Goal: Information Seeking & Learning: Learn about a topic

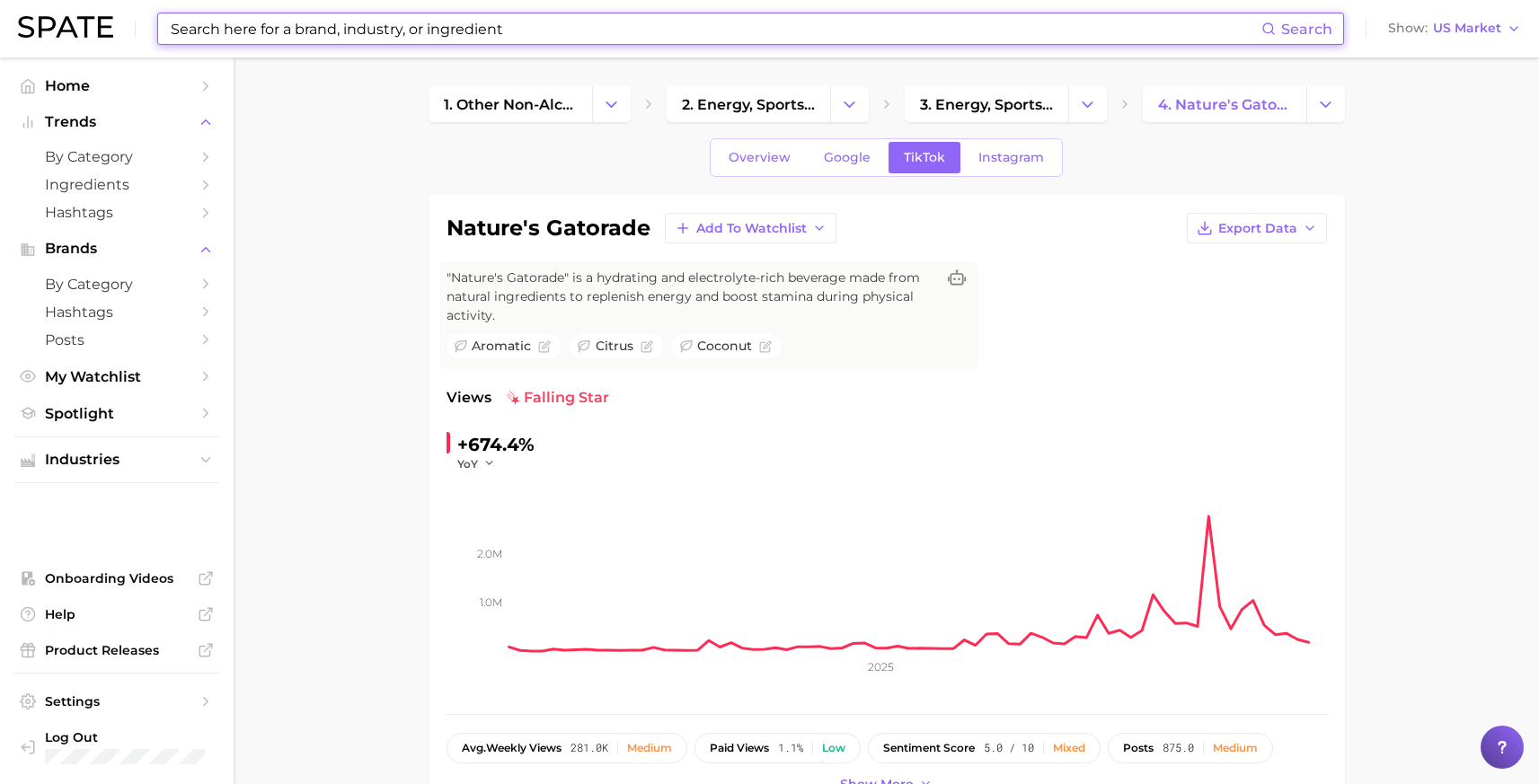
click at [363, 39] on input at bounding box center [715, 28] width 1093 height 30
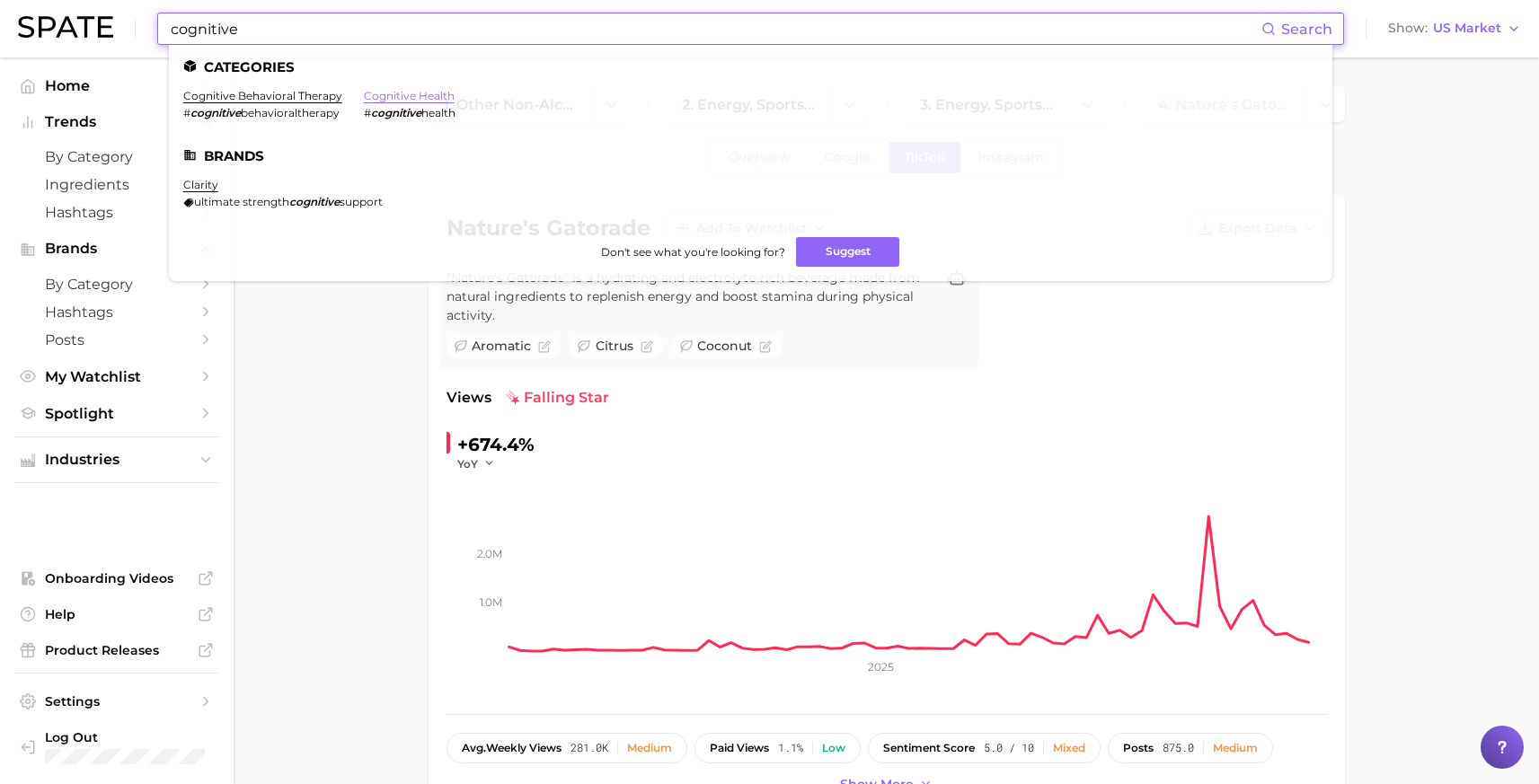
type input "cognitive"
click at [420, 96] on link "cognitive health" at bounding box center [409, 96] width 91 height 14
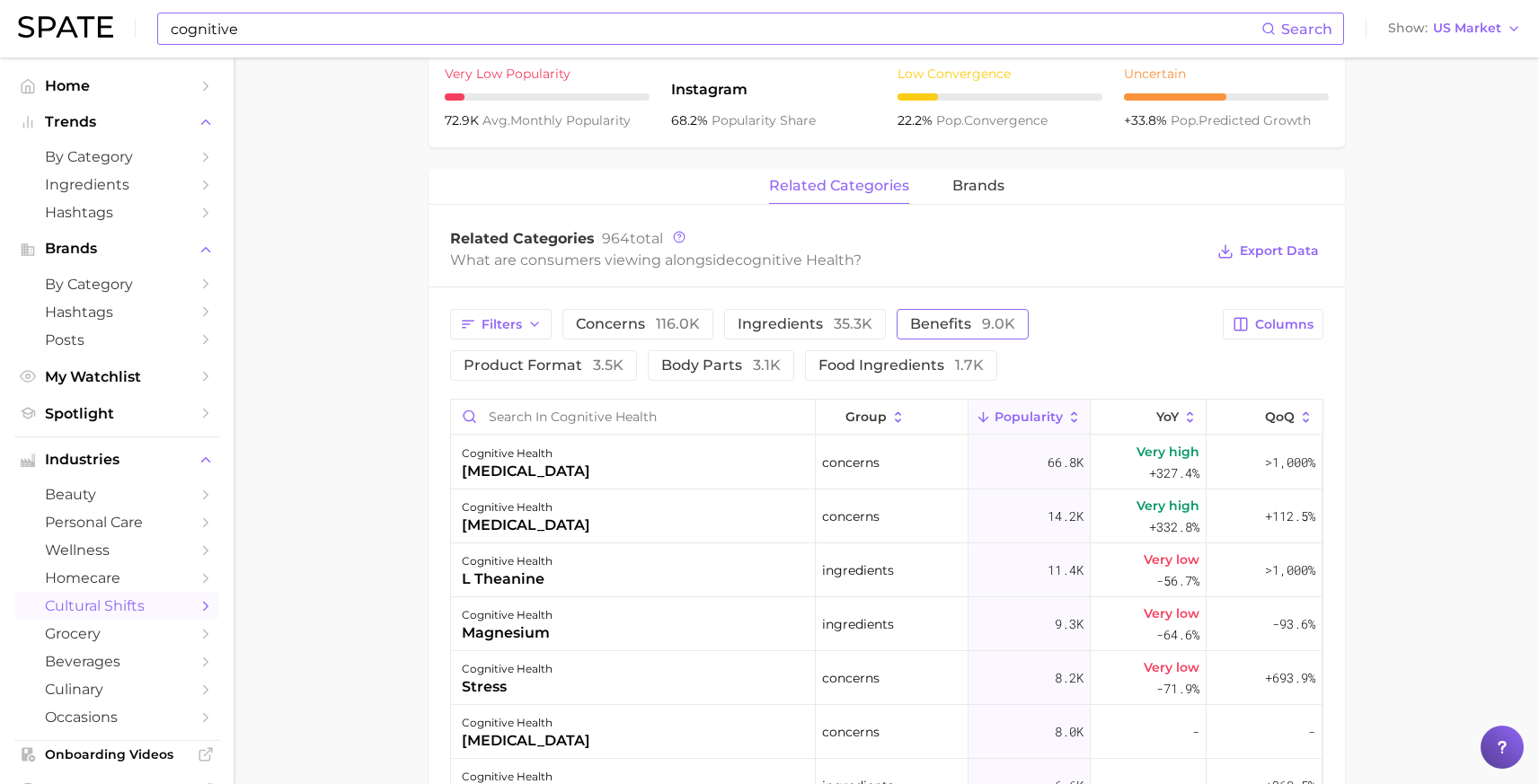
scroll to position [763, 0]
click at [991, 317] on span "9.0k" at bounding box center [998, 320] width 33 height 17
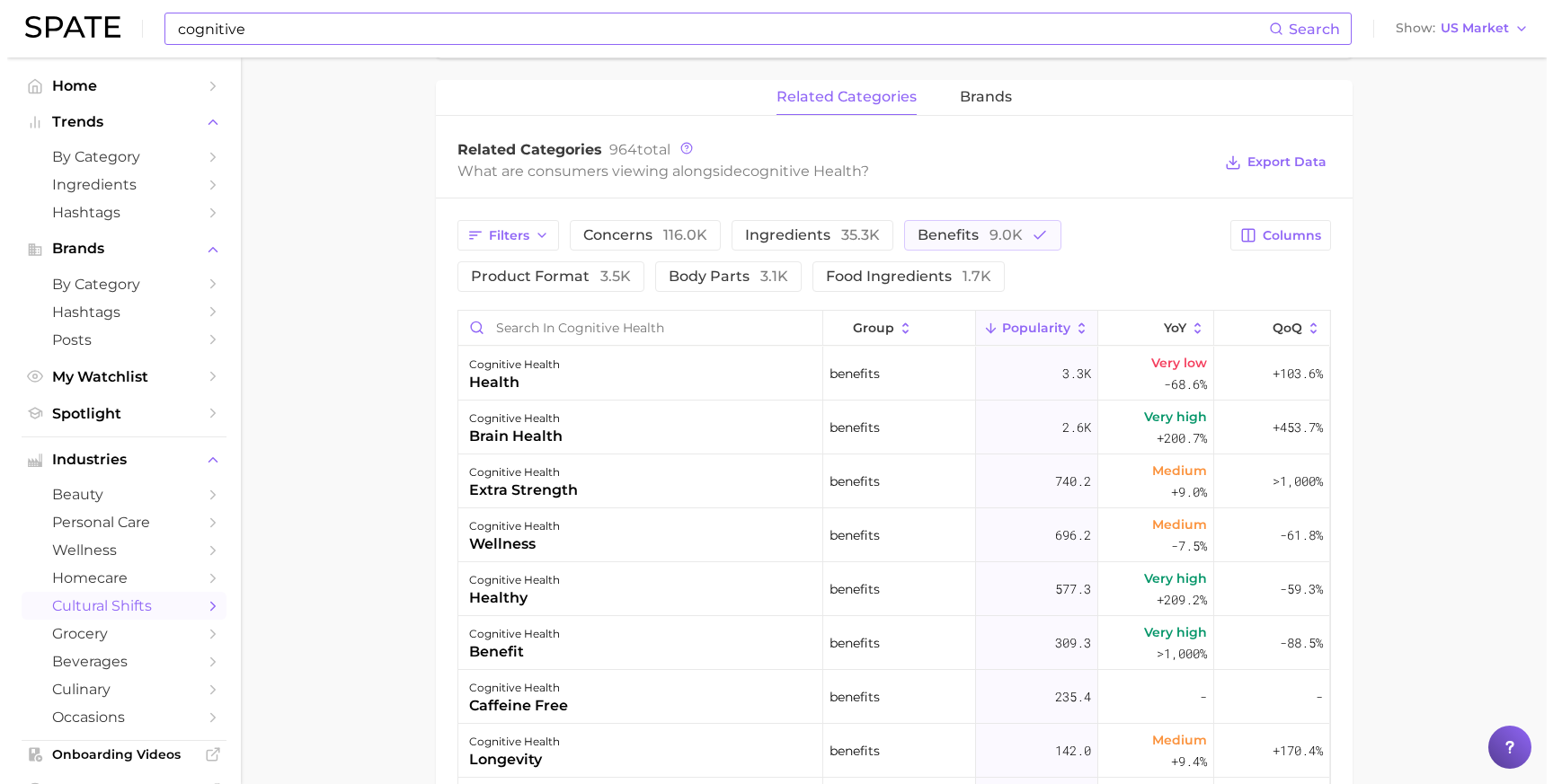
scroll to position [849, 0]
click at [559, 431] on div "cognitive health brain health" at bounding box center [633, 427] width 364 height 54
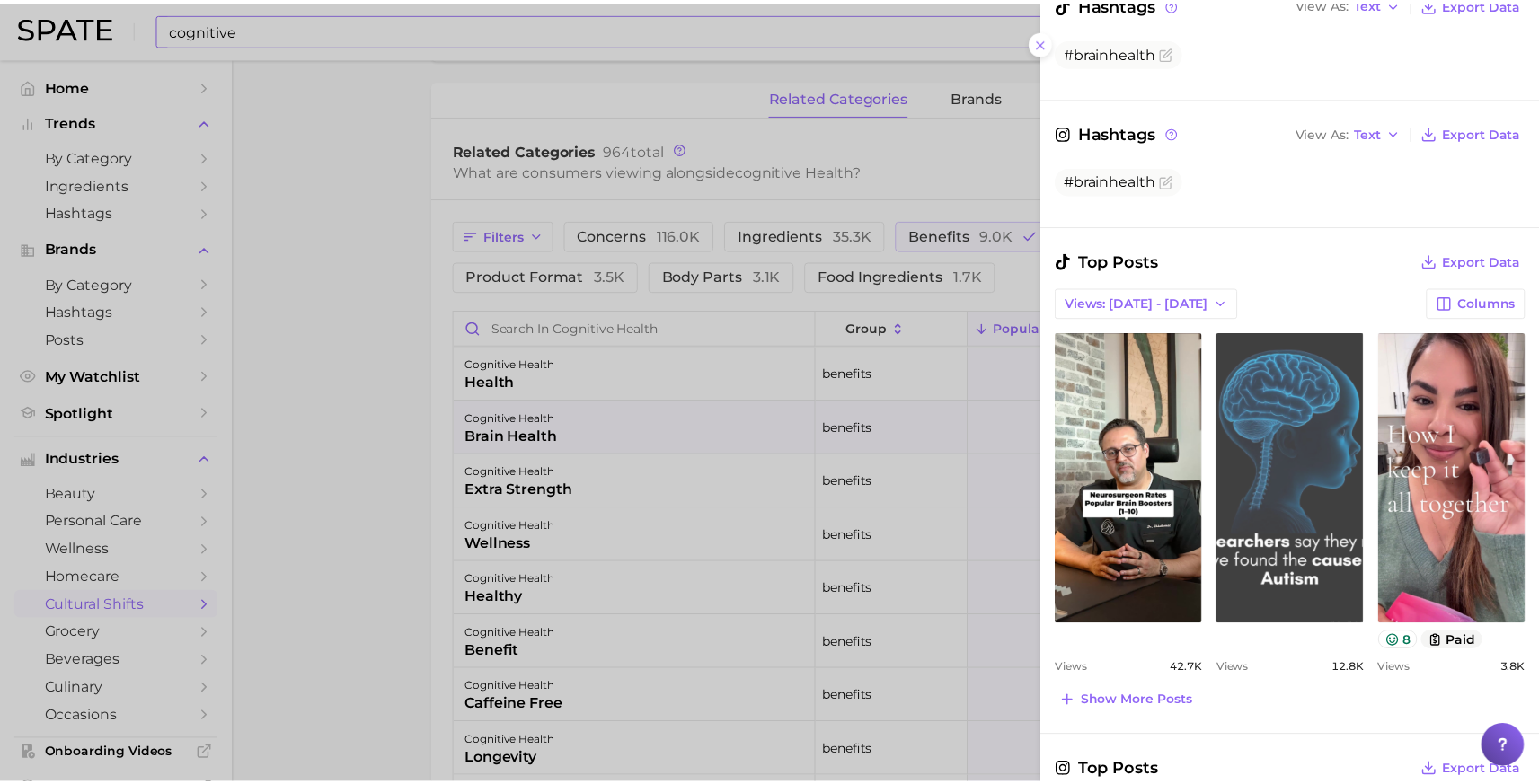
scroll to position [425, 0]
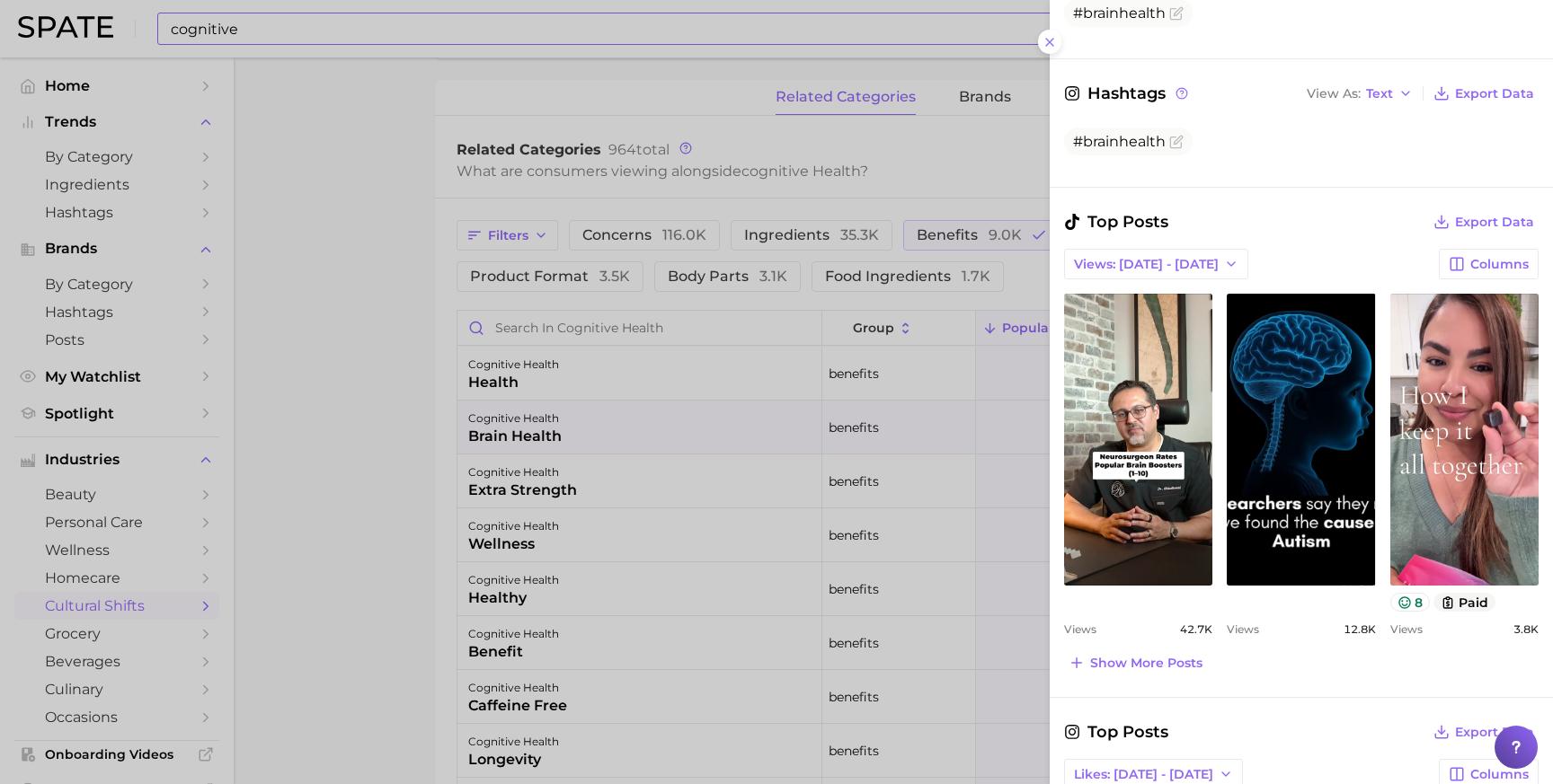
click at [394, 460] on div at bounding box center [776, 392] width 1553 height 784
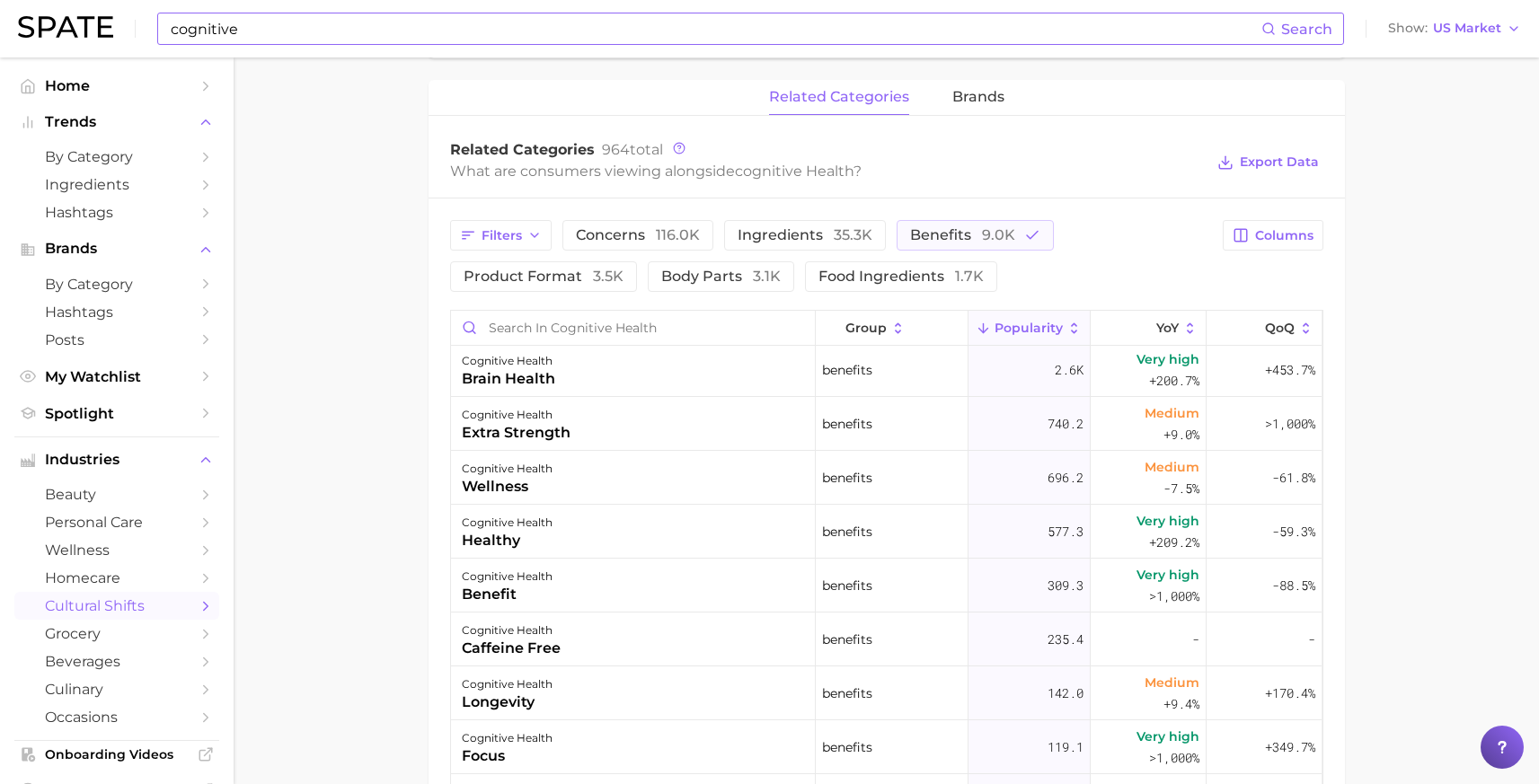
scroll to position [0, 0]
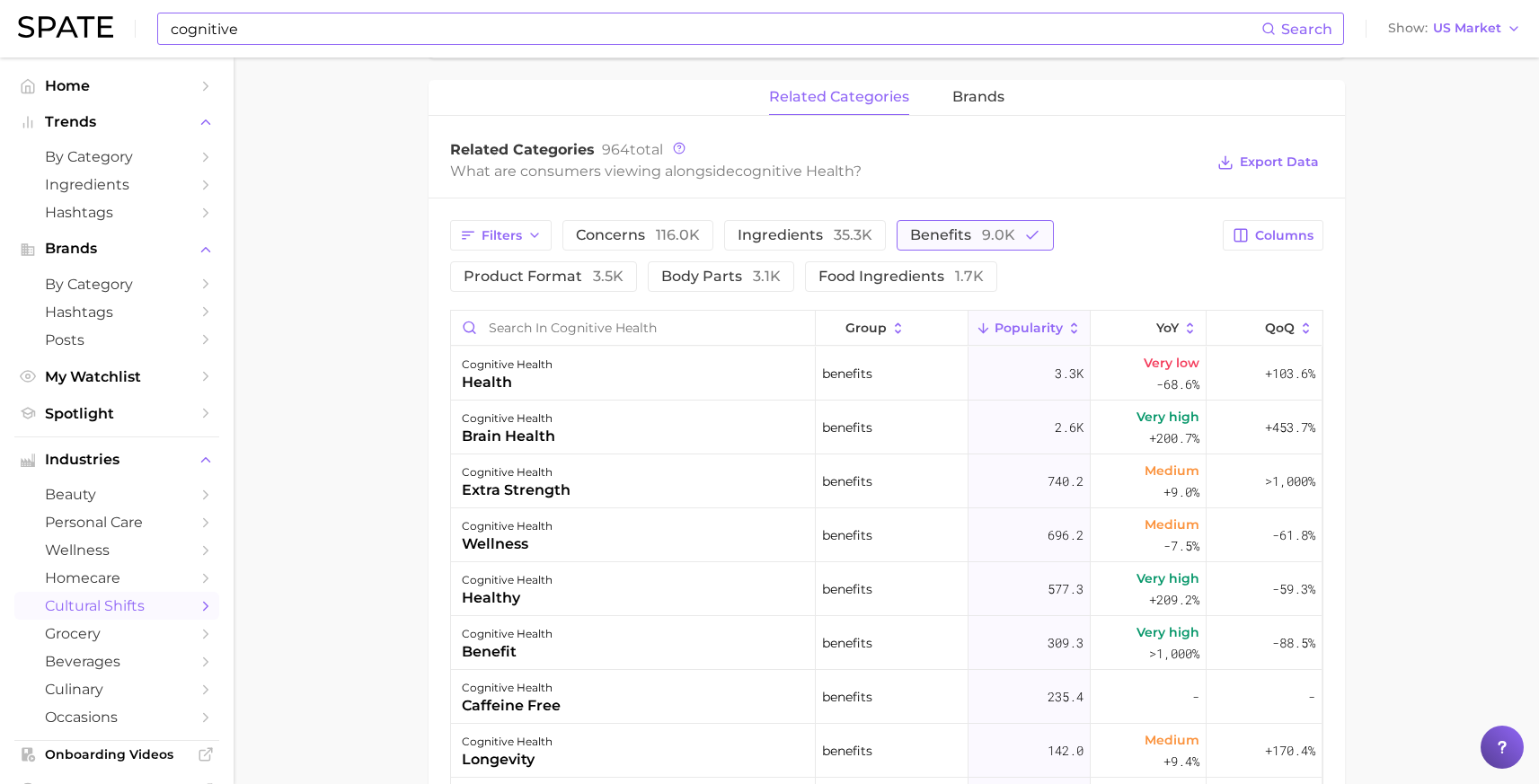
click at [965, 233] on span "benefits 9.0k" at bounding box center [963, 235] width 105 height 15
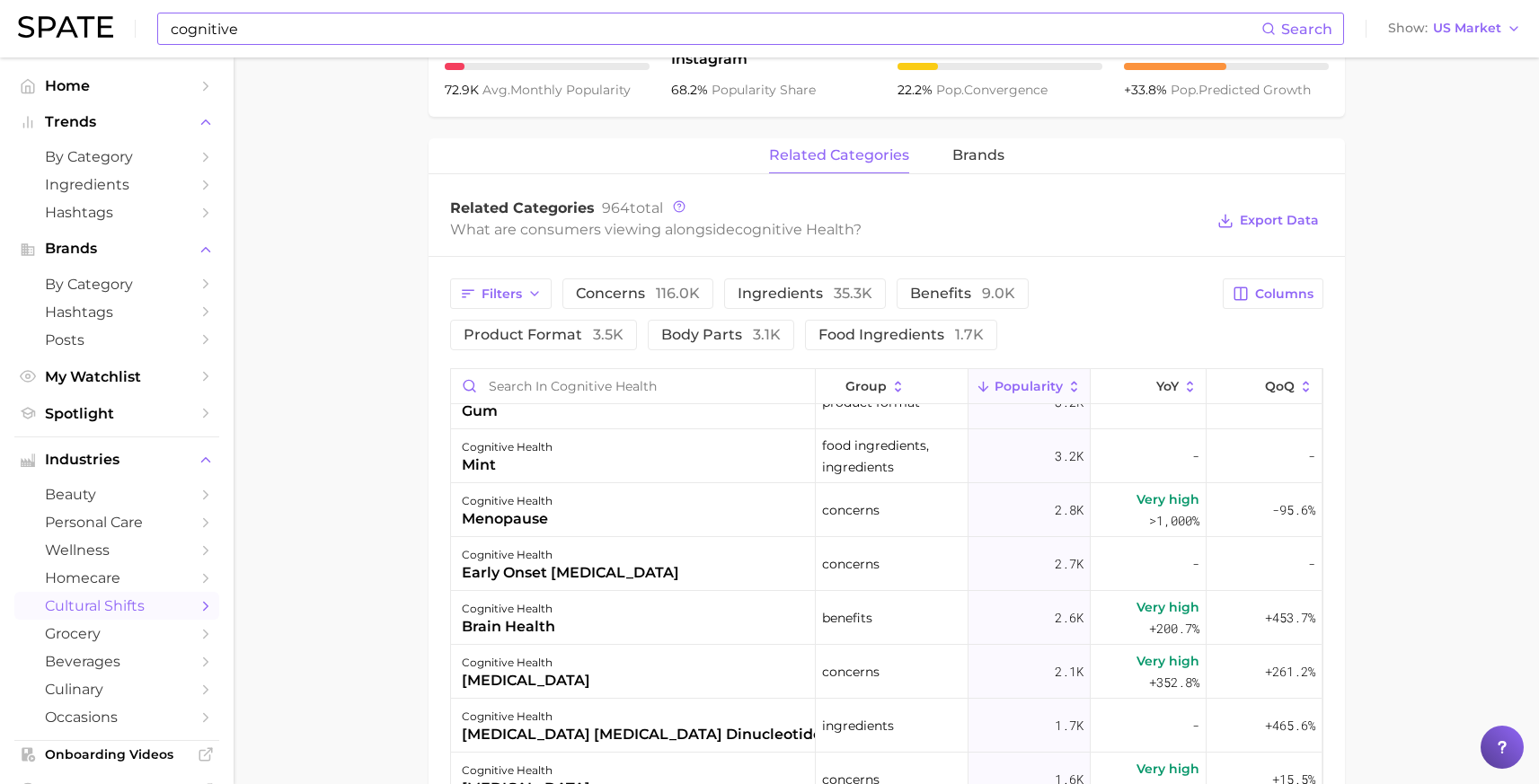
scroll to position [627, 0]
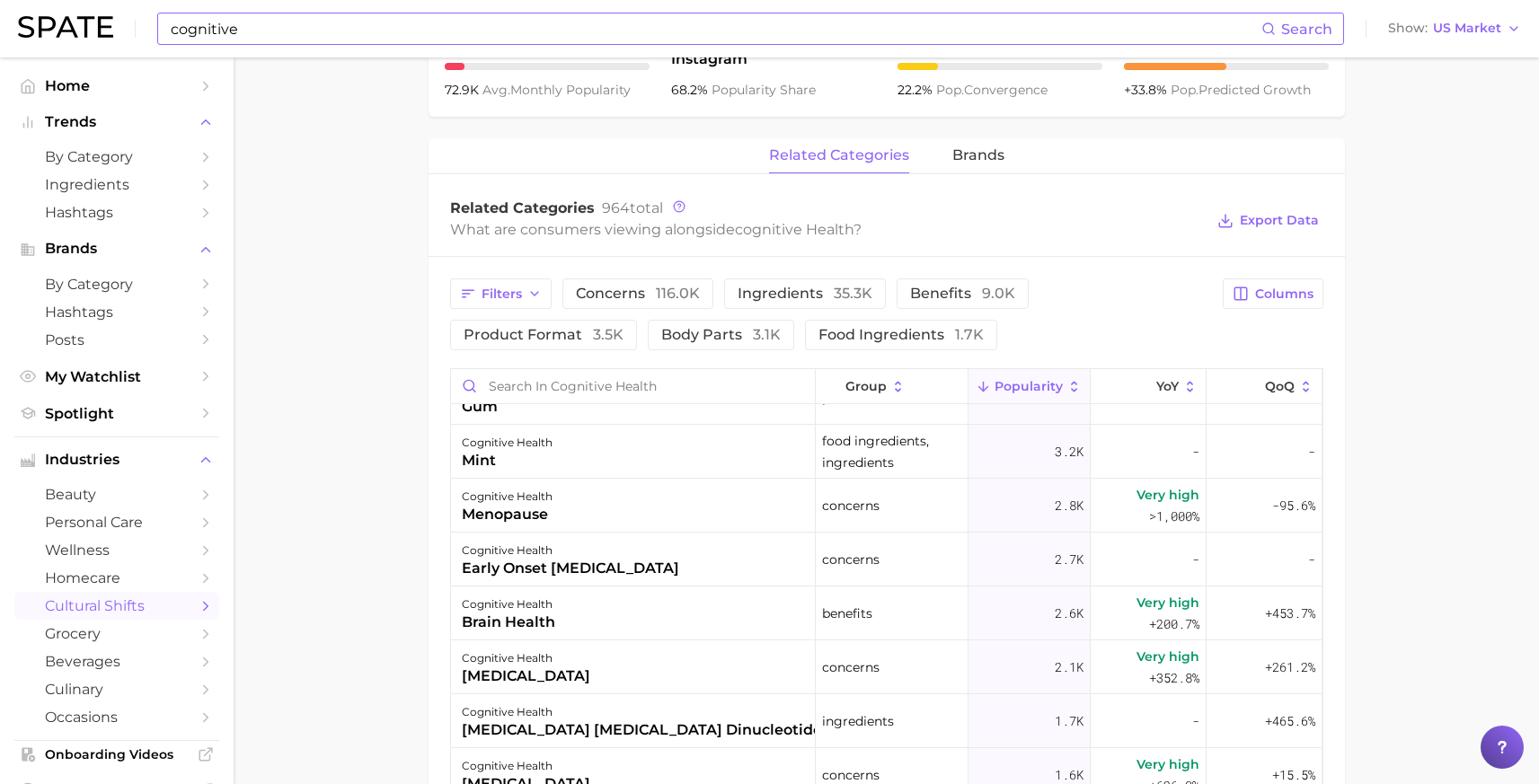
click at [319, 406] on main "1. societal shifts & culture 2. life & society 3. lifestyle trends 4. cognitive…" at bounding box center [886, 265] width 1306 height 1998
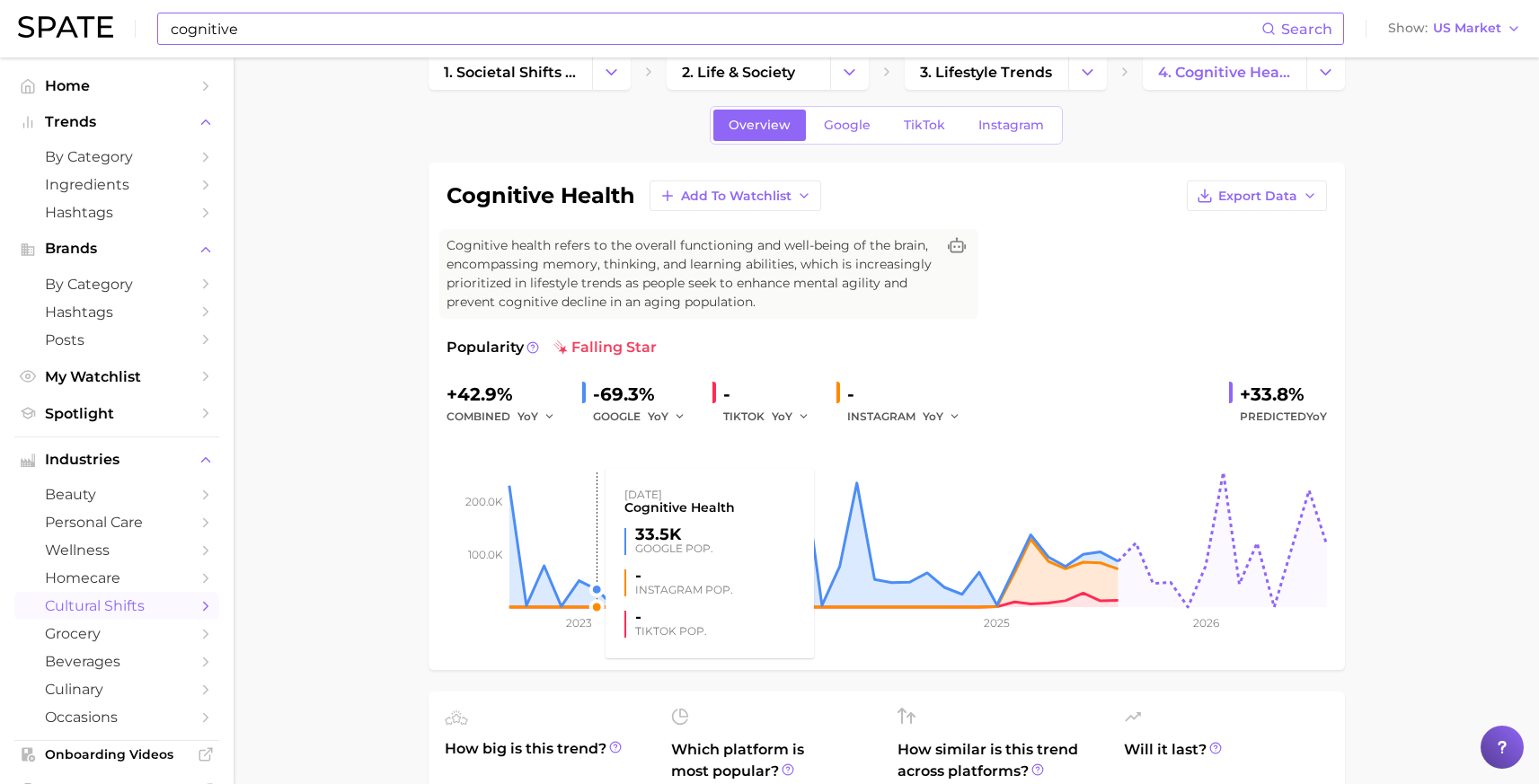
scroll to position [0, 0]
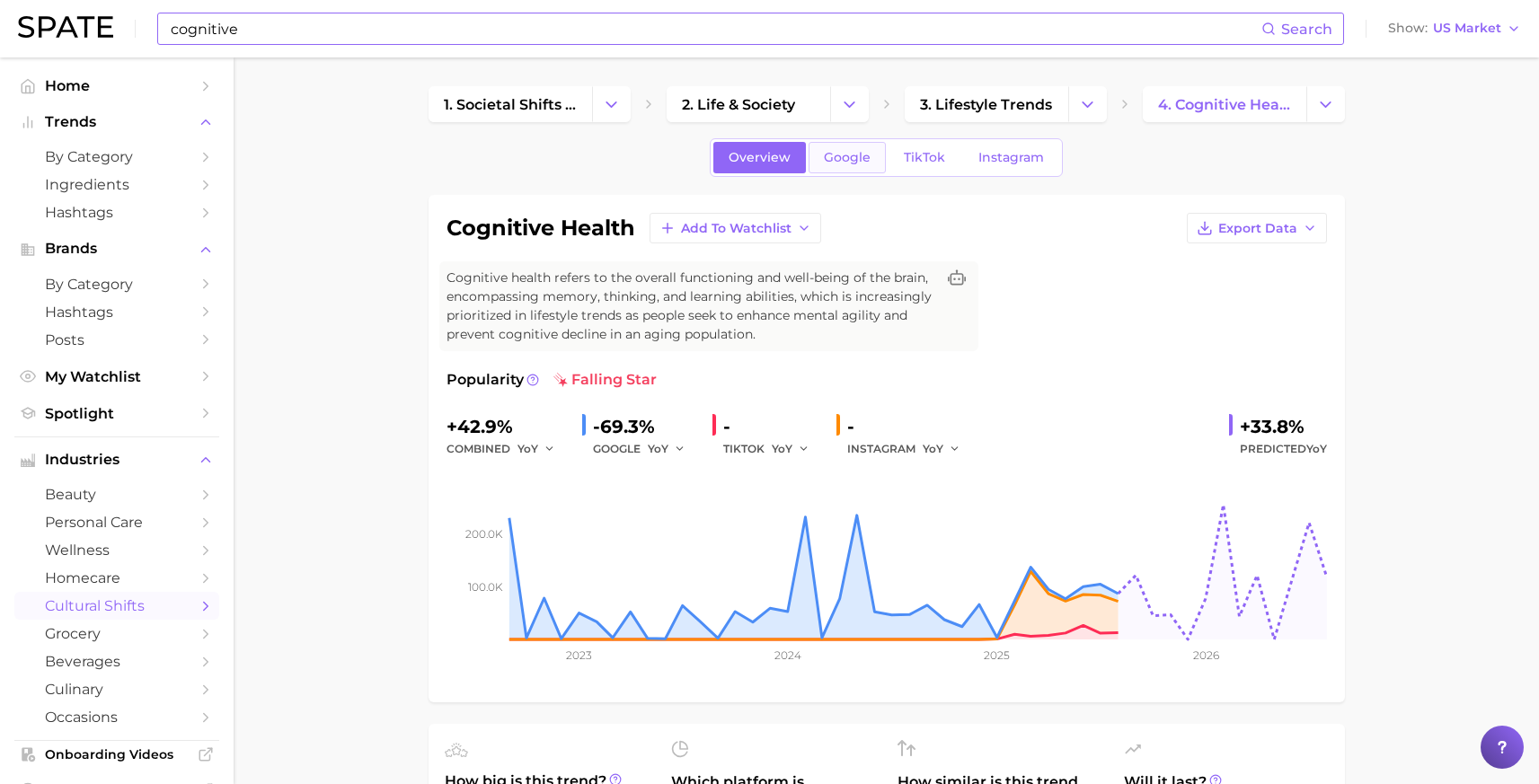
click at [856, 163] on span "Google" at bounding box center [848, 158] width 47 height 16
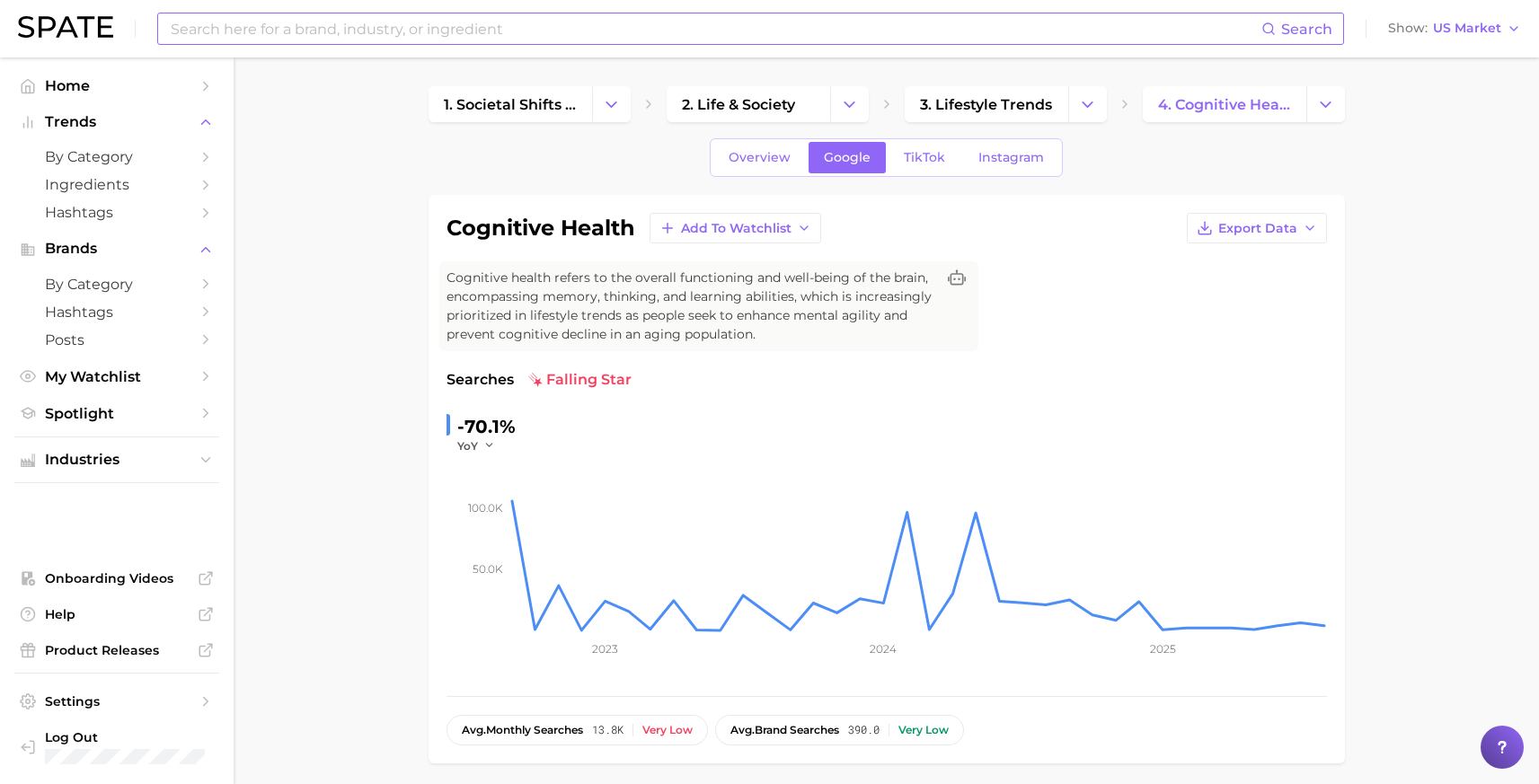
click at [331, 27] on input at bounding box center [715, 28] width 1093 height 30
click at [290, 29] on input at bounding box center [715, 28] width 1093 height 30
click at [292, 39] on input "brain" at bounding box center [715, 28] width 1093 height 30
type input "brain"
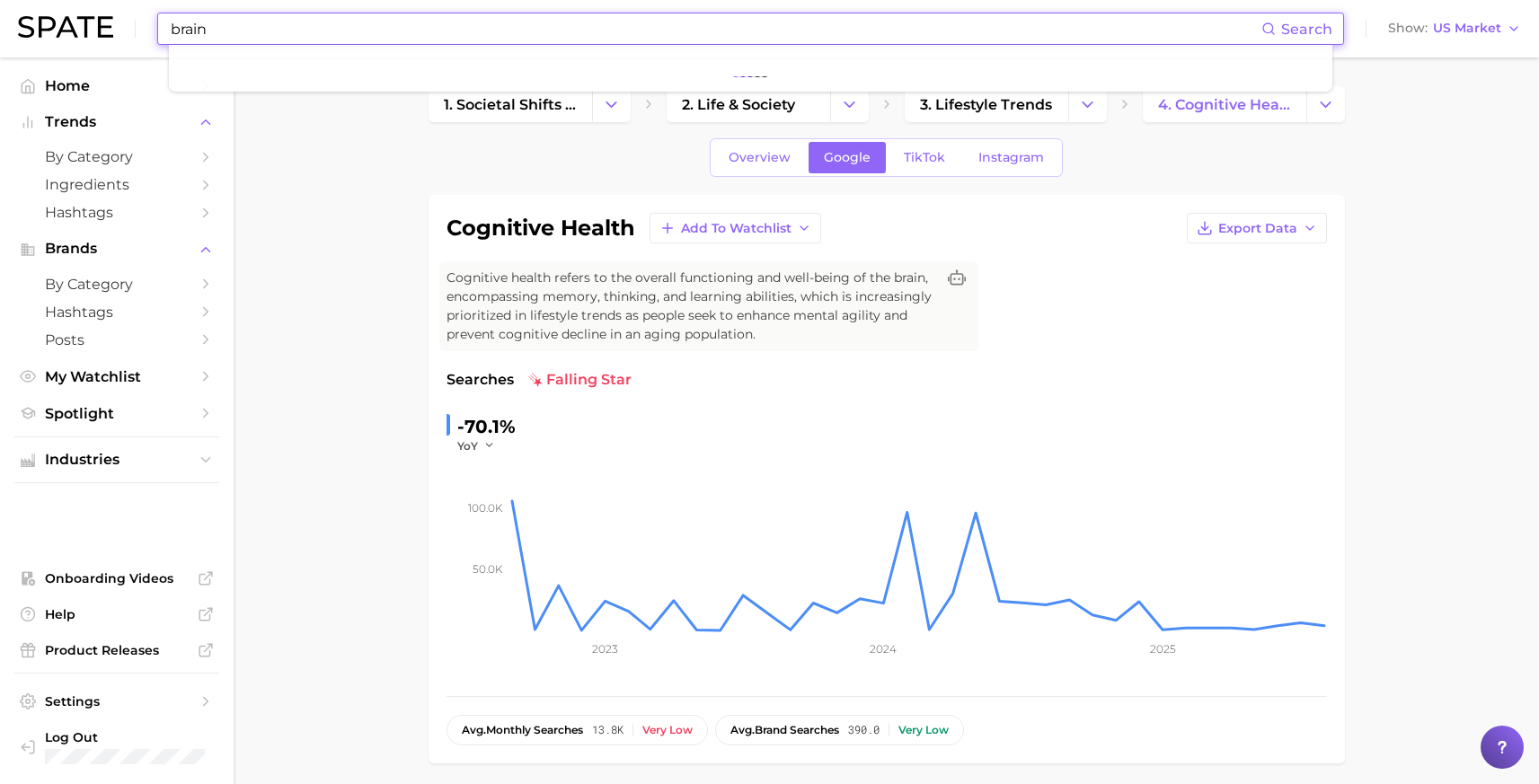
click at [72, 31] on img at bounding box center [65, 27] width 96 height 21
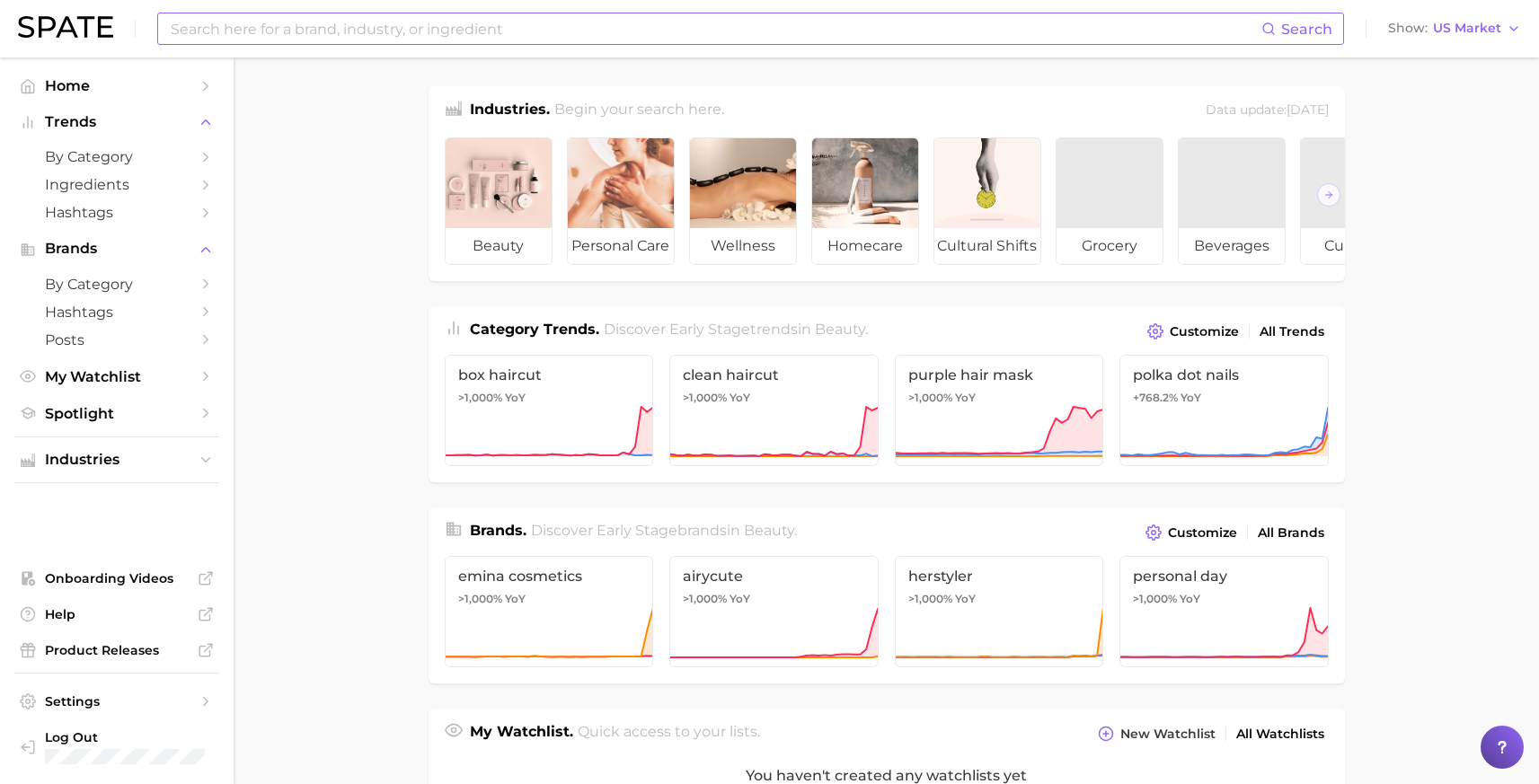
click at [252, 31] on input at bounding box center [715, 28] width 1093 height 30
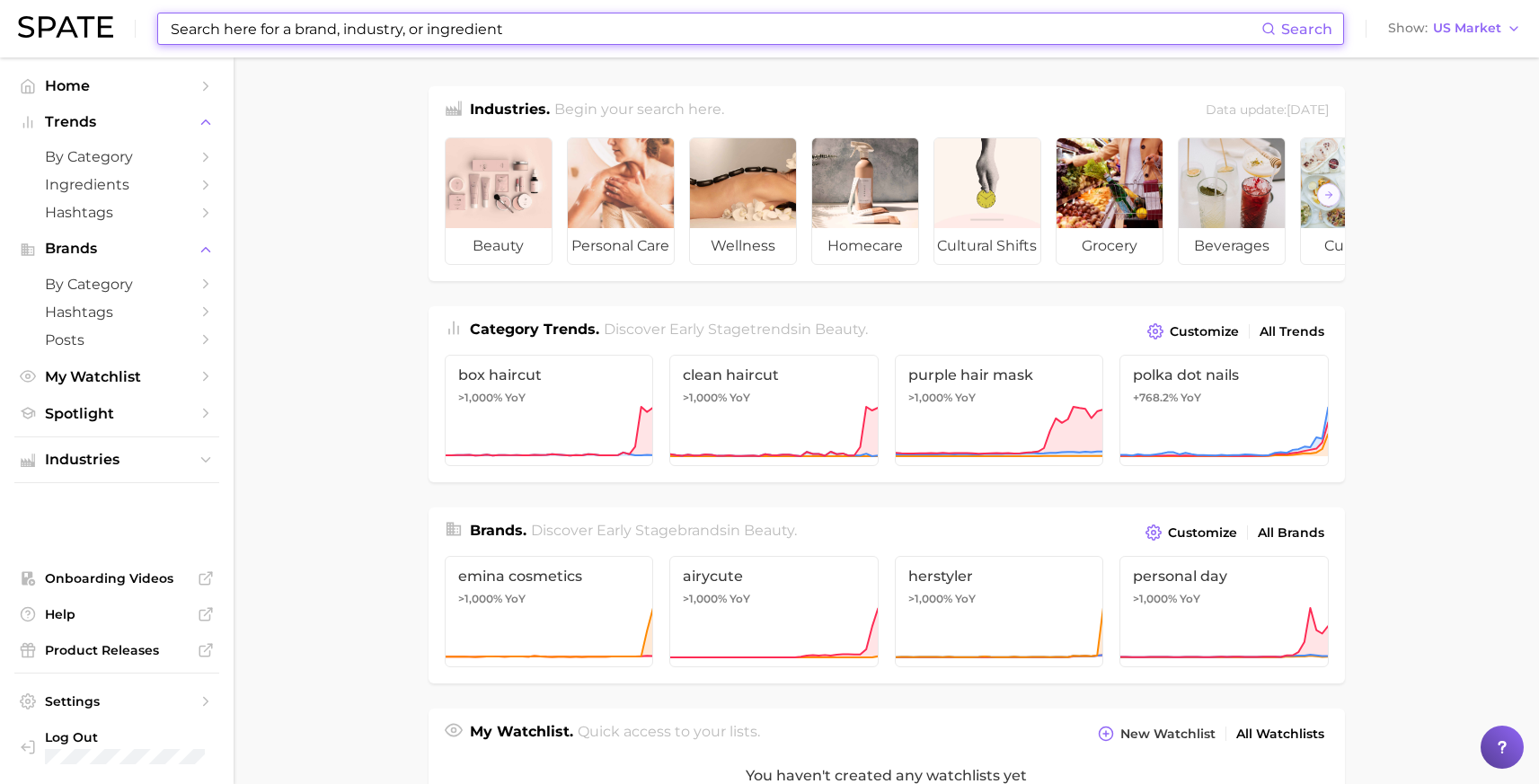
click at [376, 370] on main "Industries. Begin your search here. Data update: [DATE] beauty personal care we…" at bounding box center [886, 745] width 1306 height 1375
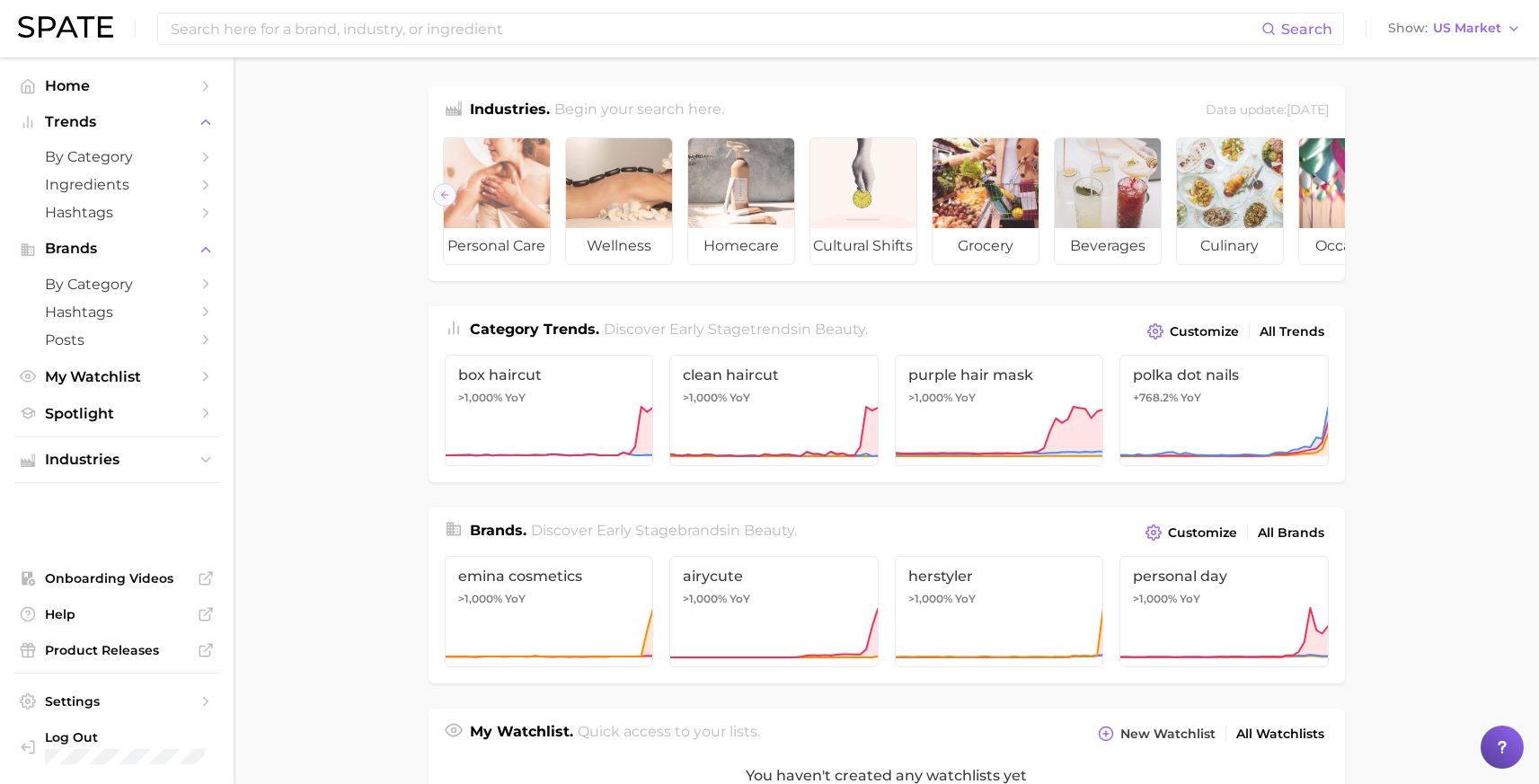
scroll to position [0, 201]
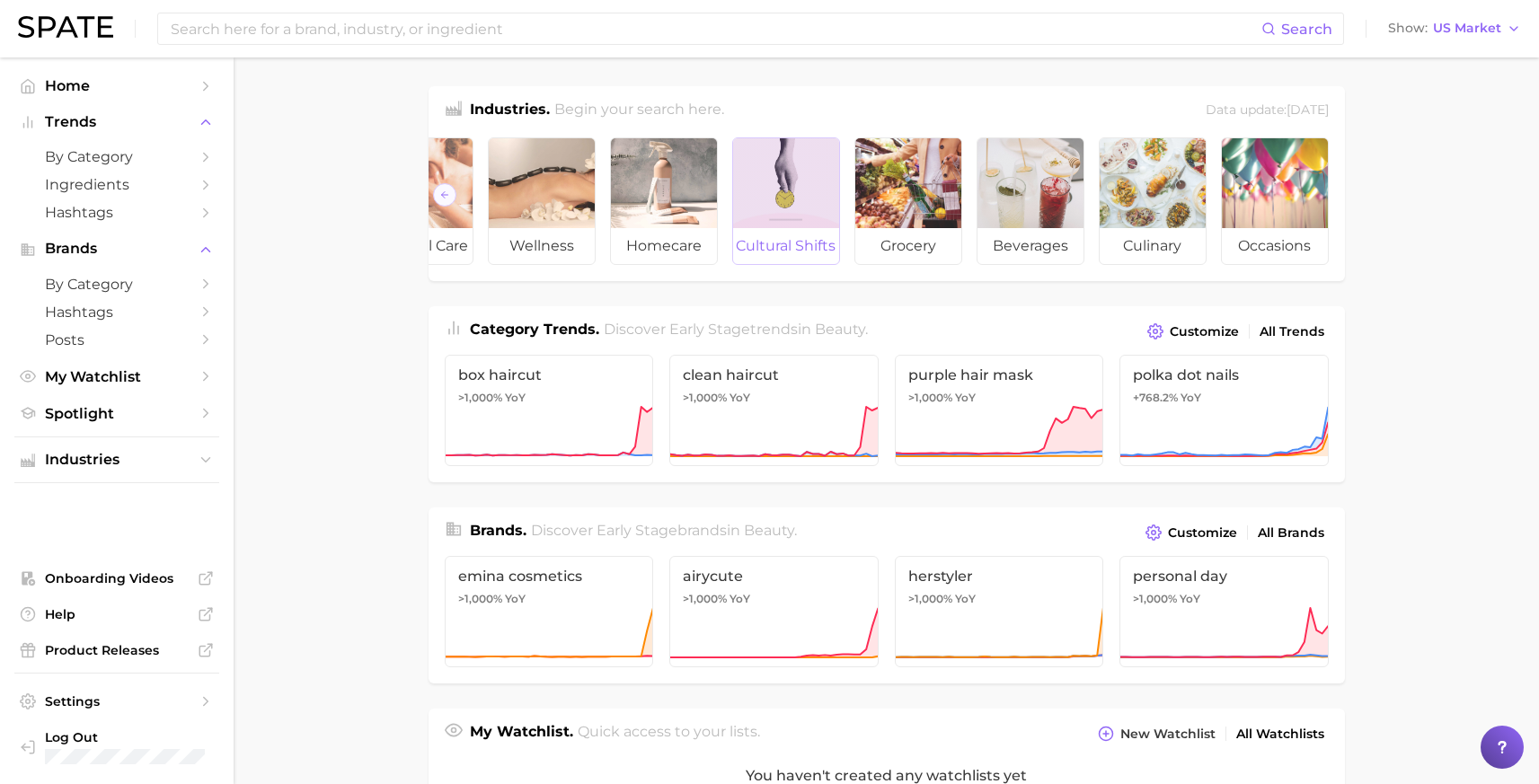
click at [776, 246] on span "cultural shifts" at bounding box center [786, 246] width 106 height 36
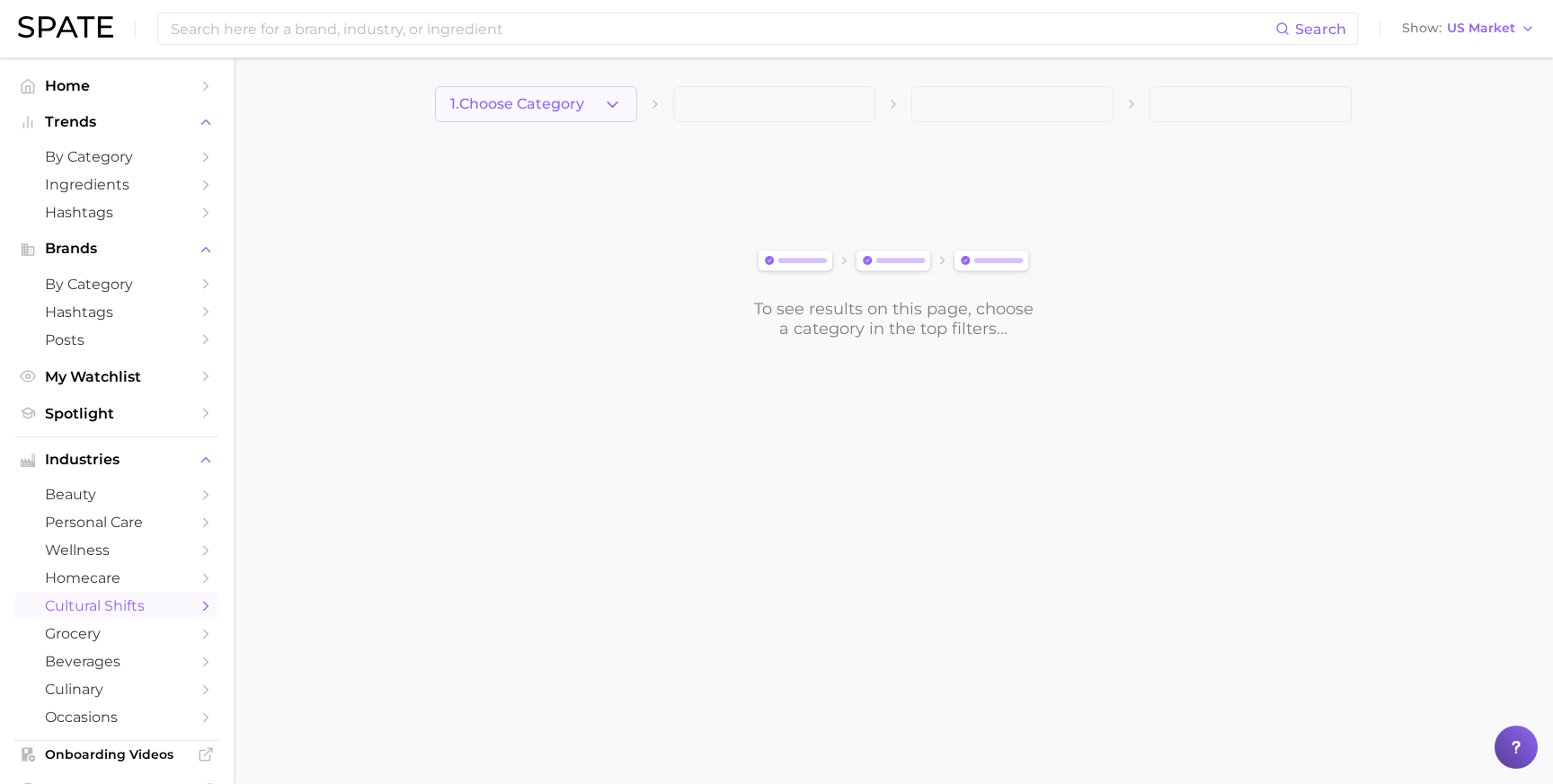
click at [538, 96] on button "1. Choose Category" at bounding box center [535, 103] width 202 height 36
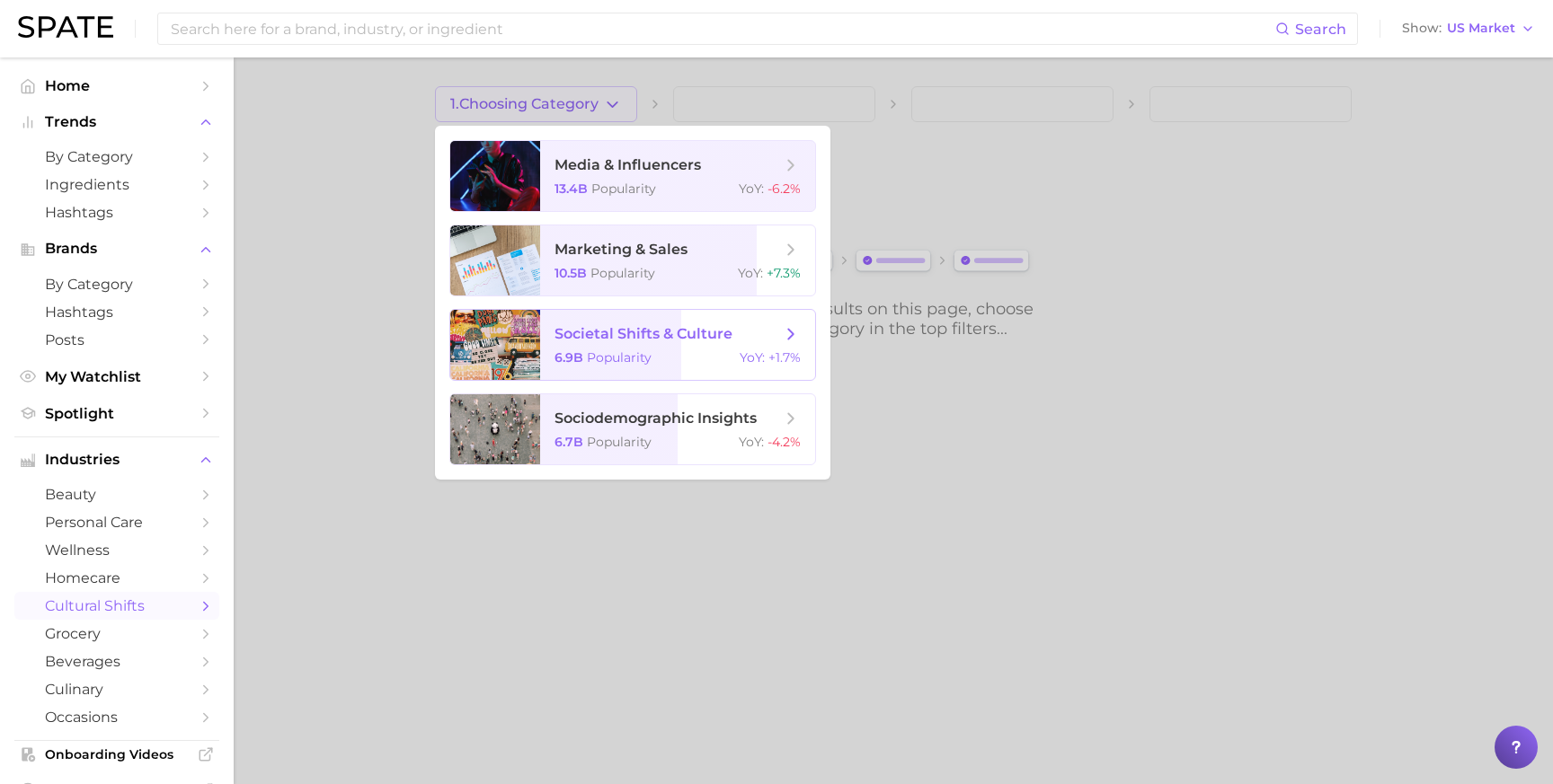
click at [732, 353] on div "6.9b Popularity YoY : +1.7%" at bounding box center [678, 357] width 246 height 17
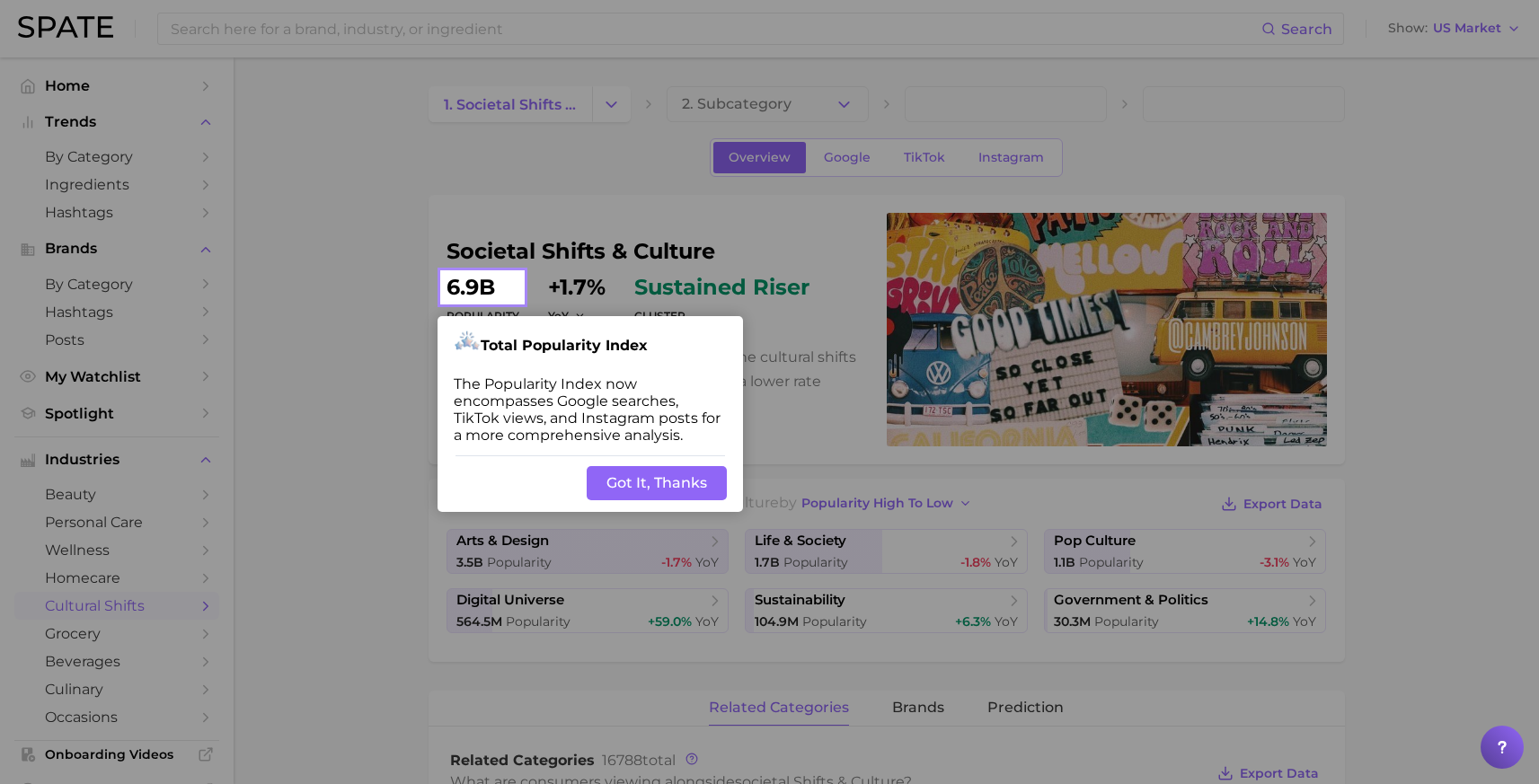
drag, startPoint x: 650, startPoint y: 481, endPoint x: 569, endPoint y: 471, distance: 81.6
click at [650, 481] on button "Got It, Thanks" at bounding box center [657, 482] width 141 height 34
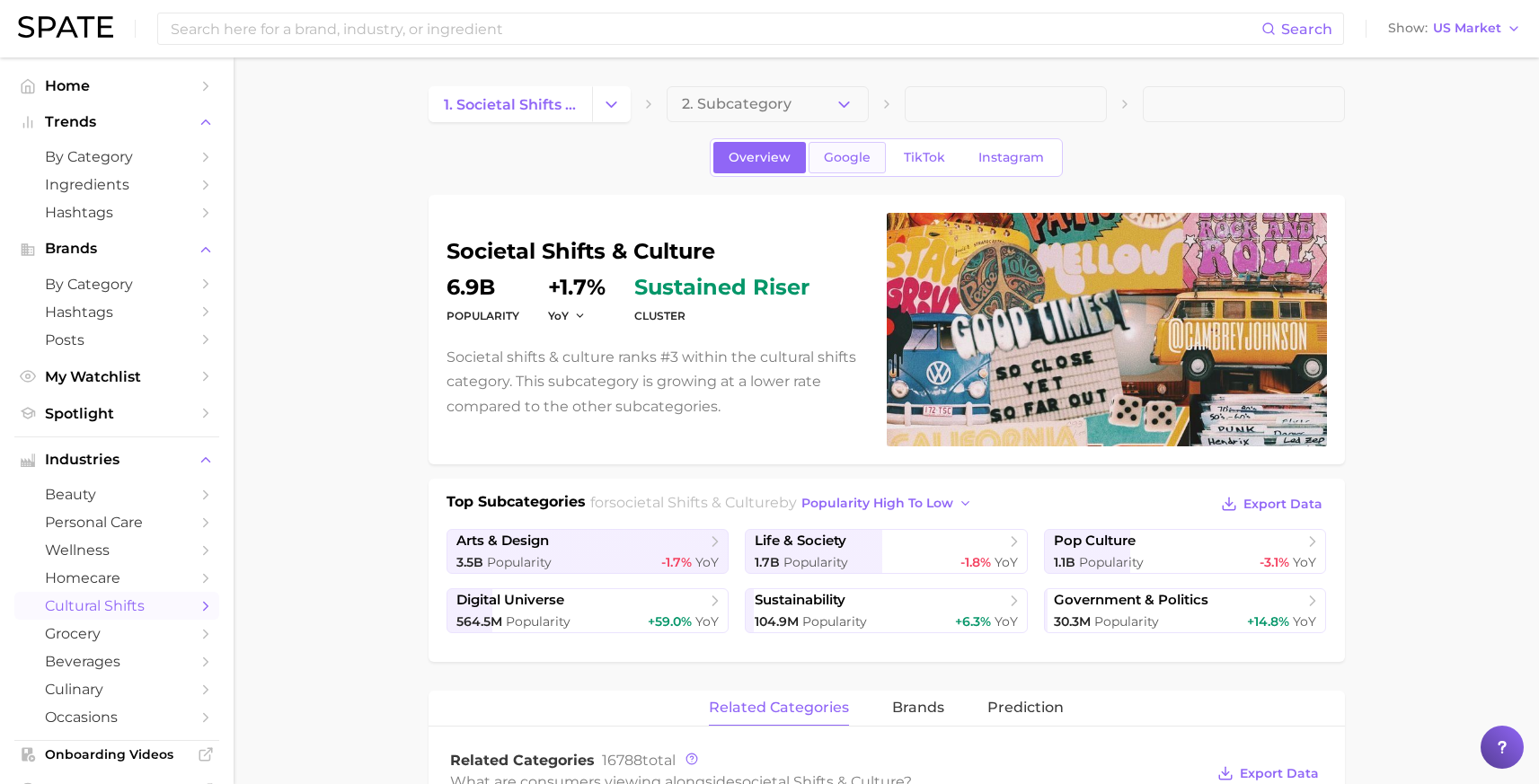
click at [846, 161] on span "Google" at bounding box center [848, 158] width 47 height 16
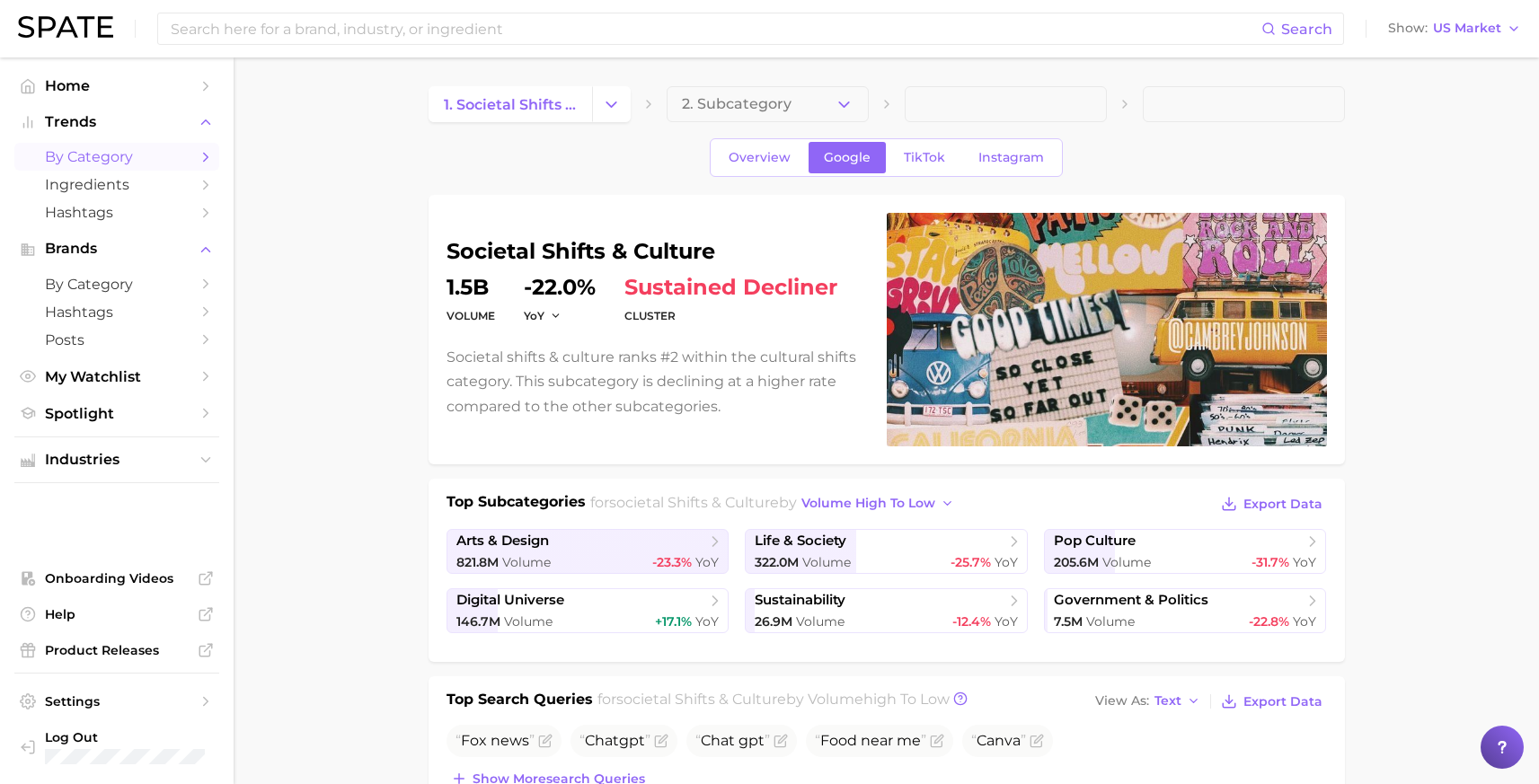
click at [112, 151] on span "by Category" at bounding box center [116, 156] width 144 height 17
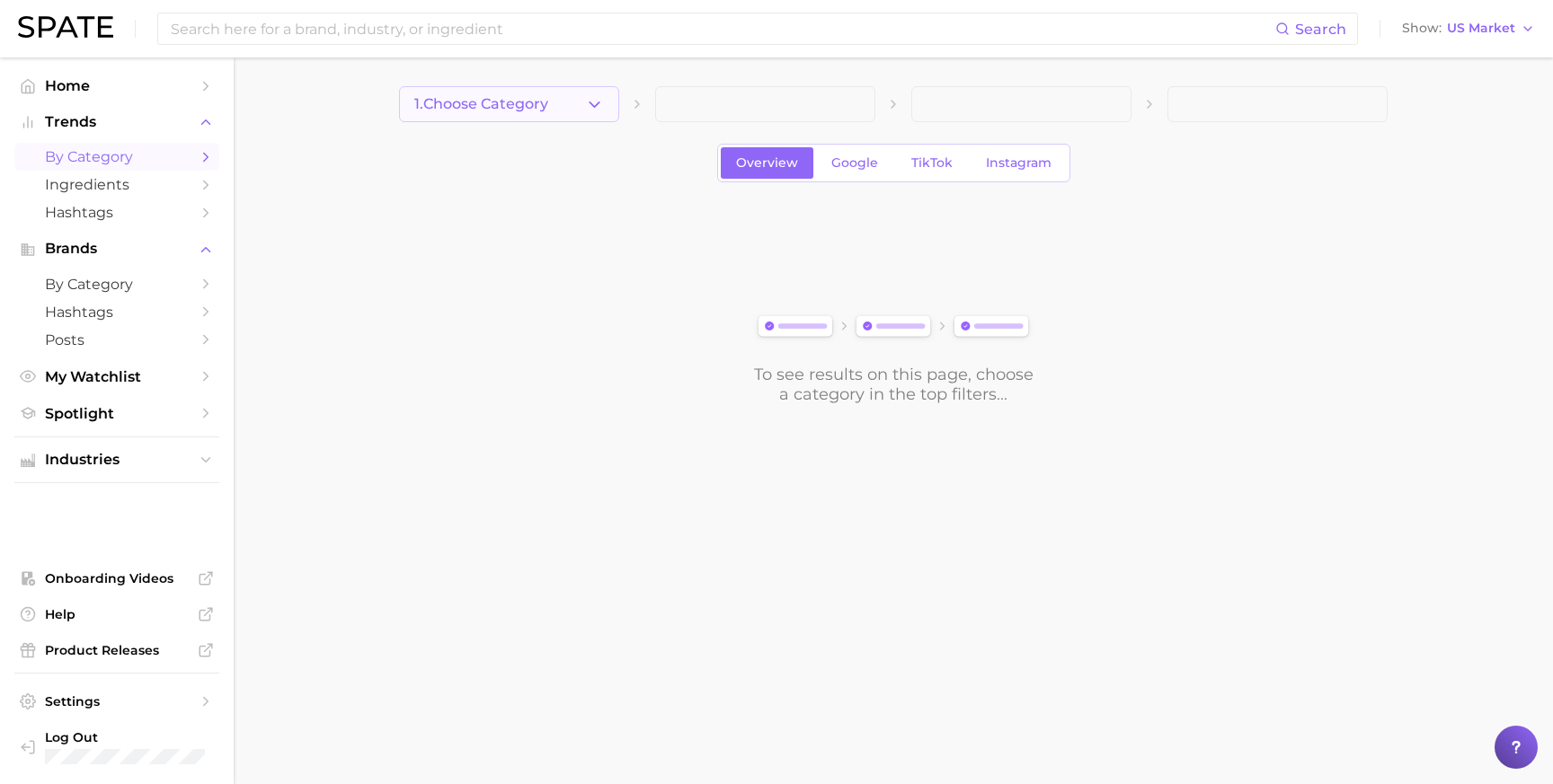
click at [499, 103] on span "1. Choose Category" at bounding box center [481, 103] width 134 height 17
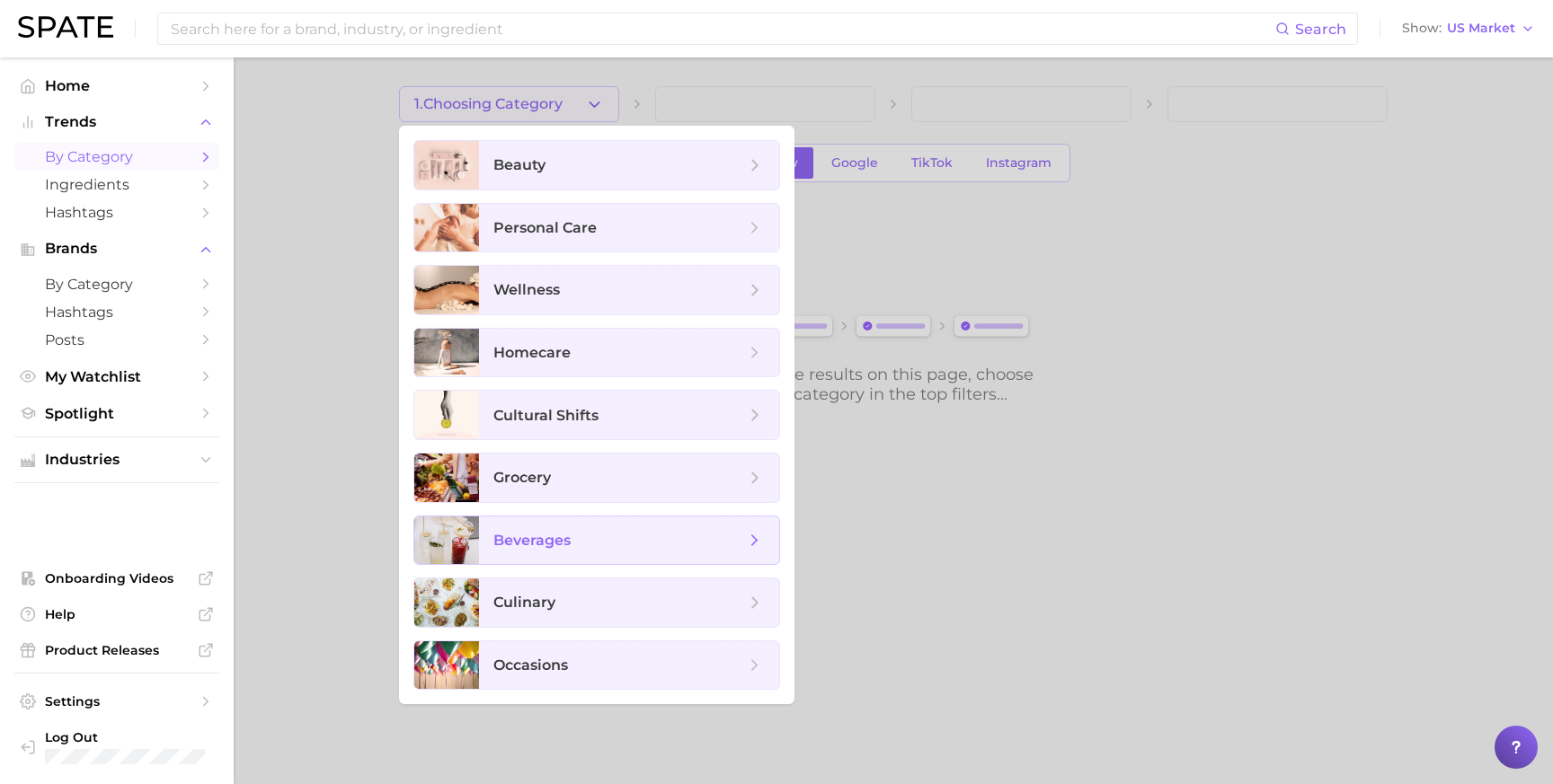
click at [577, 546] on span "beverages" at bounding box center [619, 541] width 252 height 20
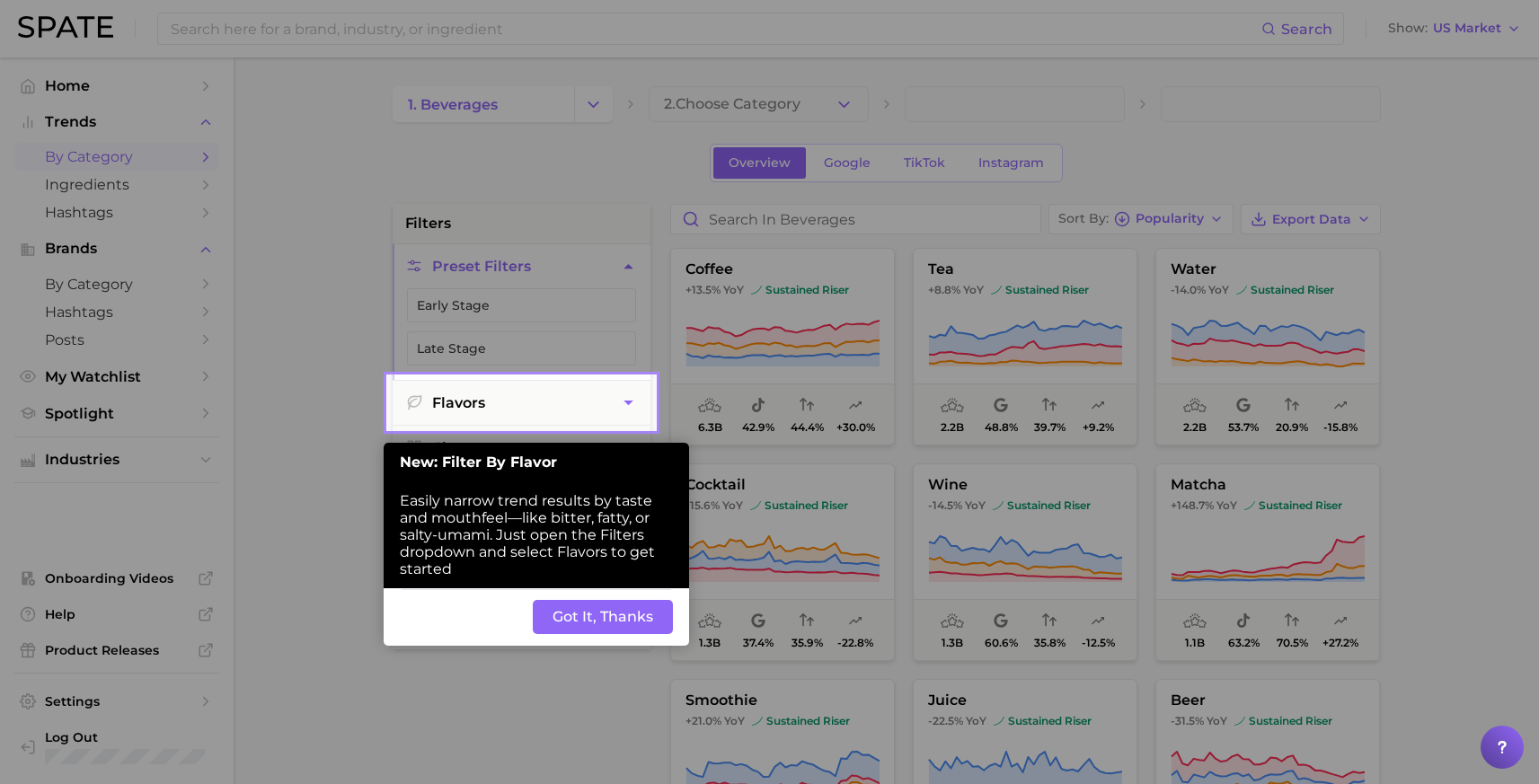
click at [588, 621] on button "Got It, Thanks" at bounding box center [603, 617] width 141 height 34
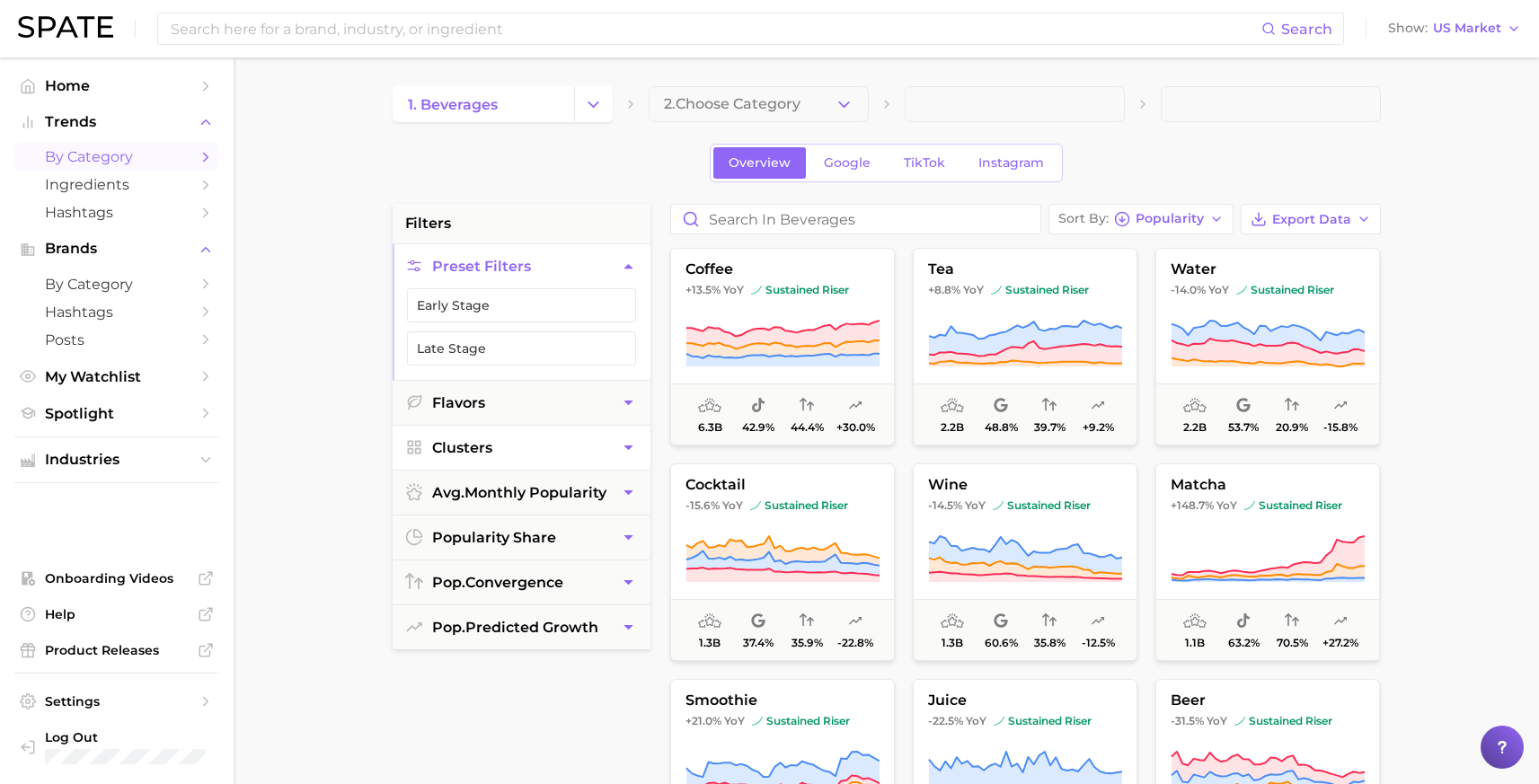
click at [621, 461] on button "Clusters" at bounding box center [521, 447] width 258 height 44
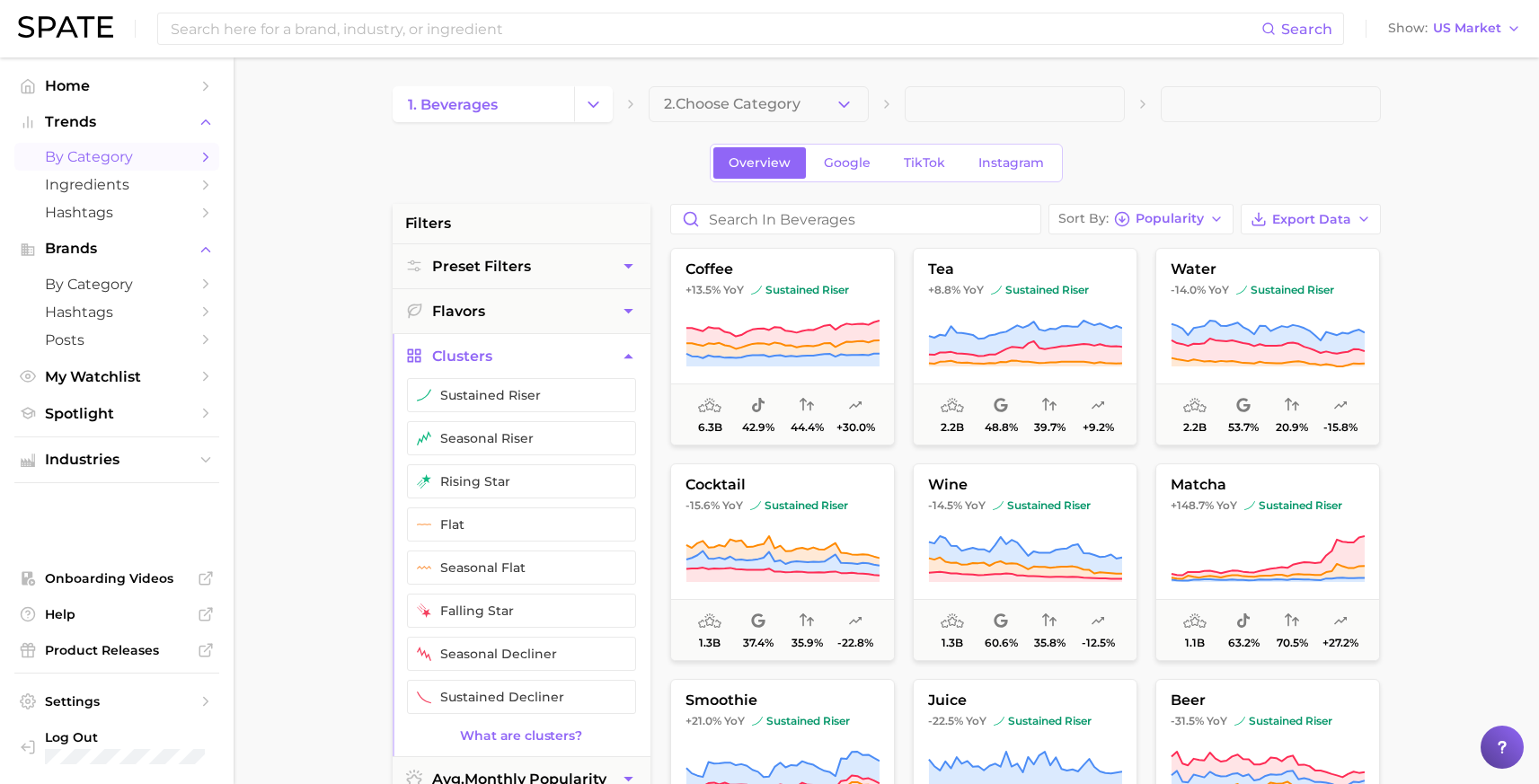
click at [320, 474] on main "1. beverages 2. Choose Category Overview Google TikTok Instagram filters Preset…" at bounding box center [886, 739] width 1306 height 1363
drag, startPoint x: 334, startPoint y: 391, endPoint x: 392, endPoint y: 372, distance: 61.0
click at [334, 391] on main "1. beverages 2. Choose Category Overview Google TikTok Instagram filters Preset…" at bounding box center [886, 739] width 1306 height 1363
click at [635, 354] on icon "button" at bounding box center [628, 355] width 19 height 19
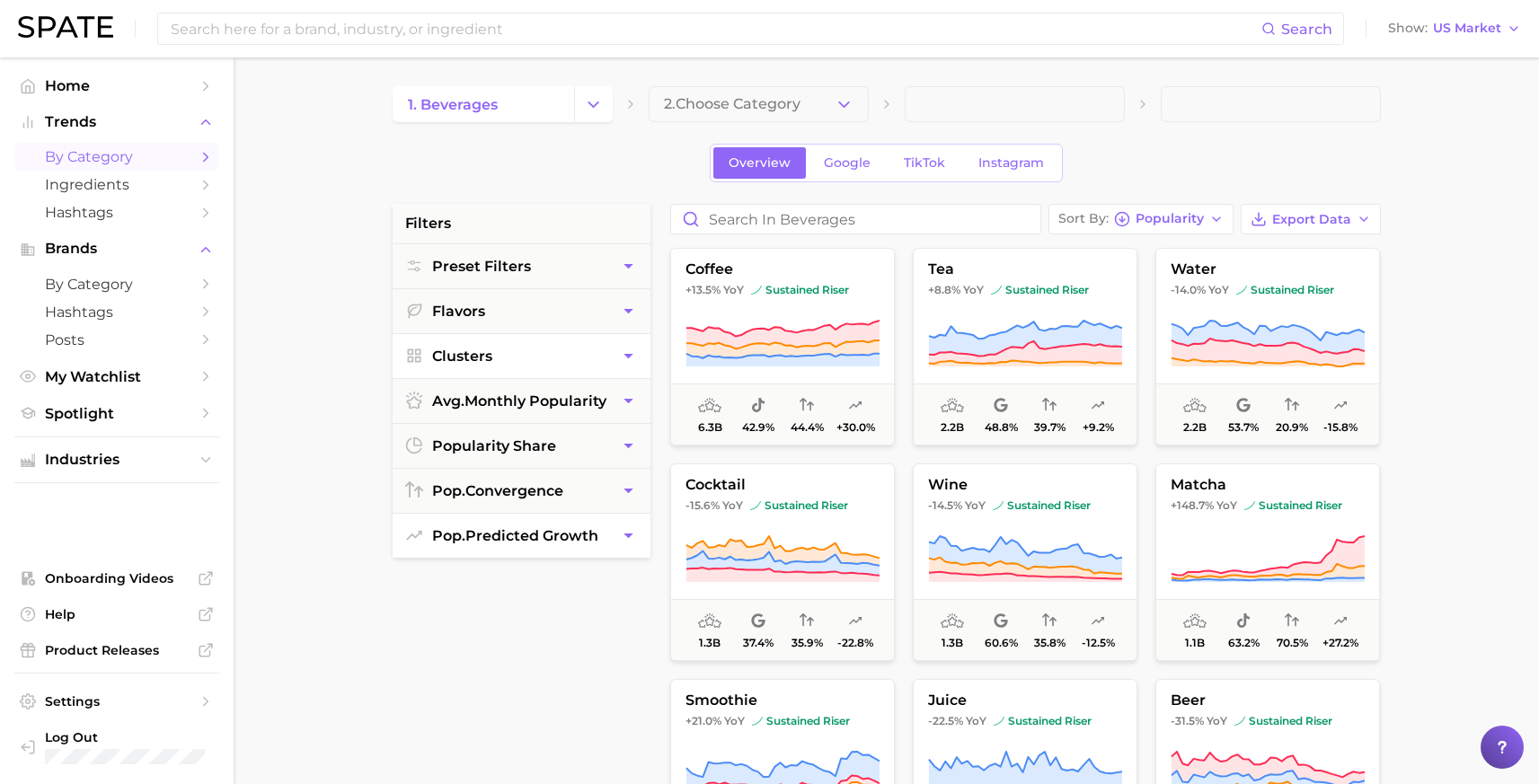
click at [508, 544] on button "pop. predicted growth" at bounding box center [521, 535] width 258 height 44
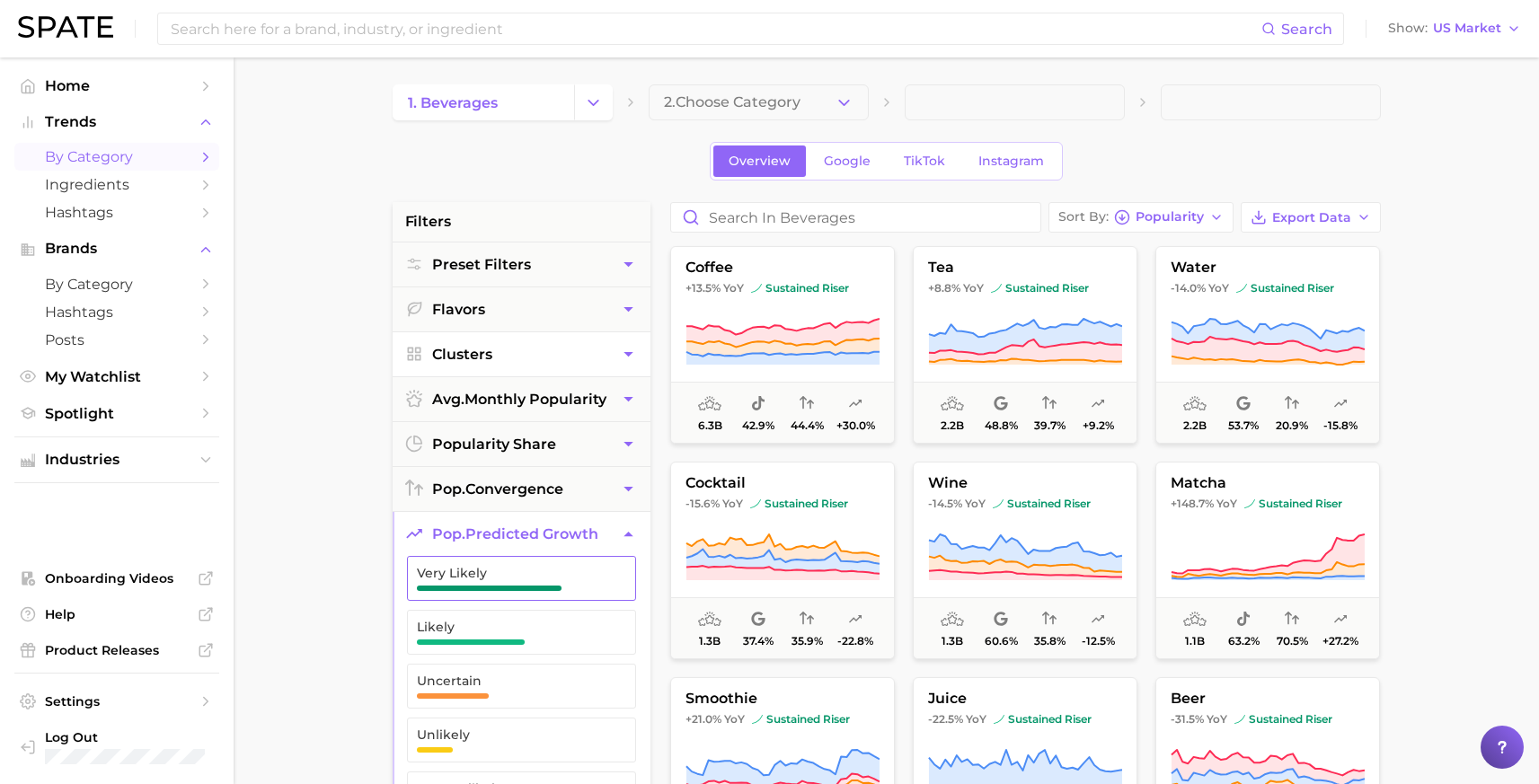
scroll to position [4, 0]
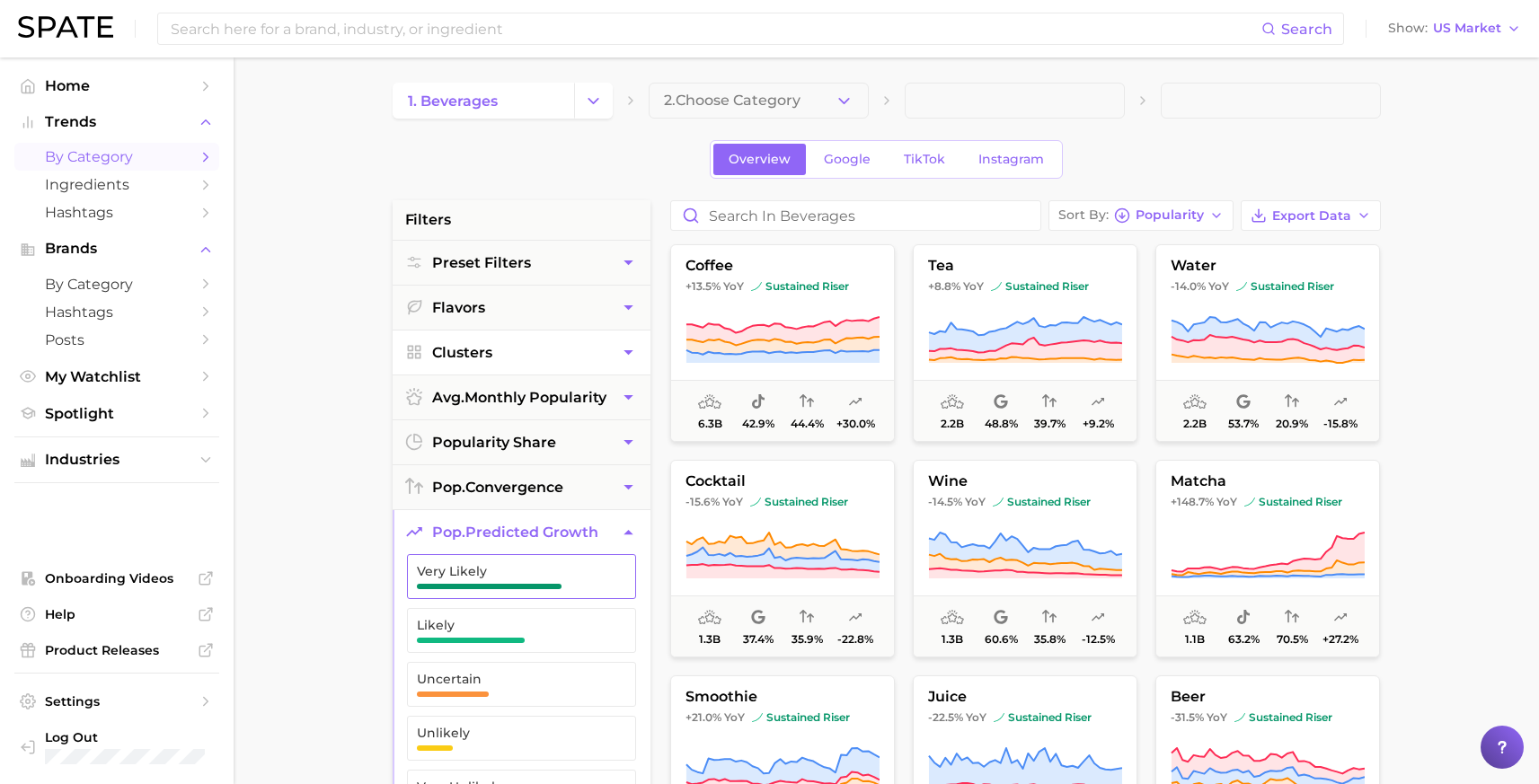
click at [521, 564] on span "Very Likely" at bounding box center [507, 571] width 181 height 15
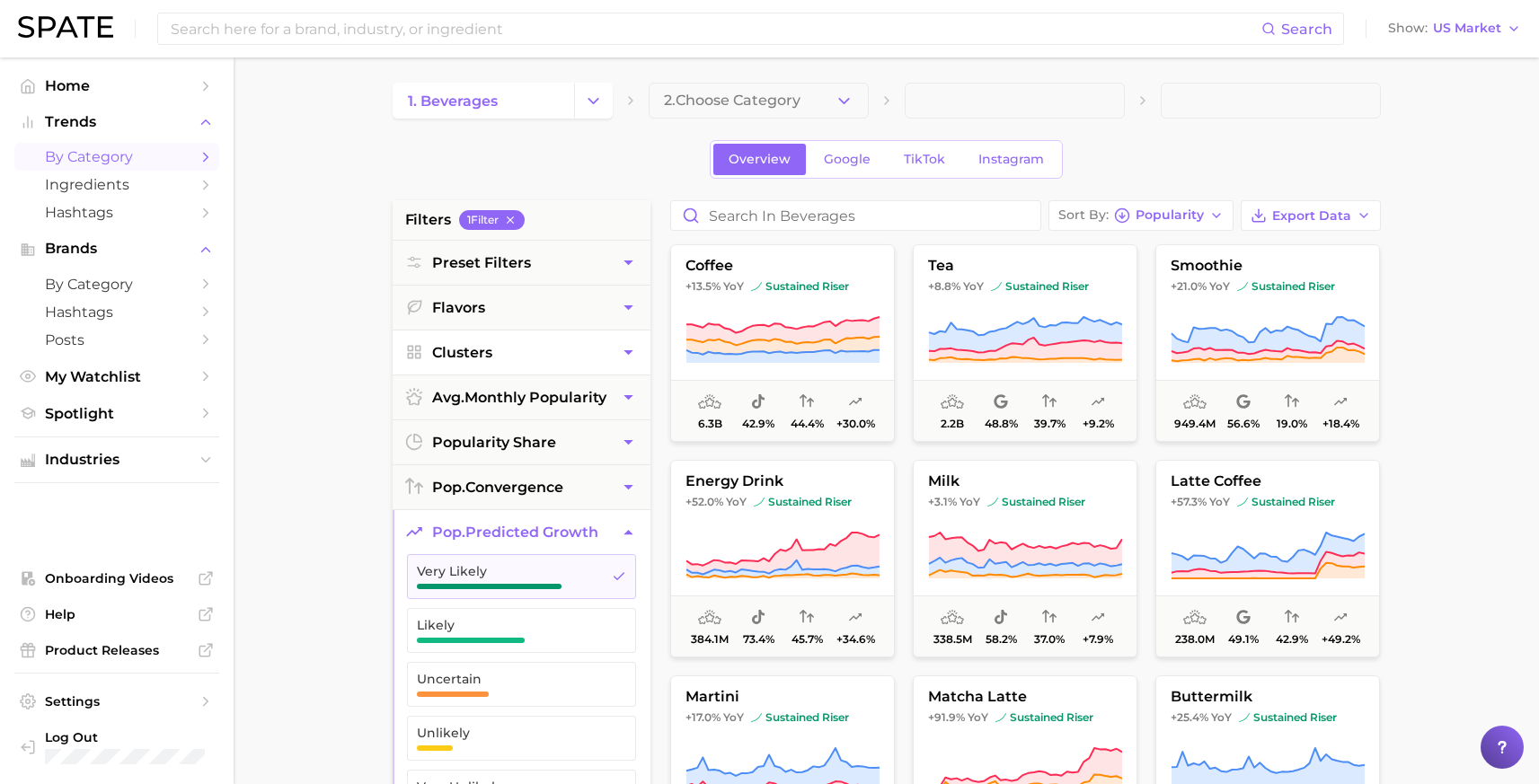
click at [349, 465] on main "1. beverages 2. Choose Category Overview Google TikTok Instagram filters 1 Filt…" at bounding box center [886, 735] width 1306 height 1363
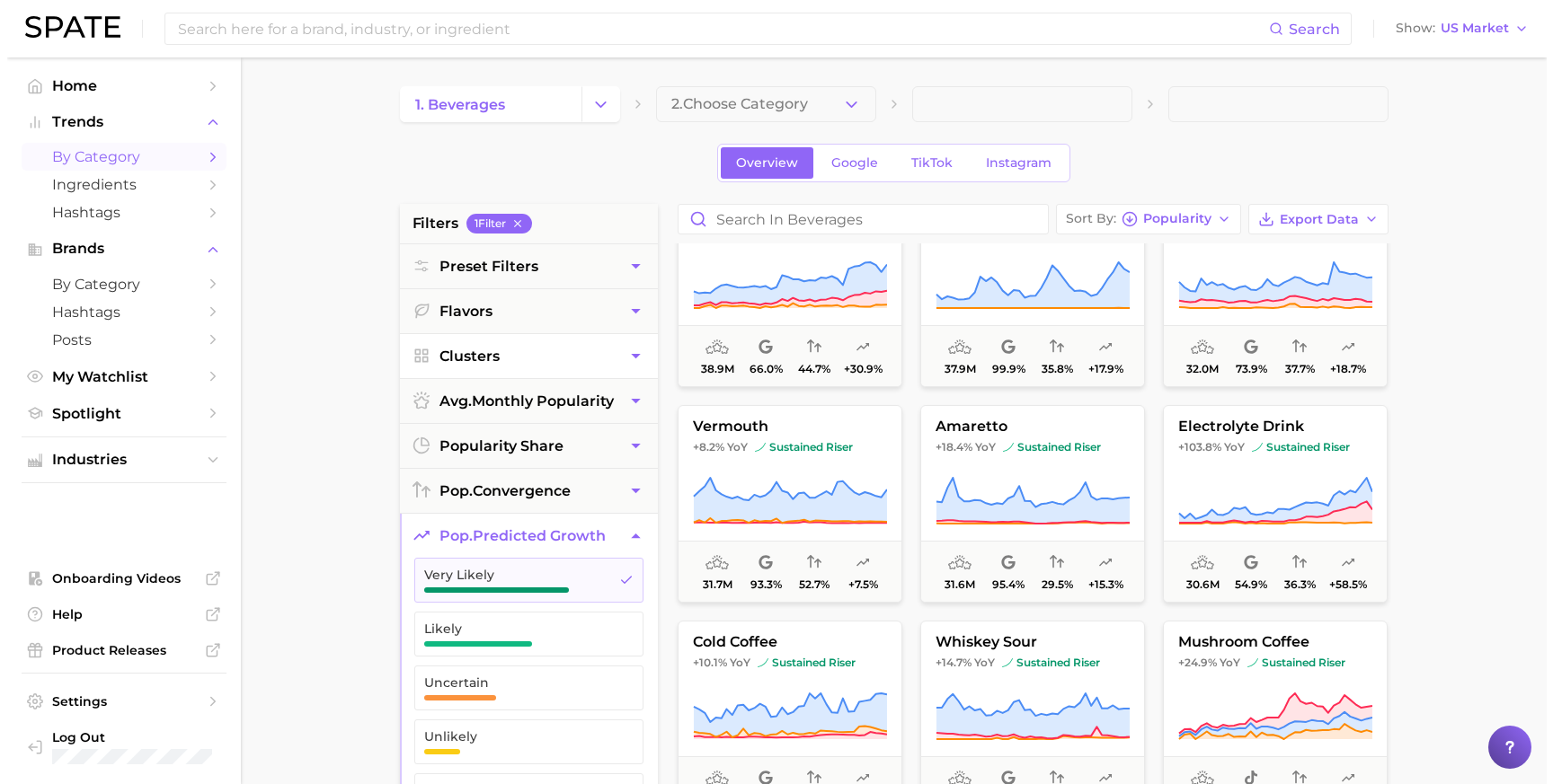
scroll to position [1784, 0]
click at [1233, 435] on button "electrolyte drink +103.8% YoY sustained riser 30.6m 54.9% 36.3% +58.5%" at bounding box center [1268, 503] width 225 height 197
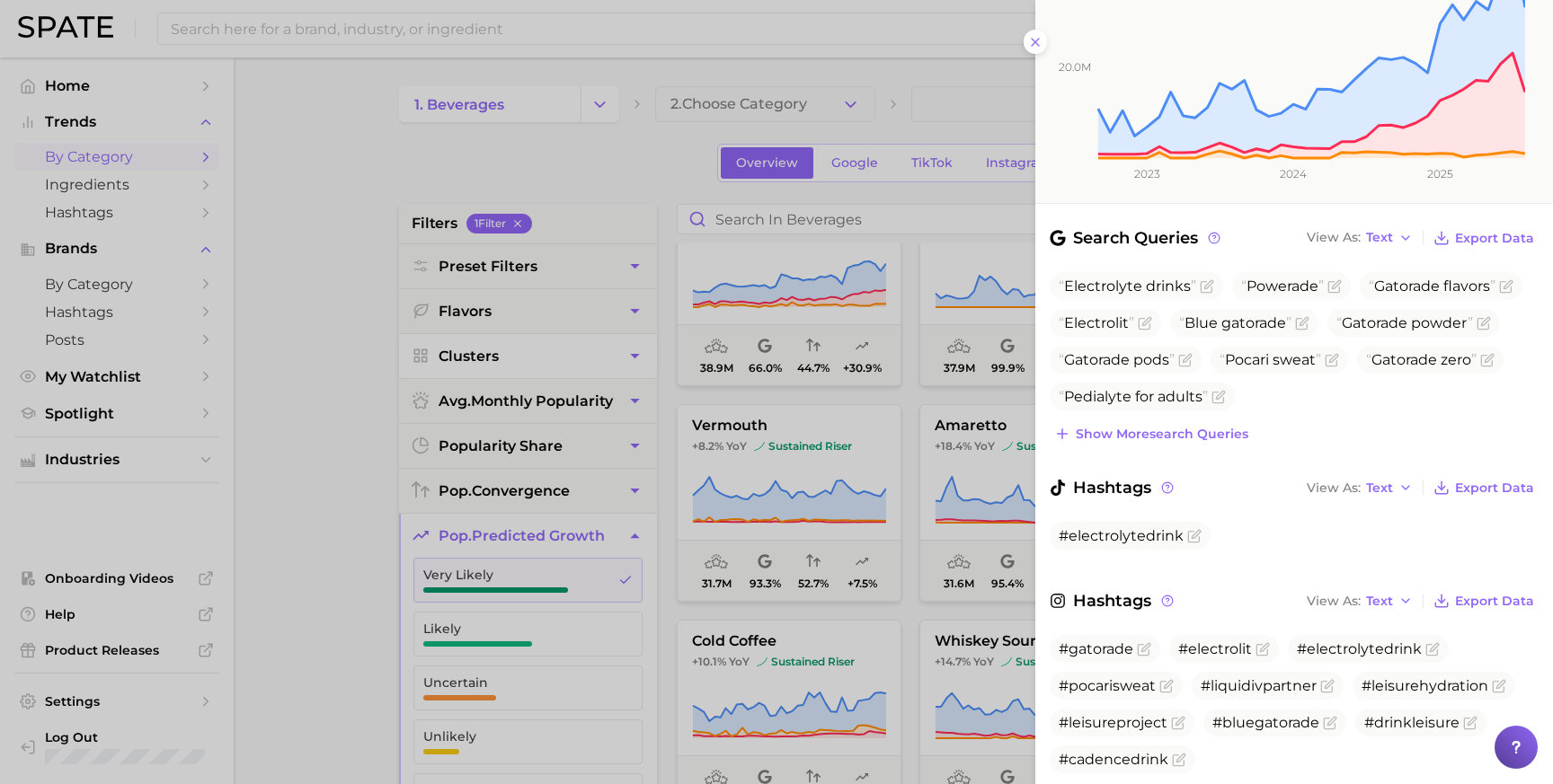
scroll to position [494, 0]
click at [1306, 721] on div "#gatorade #electrolit #electrolytedrink #pocarisweat #liquidivpartner #leisureh…" at bounding box center [1293, 707] width 488 height 149
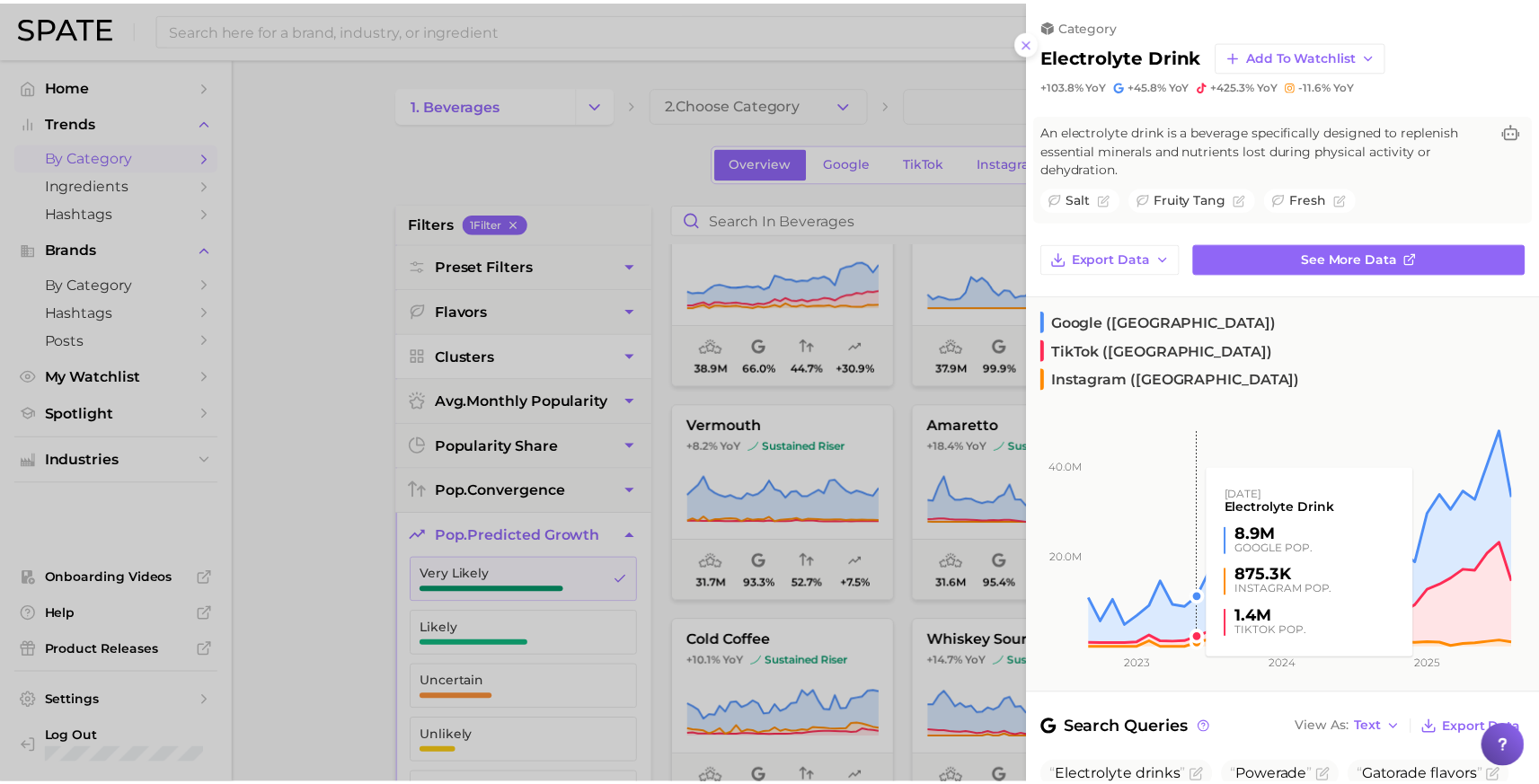
scroll to position [0, 0]
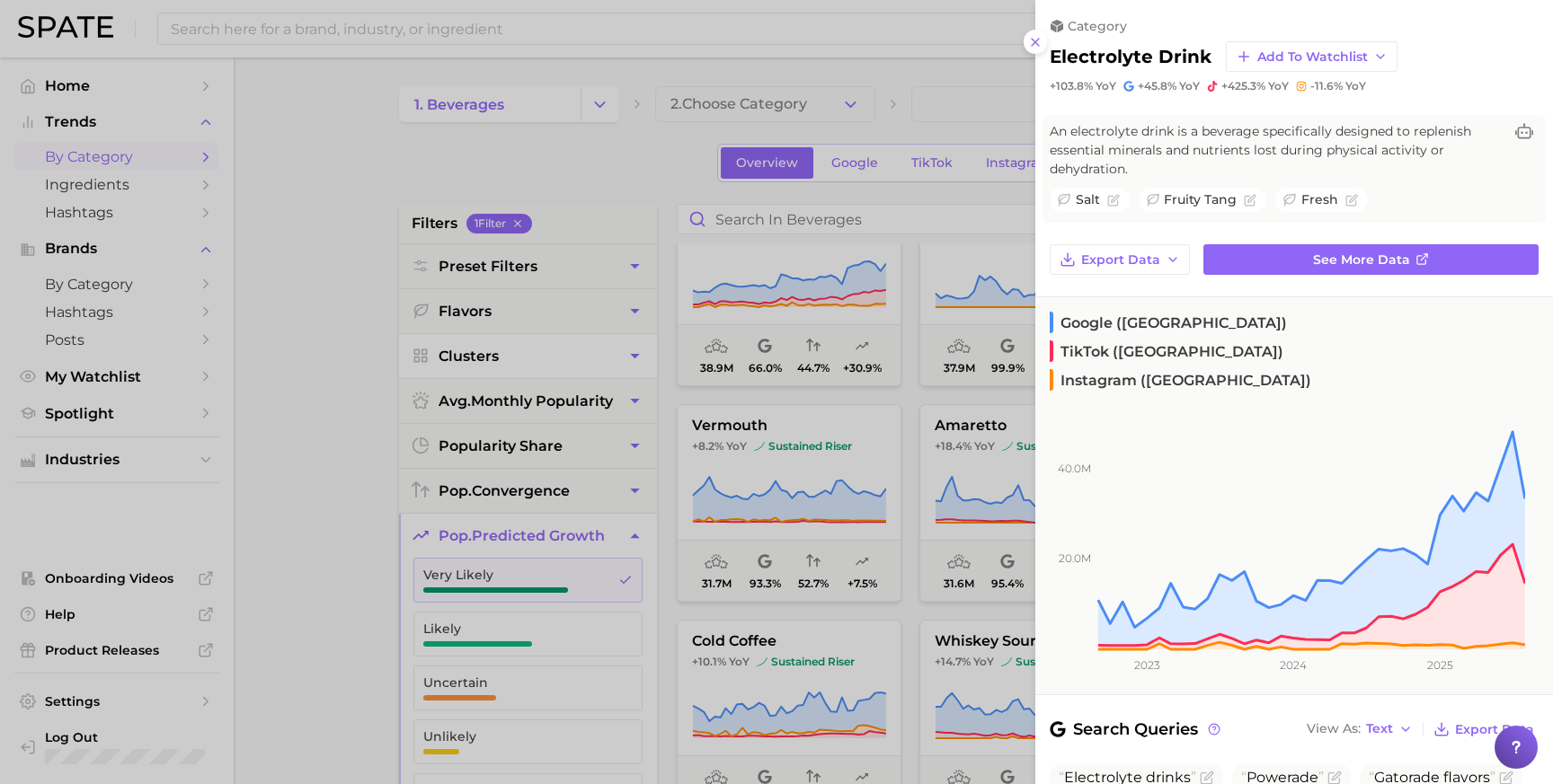
click at [196, 478] on div at bounding box center [776, 392] width 1553 height 784
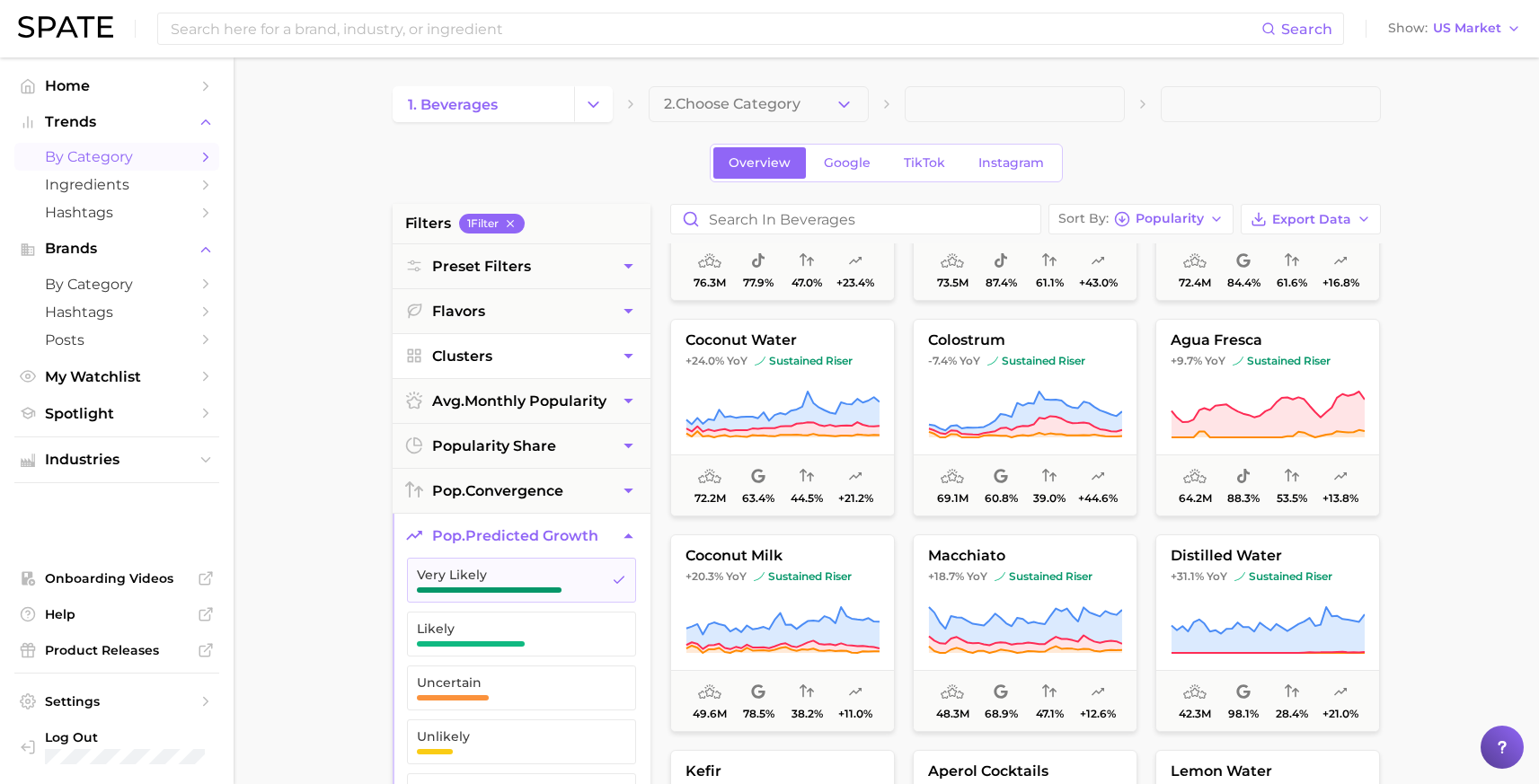
scroll to position [1124, 0]
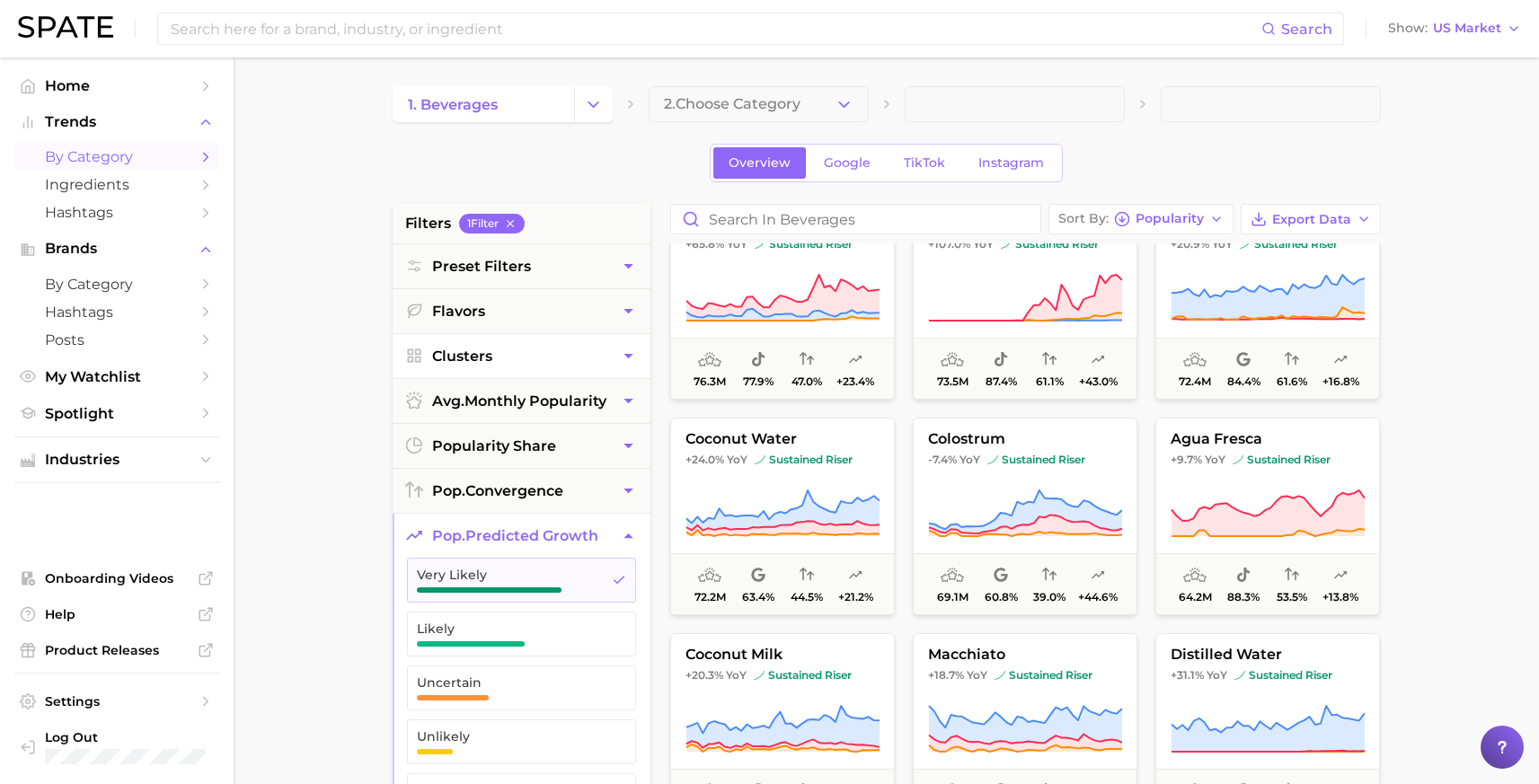
click at [280, 638] on main "1. beverages 2. Choose Category Overview Google TikTok Instagram filters 1 Filt…" at bounding box center [886, 739] width 1306 height 1363
click at [342, 284] on main "1. beverages 2. Choose Category Overview Google TikTok Instagram filters 1 Filt…" at bounding box center [886, 739] width 1306 height 1363
click at [729, 98] on span "2. Choose Category" at bounding box center [732, 103] width 137 height 17
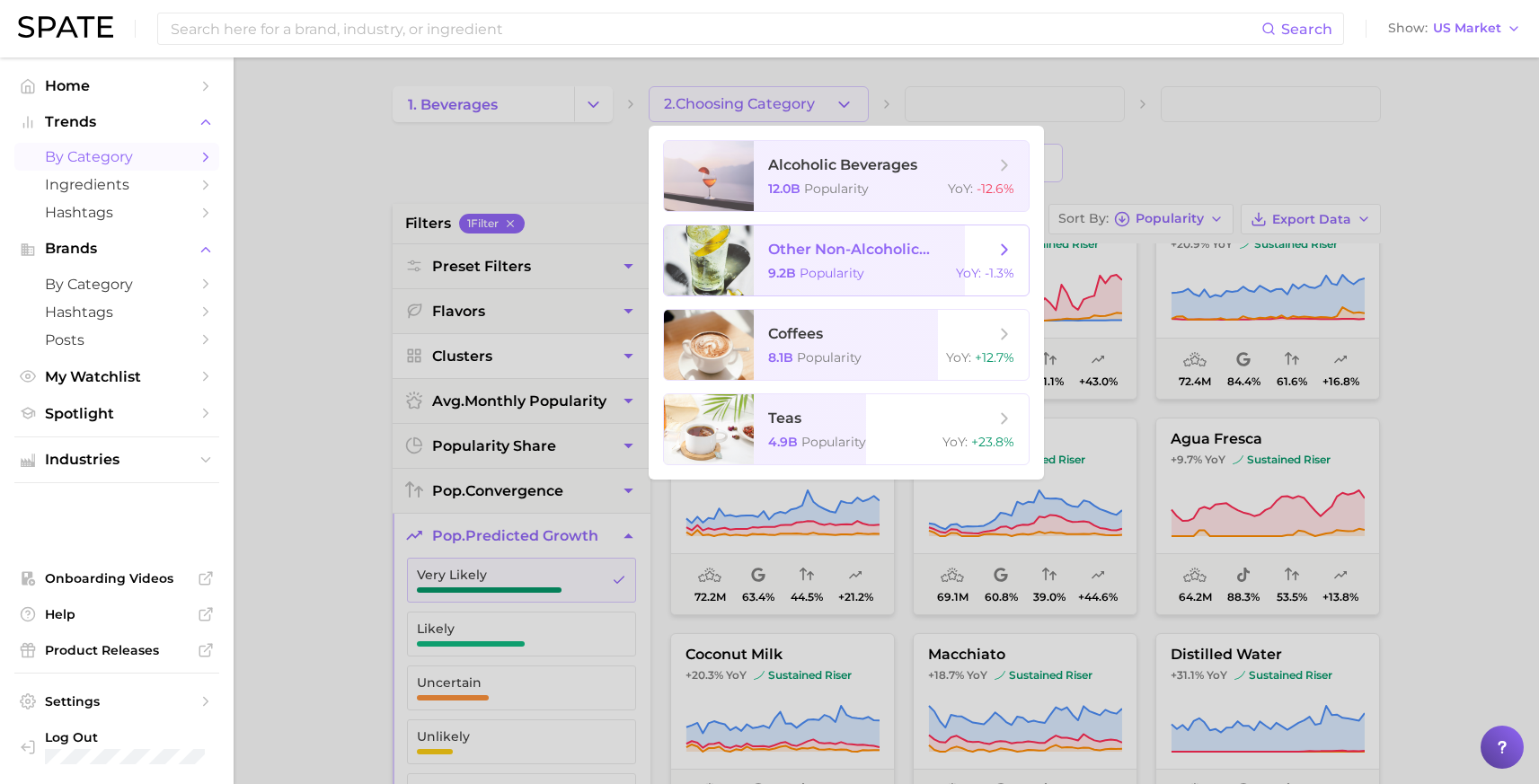
click at [894, 256] on span "other non-alcoholic beverages" at bounding box center [882, 249] width 227 height 17
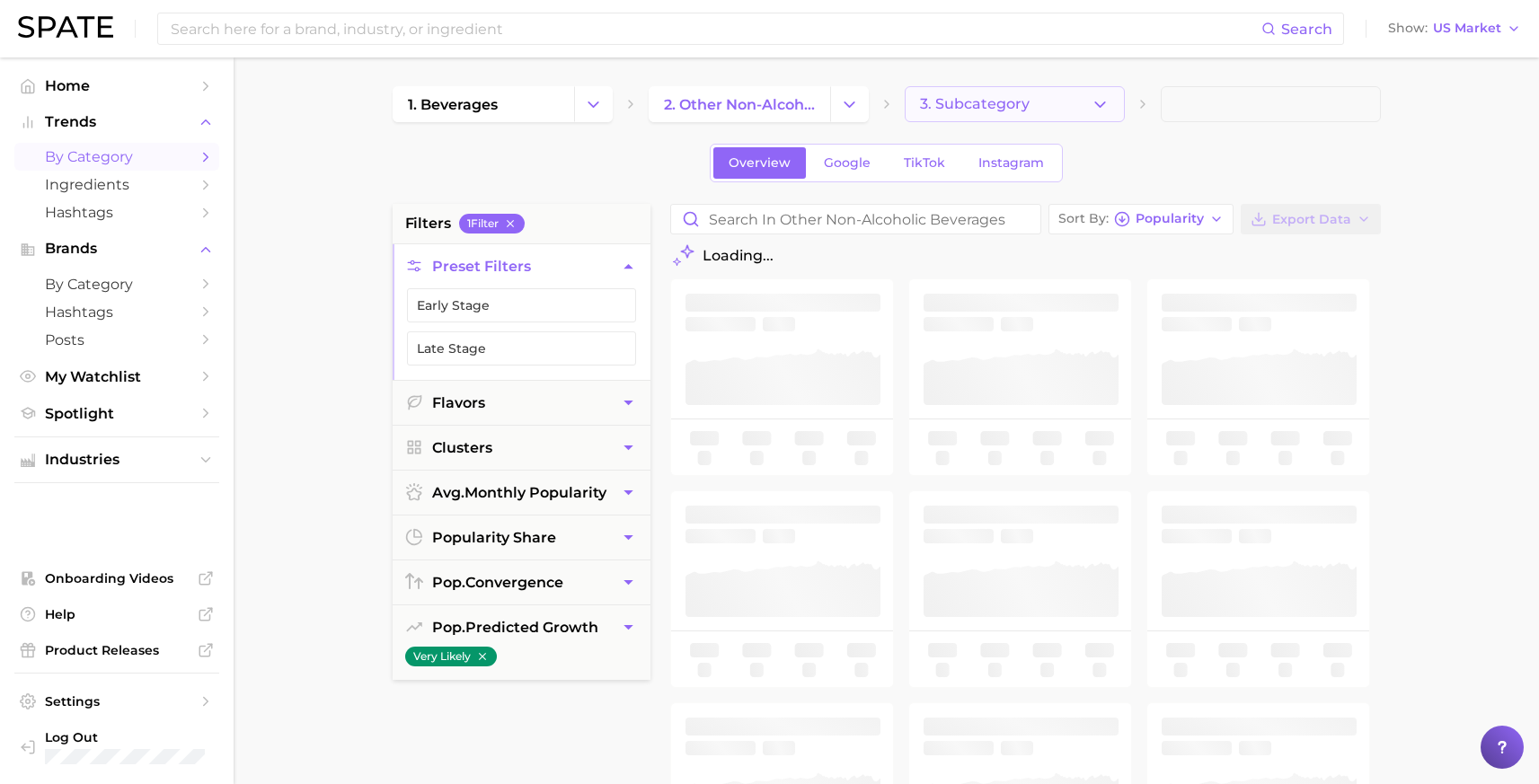
click at [960, 106] on span "3. Subcategory" at bounding box center [975, 103] width 109 height 17
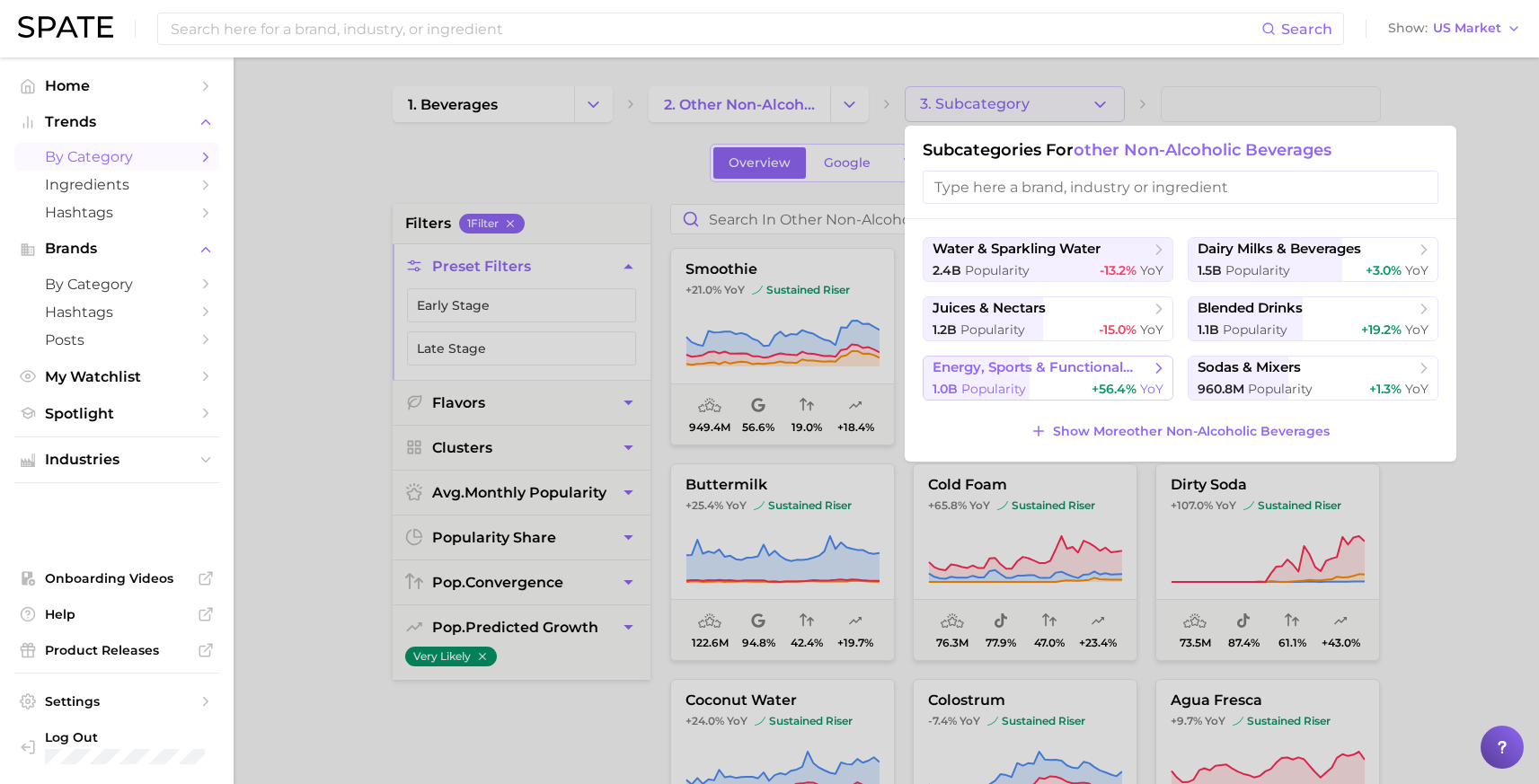
click at [1122, 371] on span "energy, sports & functional drinks" at bounding box center [1042, 367] width 219 height 17
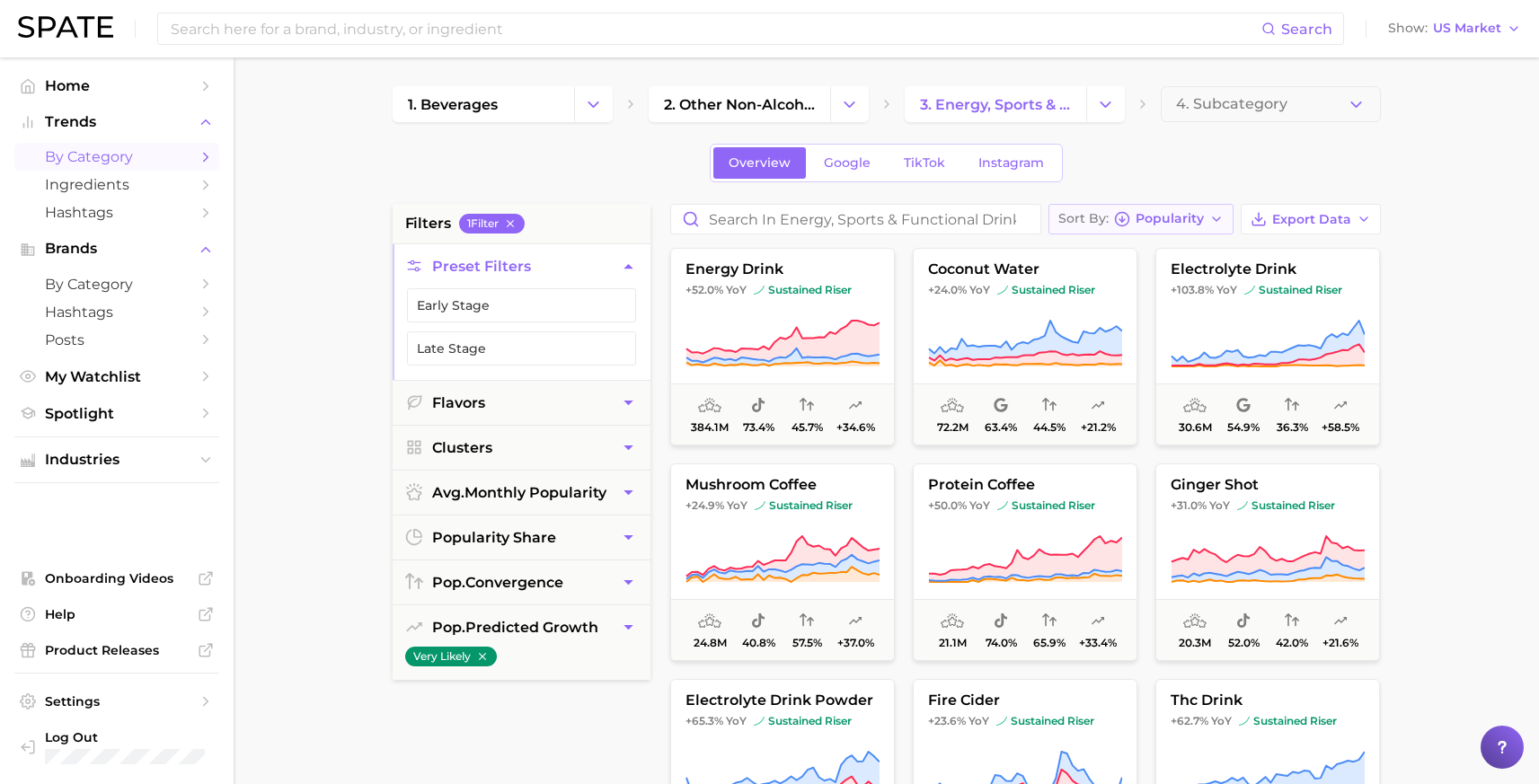
click at [1167, 217] on span "Popularity" at bounding box center [1170, 219] width 68 height 10
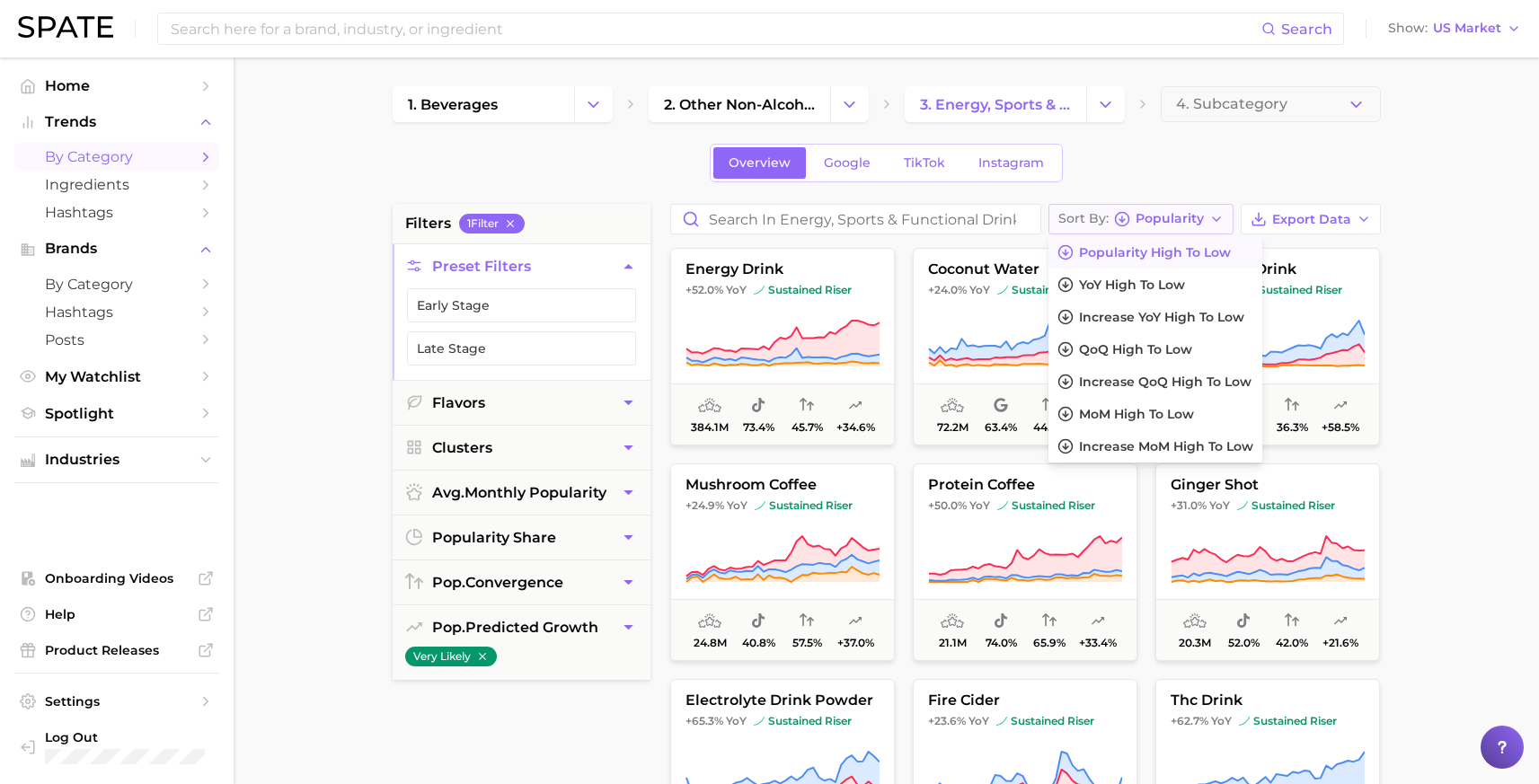
click at [1167, 217] on span "Popularity" at bounding box center [1170, 219] width 68 height 10
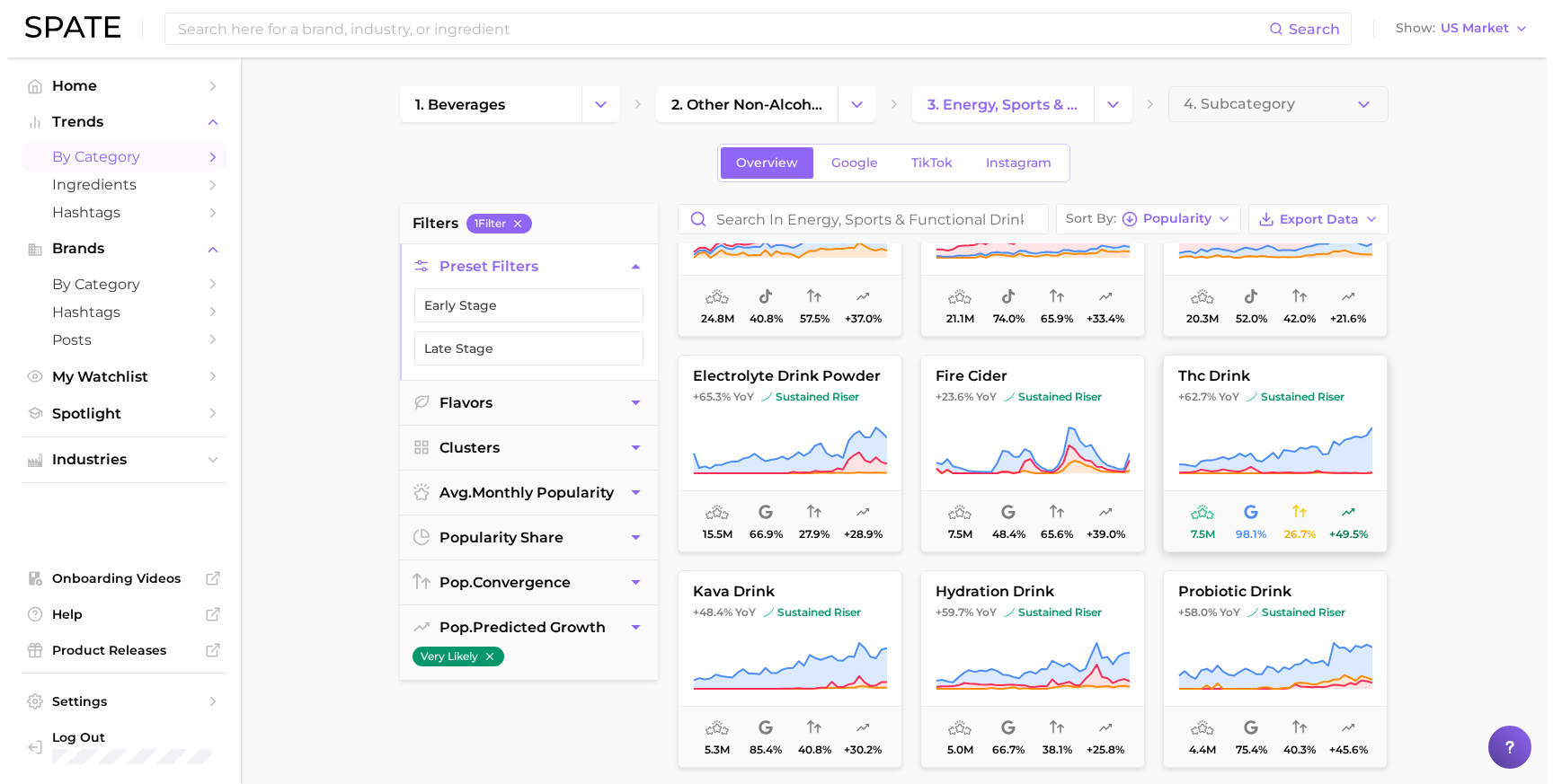
scroll to position [328, 0]
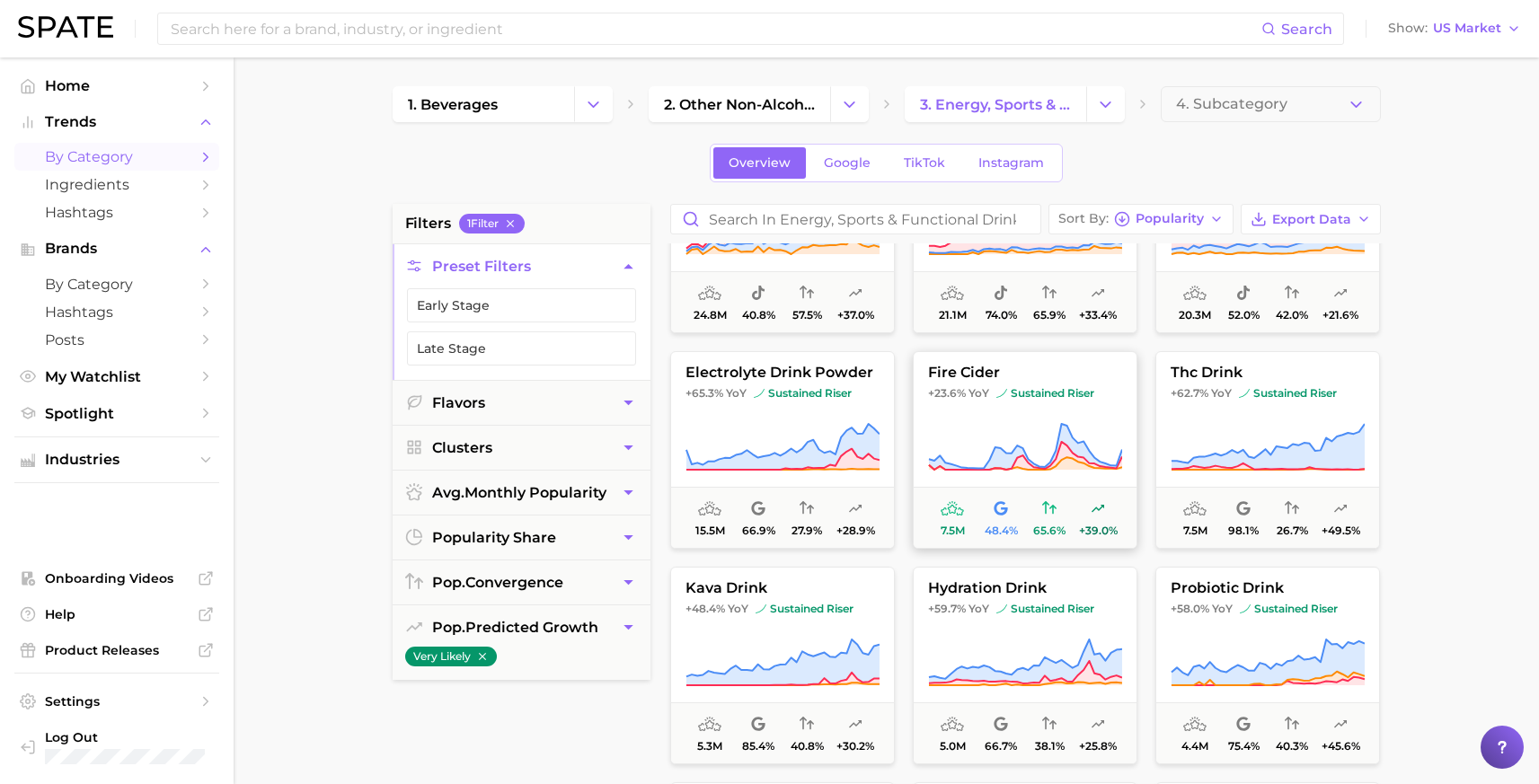
click at [1055, 411] on button "fire cider +23.6% YoY sustained riser 7.5m 48.4% 65.6% +39.0%" at bounding box center [1025, 450] width 225 height 197
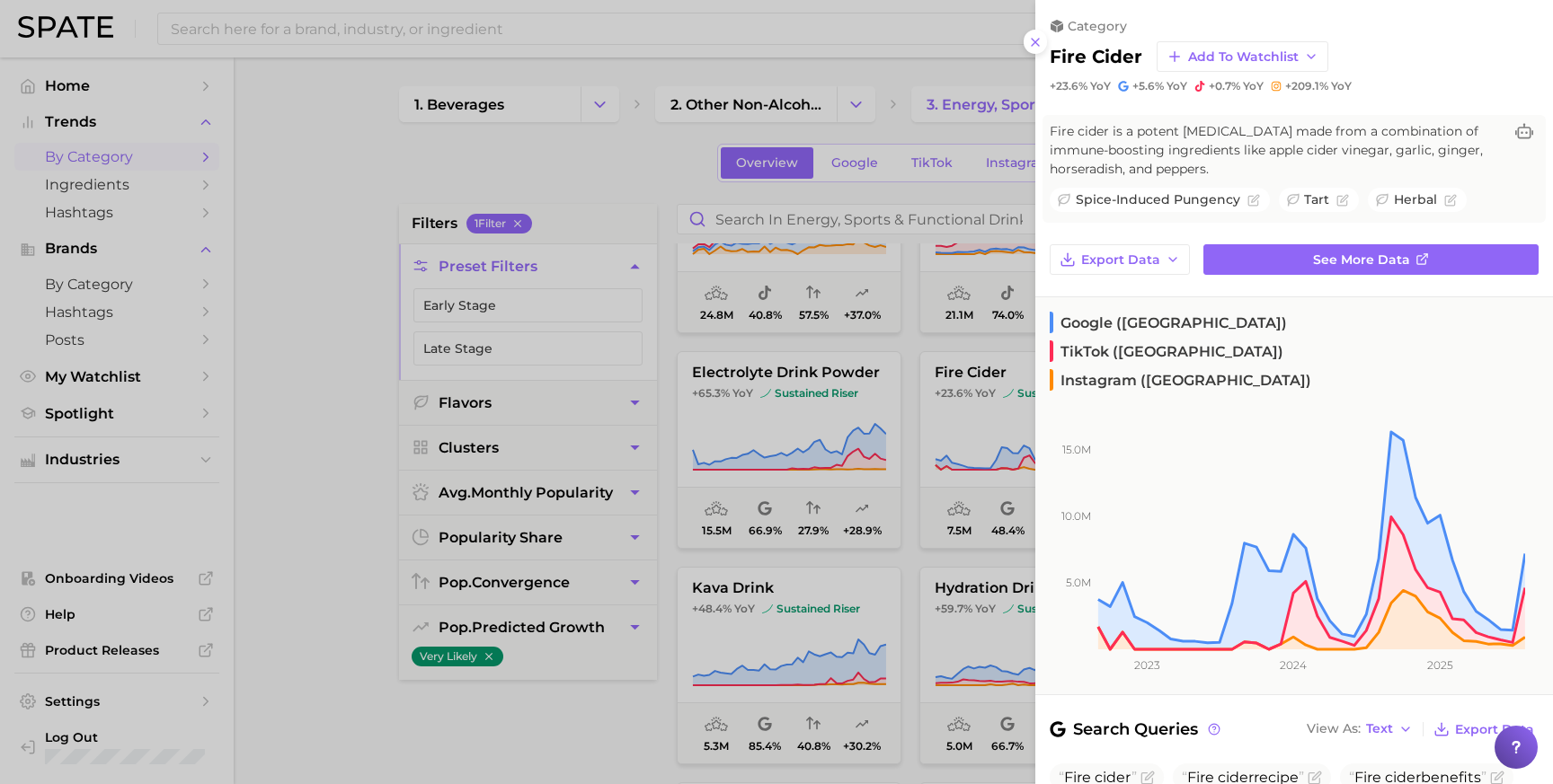
click at [1248, 164] on span "Fire cider is a potent [MEDICAL_DATA] made from a combination of immune-boostin…" at bounding box center [1276, 150] width 453 height 57
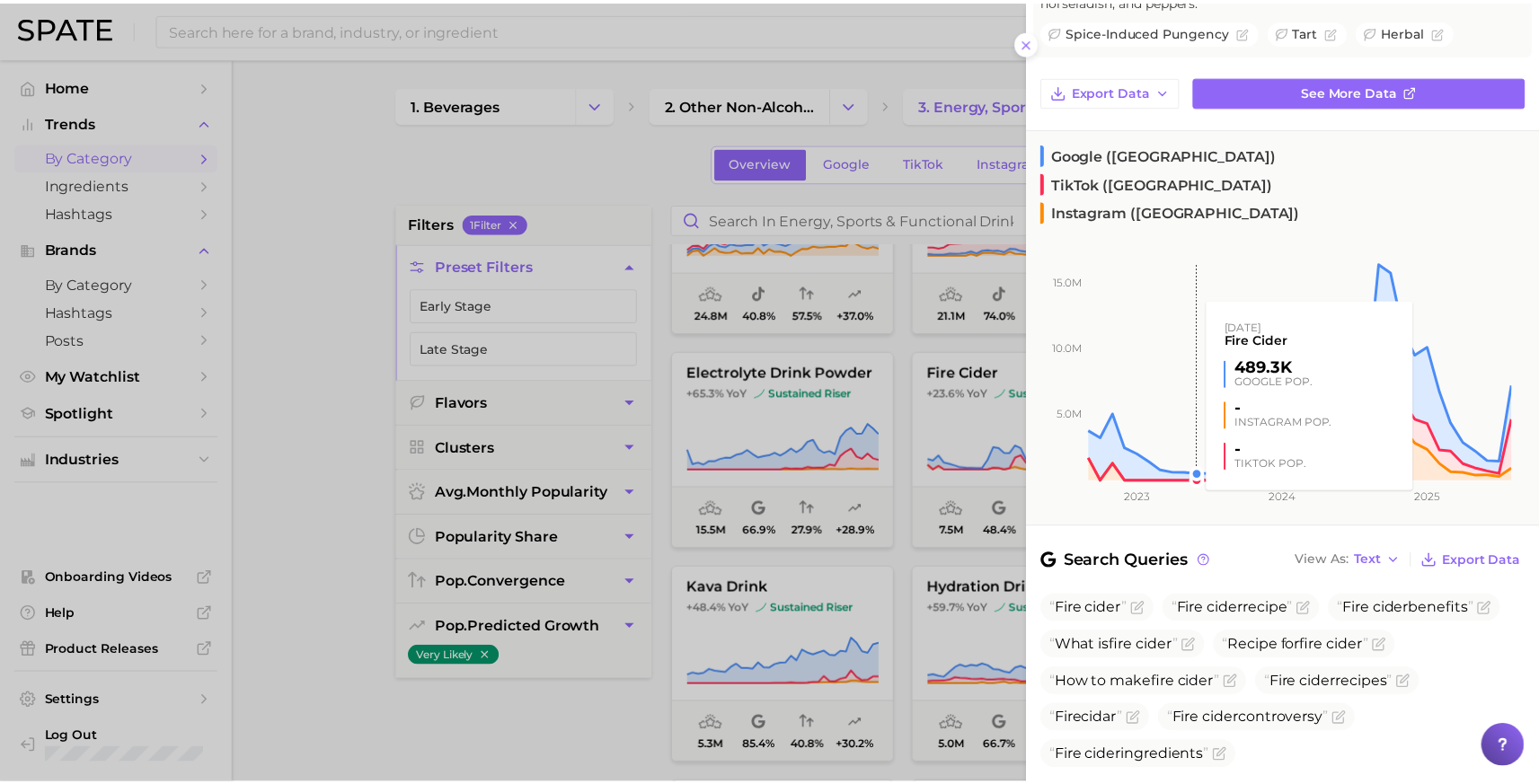
scroll to position [0, 0]
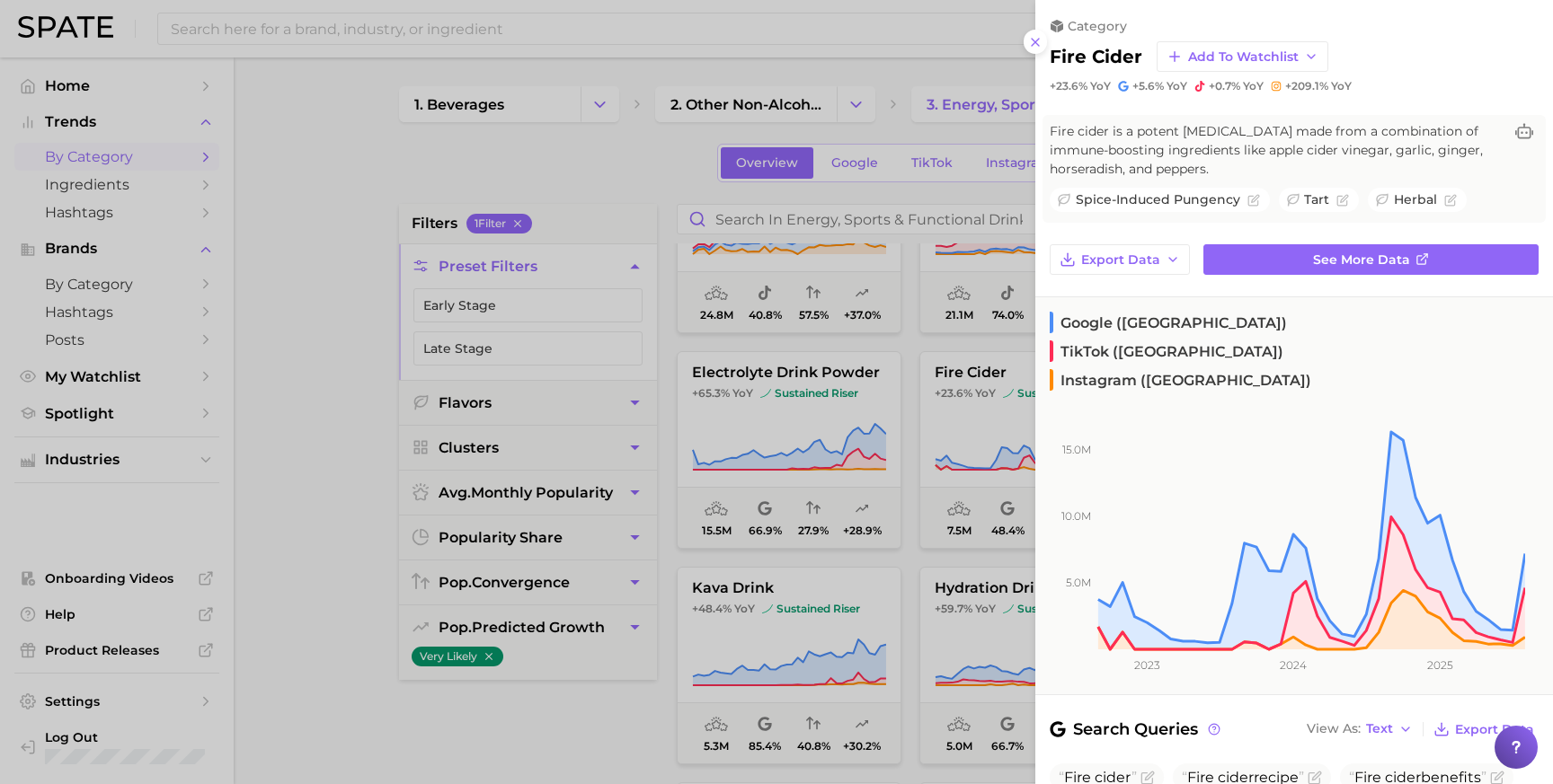
click at [857, 149] on div at bounding box center [776, 392] width 1553 height 784
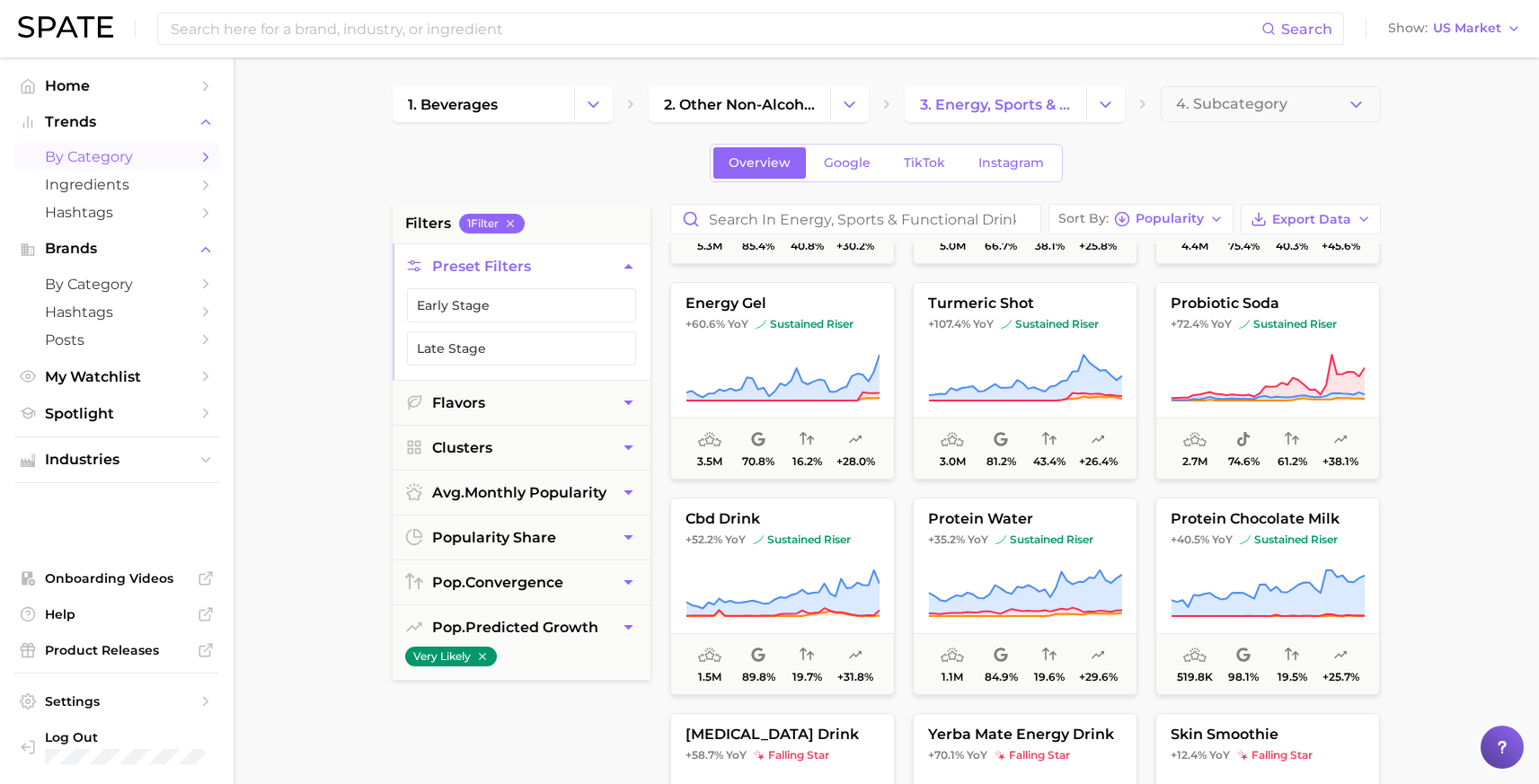
scroll to position [889, 0]
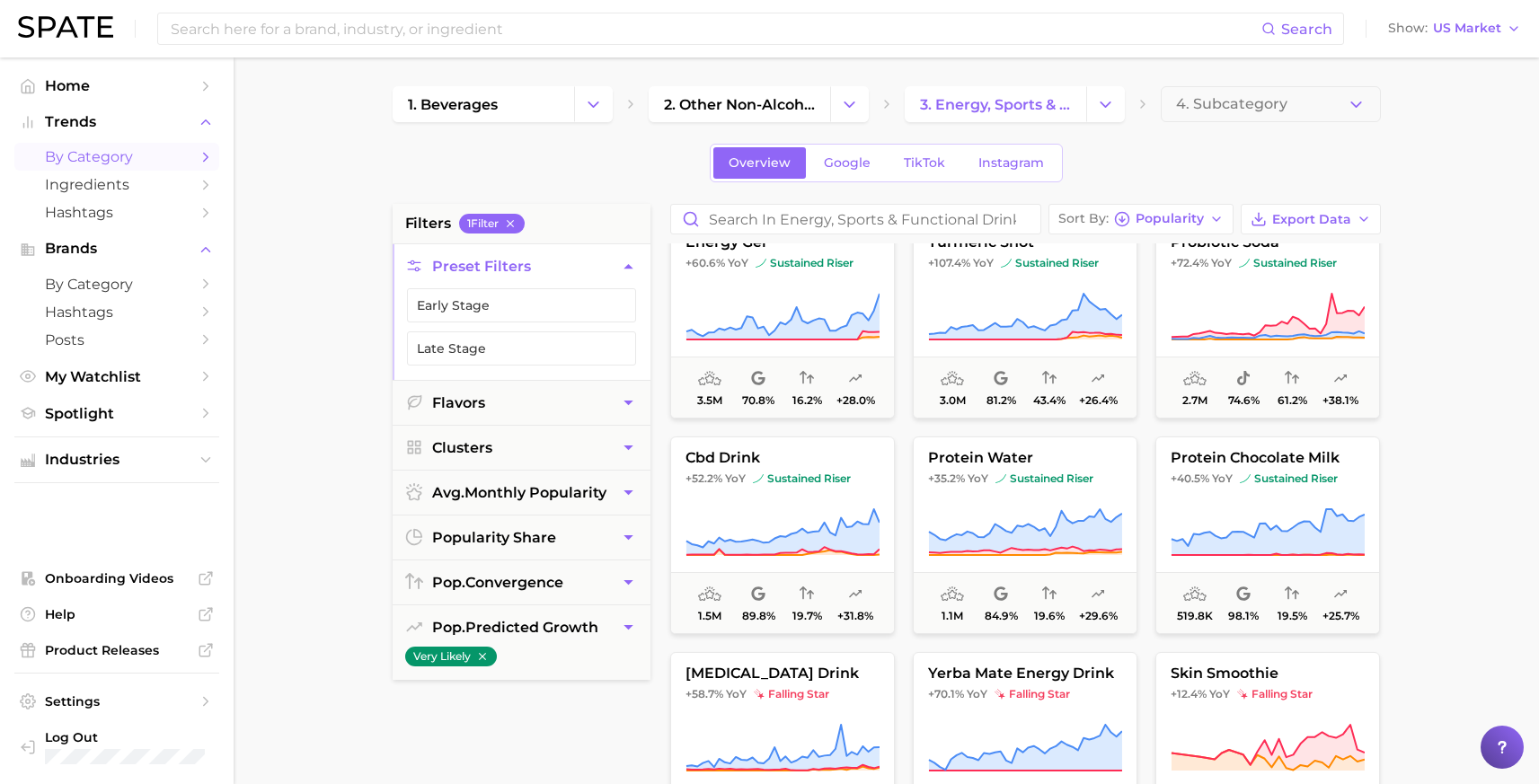
click at [1457, 539] on main "1. beverages 2. other non-alcoholic beverages 3. energy, sports & functional dr…" at bounding box center [886, 739] width 1306 height 1363
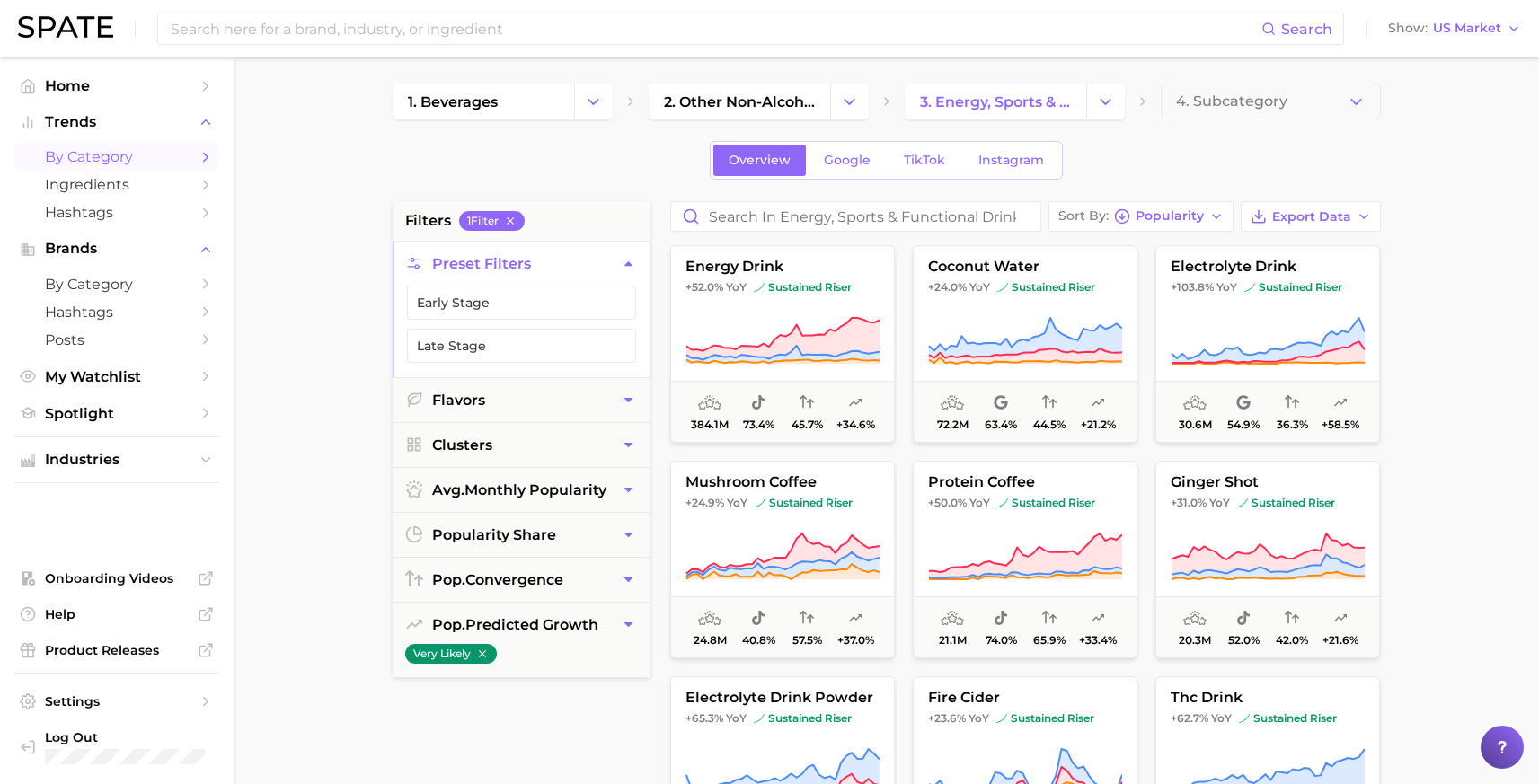
scroll to position [0, 0]
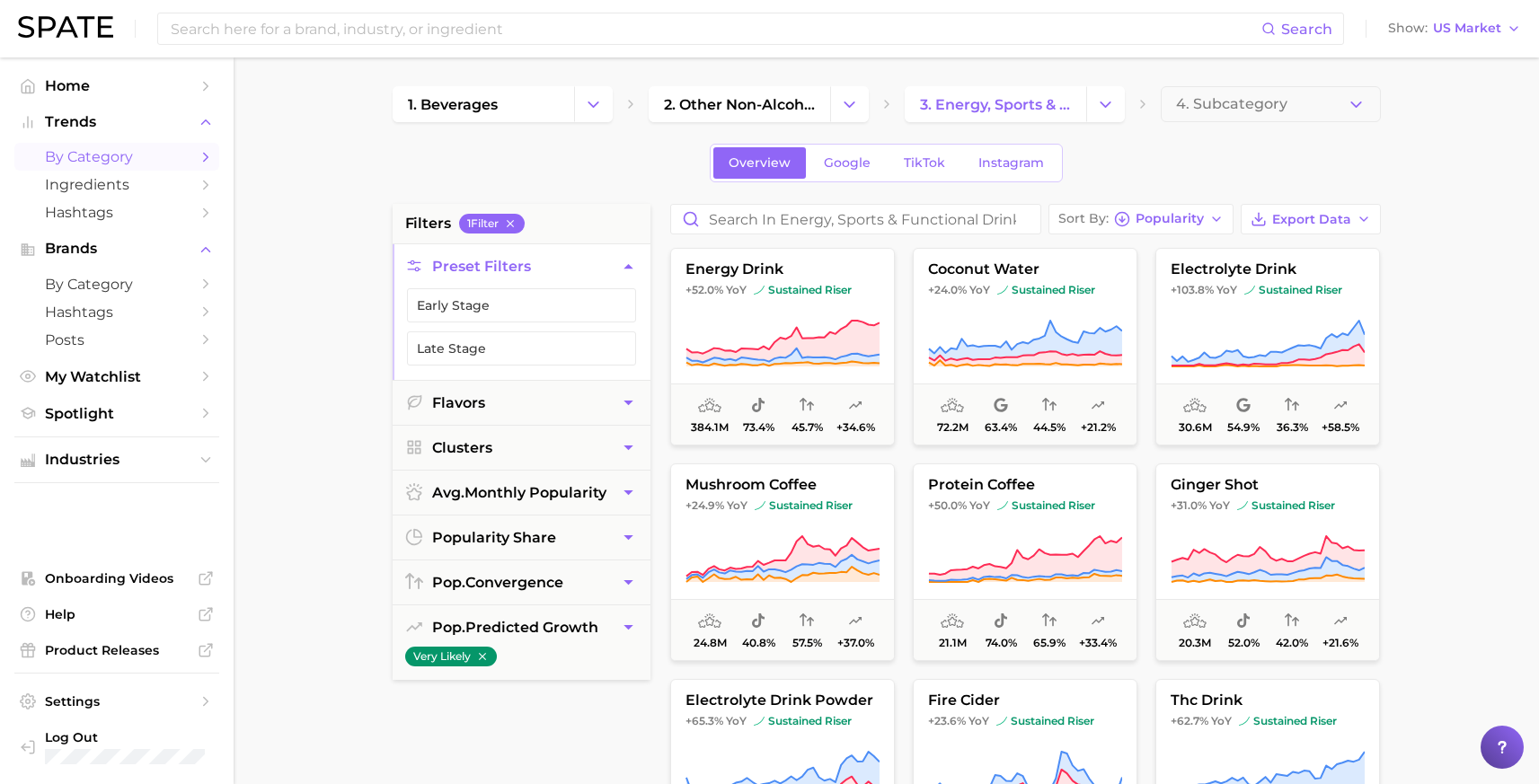
click at [272, 505] on main "1. beverages 2. other non-alcoholic beverages 3. energy, sports & functional dr…" at bounding box center [886, 739] width 1306 height 1363
click at [485, 655] on icon "button" at bounding box center [482, 656] width 13 height 13
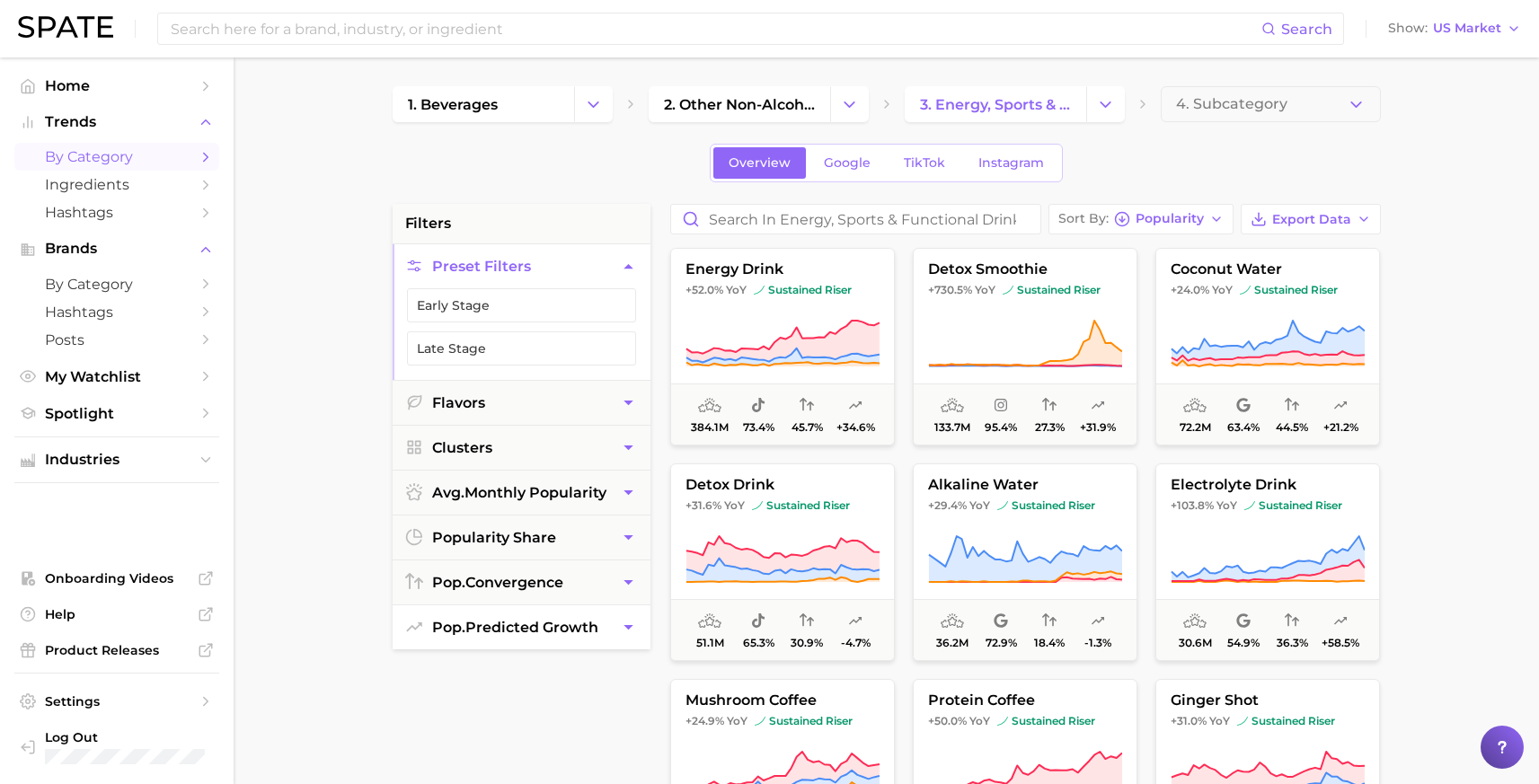
click at [356, 174] on main "1. beverages 2. other non-alcoholic beverages 3. energy, sports & functional dr…" at bounding box center [886, 739] width 1306 height 1363
click at [115, 193] on span "Ingredients" at bounding box center [116, 184] width 144 height 17
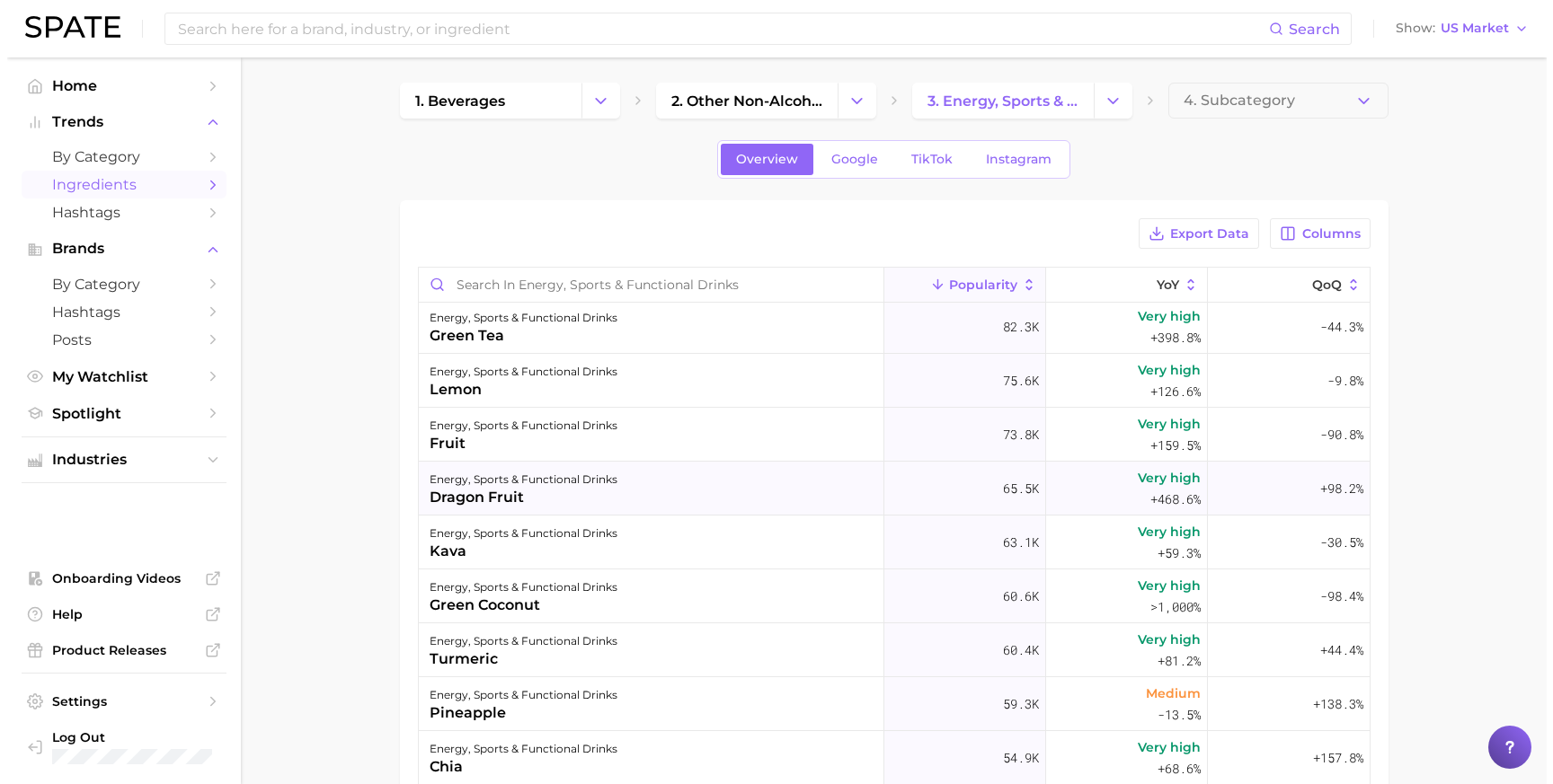
scroll to position [1029, 0]
click at [800, 588] on div "energy, sports & functional drinks green coconut" at bounding box center [644, 594] width 466 height 54
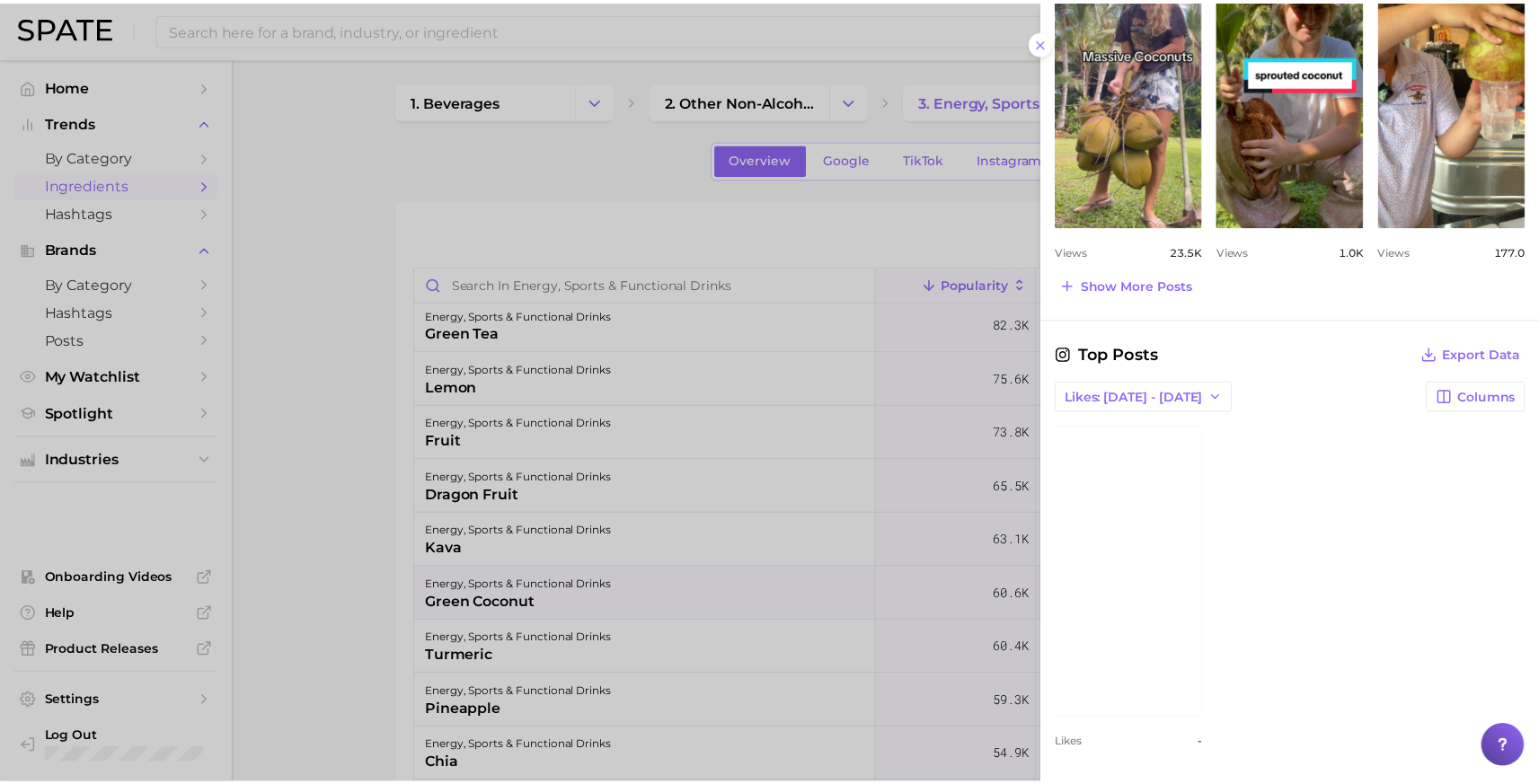
scroll to position [0, 0]
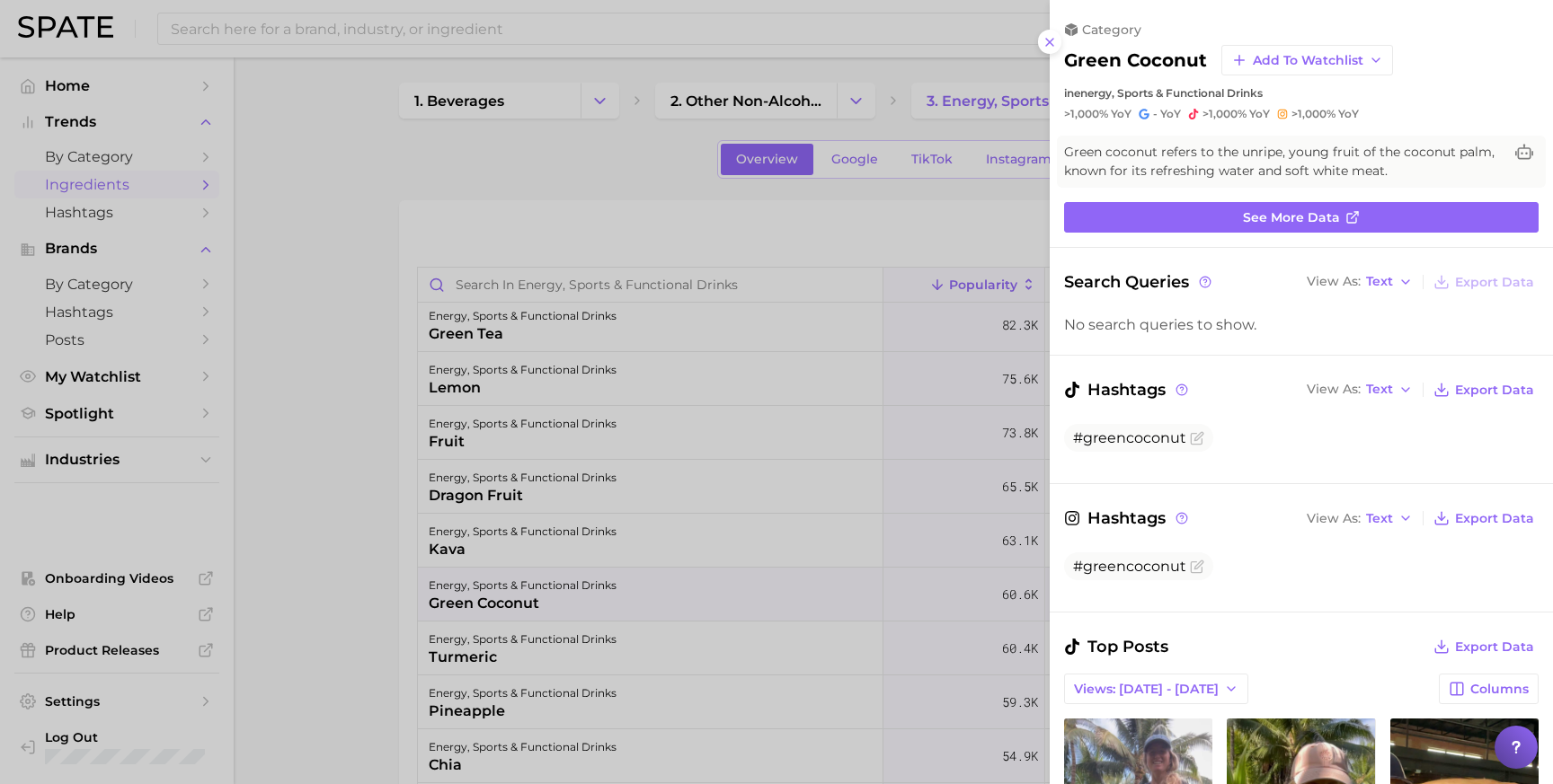
click at [940, 249] on div at bounding box center [776, 392] width 1553 height 784
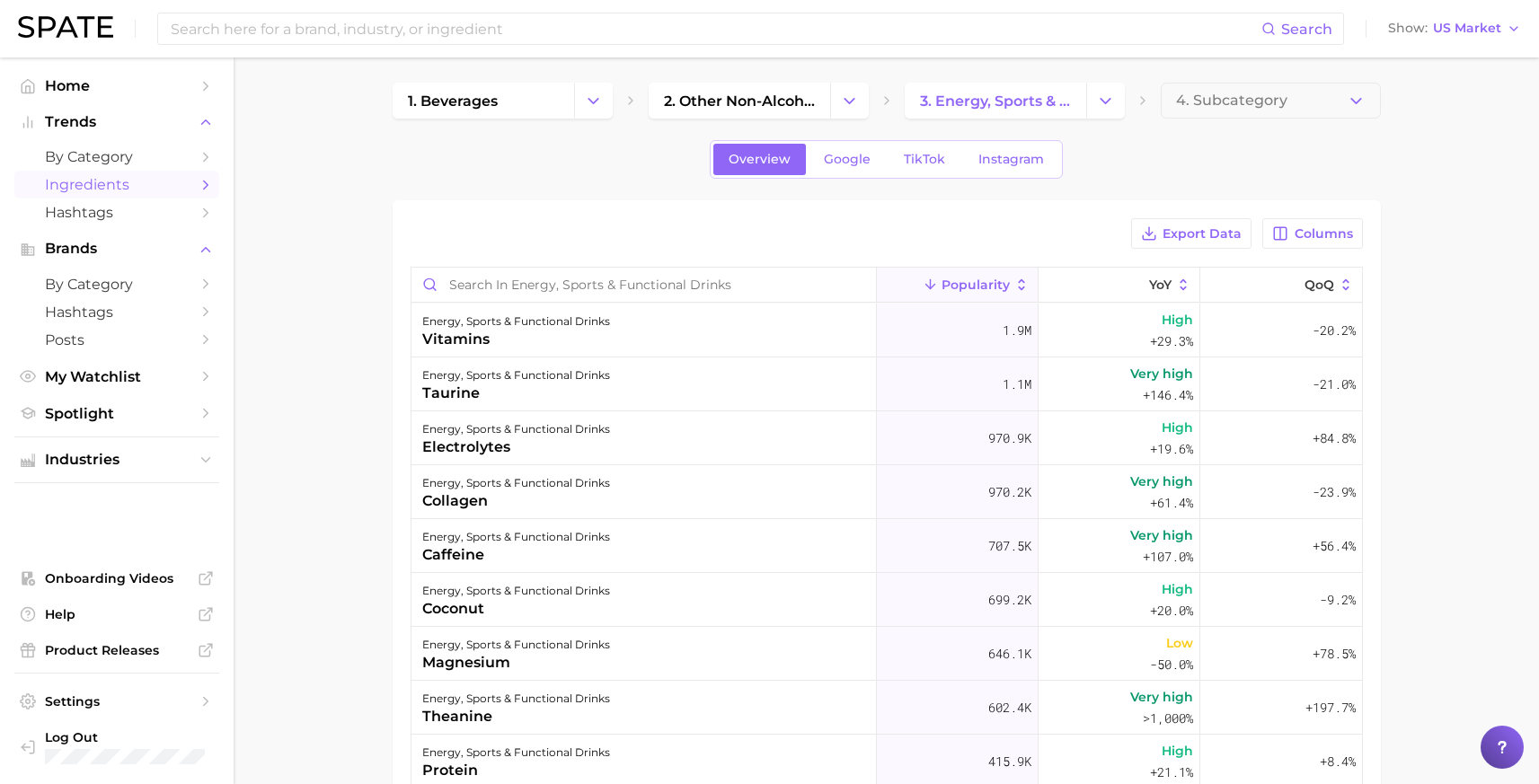
click at [357, 392] on main "1. beverages 2. other non-alcoholic beverages 3. energy, sports & functional dr…" at bounding box center [886, 606] width 1306 height 1105
click at [168, 318] on span "Hashtags" at bounding box center [116, 311] width 144 height 17
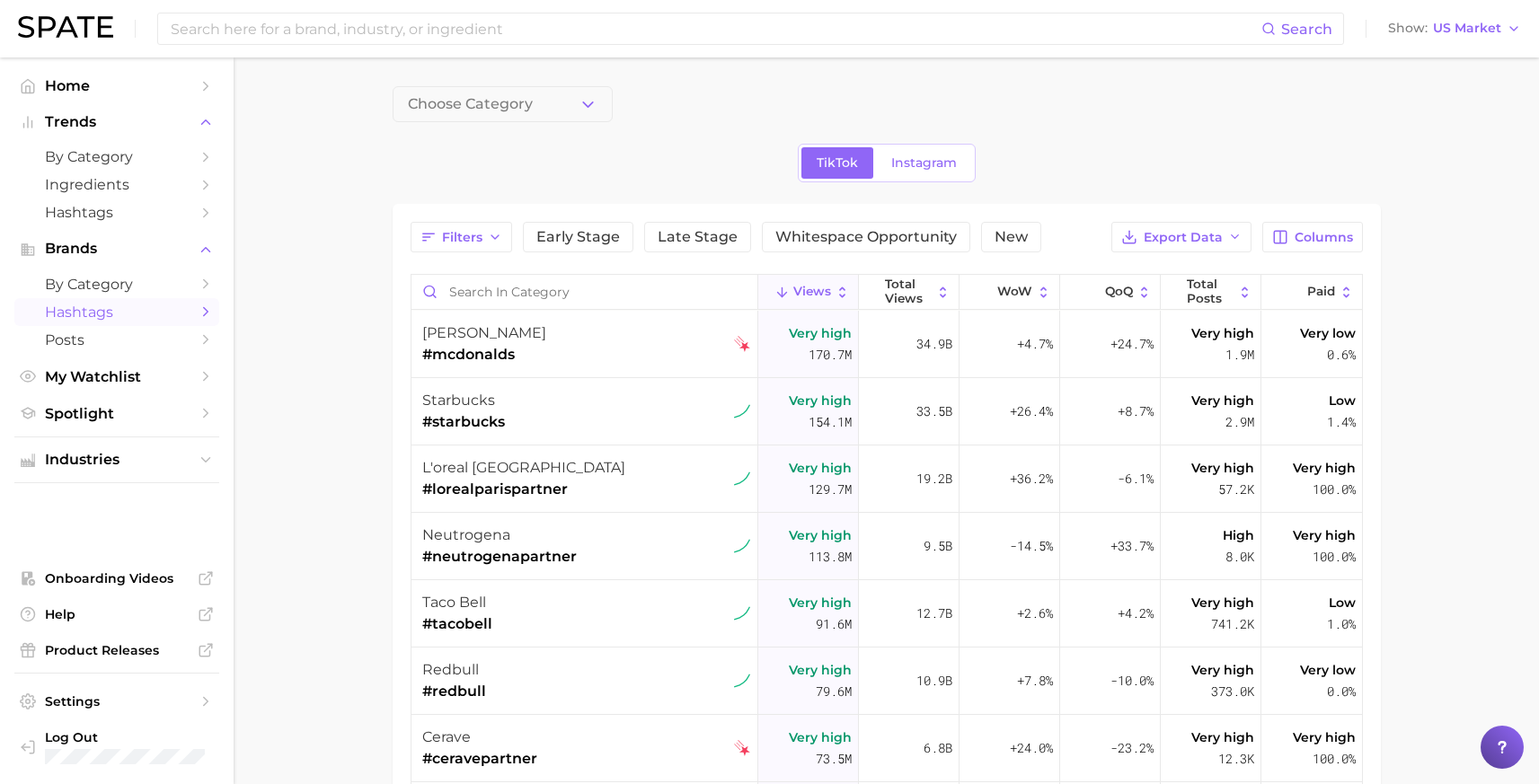
click at [537, 79] on main "Choose Category TikTok Instagram Filters Early Stage Late Stage Whitespace Oppo…" at bounding box center [886, 611] width 1306 height 1108
click at [536, 110] on button "Choose Category" at bounding box center [502, 103] width 220 height 36
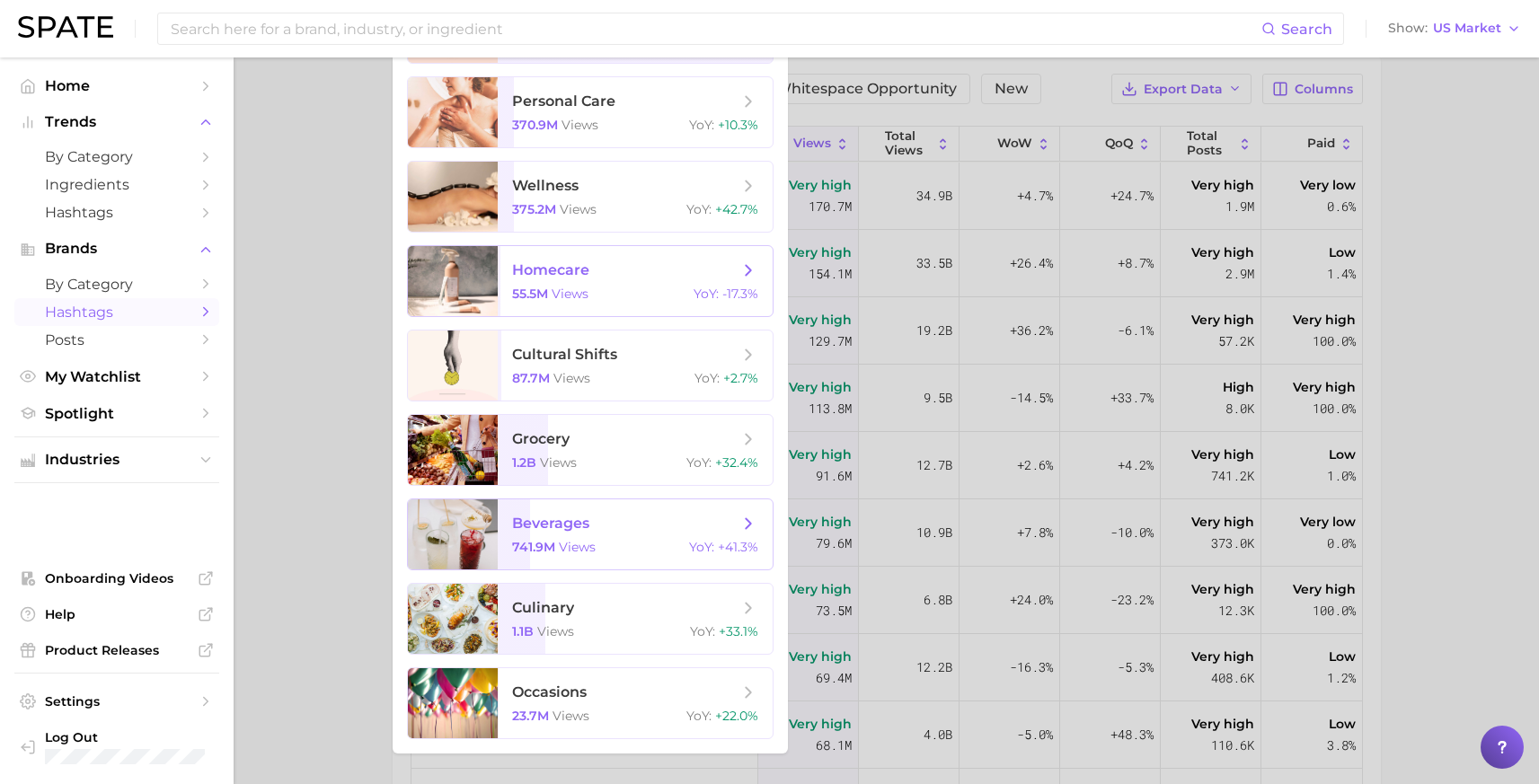
scroll to position [154, 0]
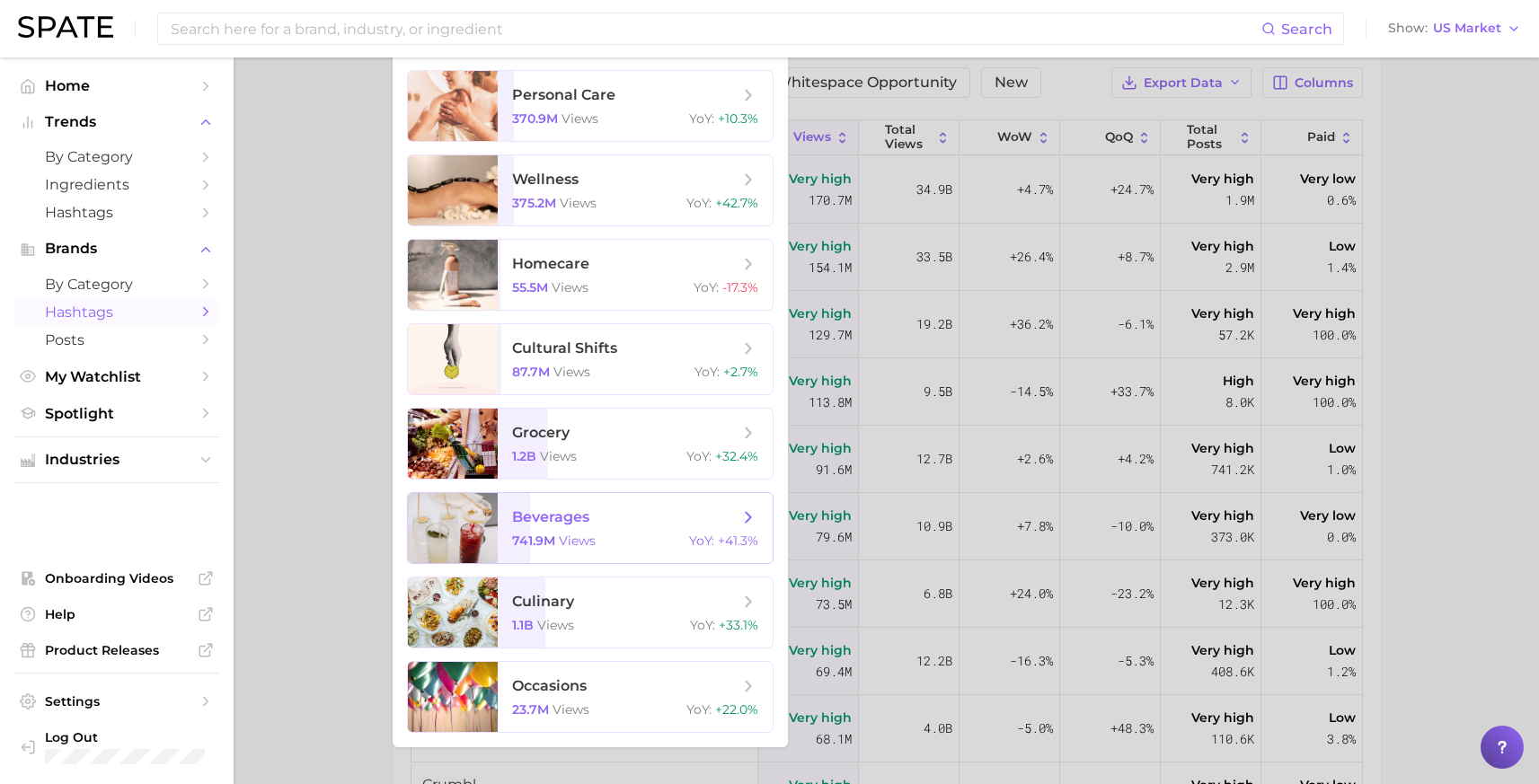
click at [605, 516] on span "beverages" at bounding box center [625, 517] width 227 height 20
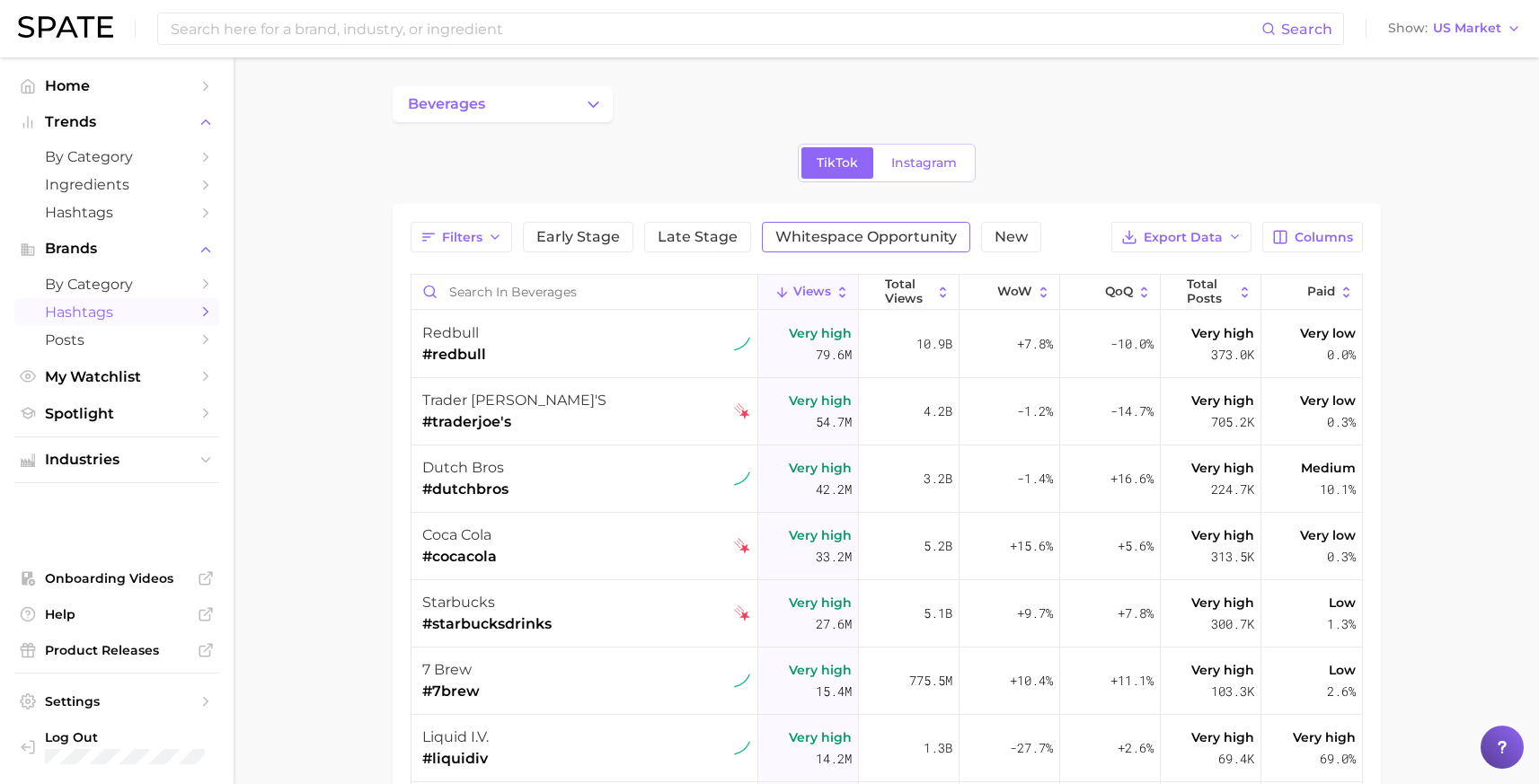
click at [901, 230] on span "Whitespace Opportunity" at bounding box center [866, 237] width 182 height 15
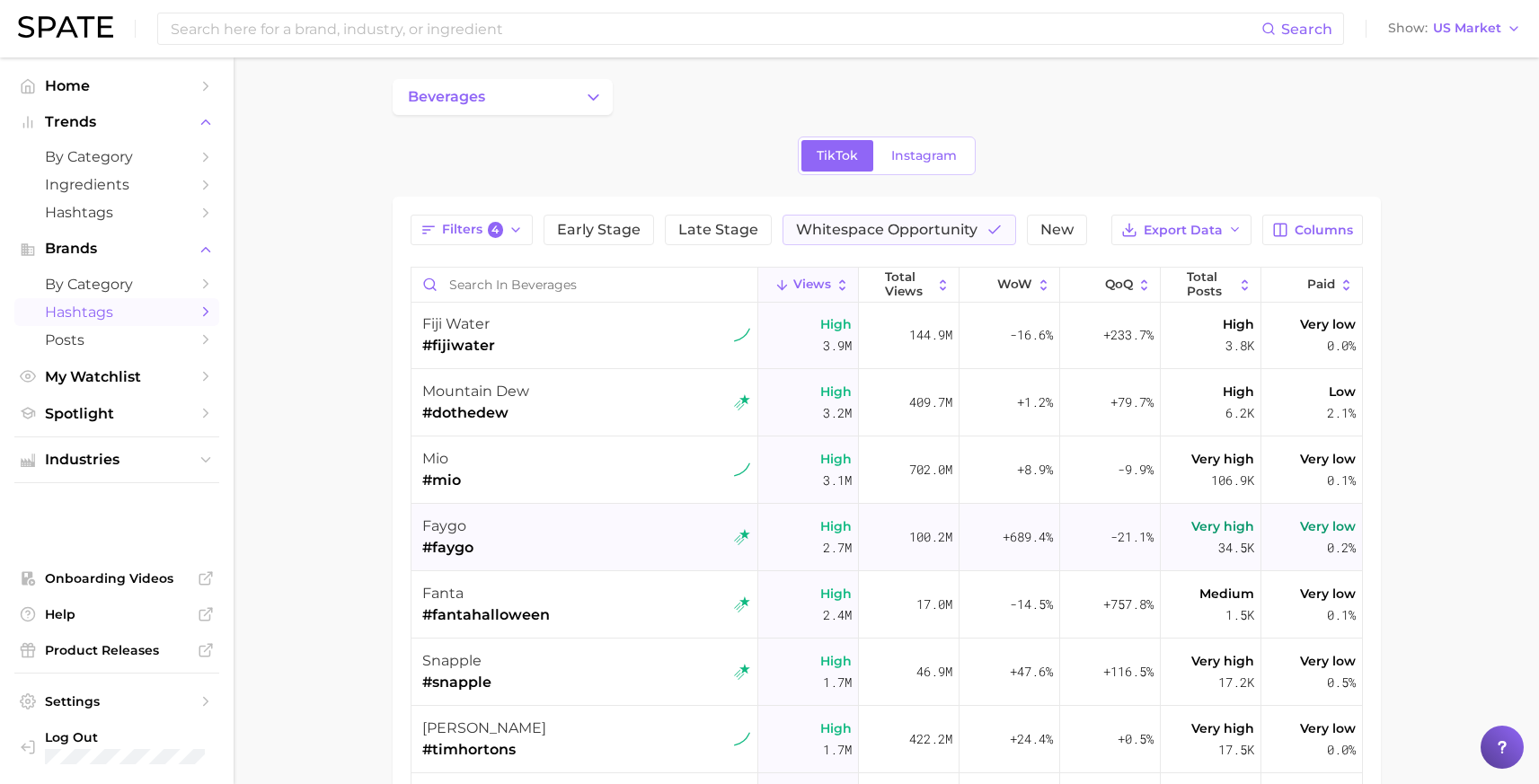
scroll to position [540, 0]
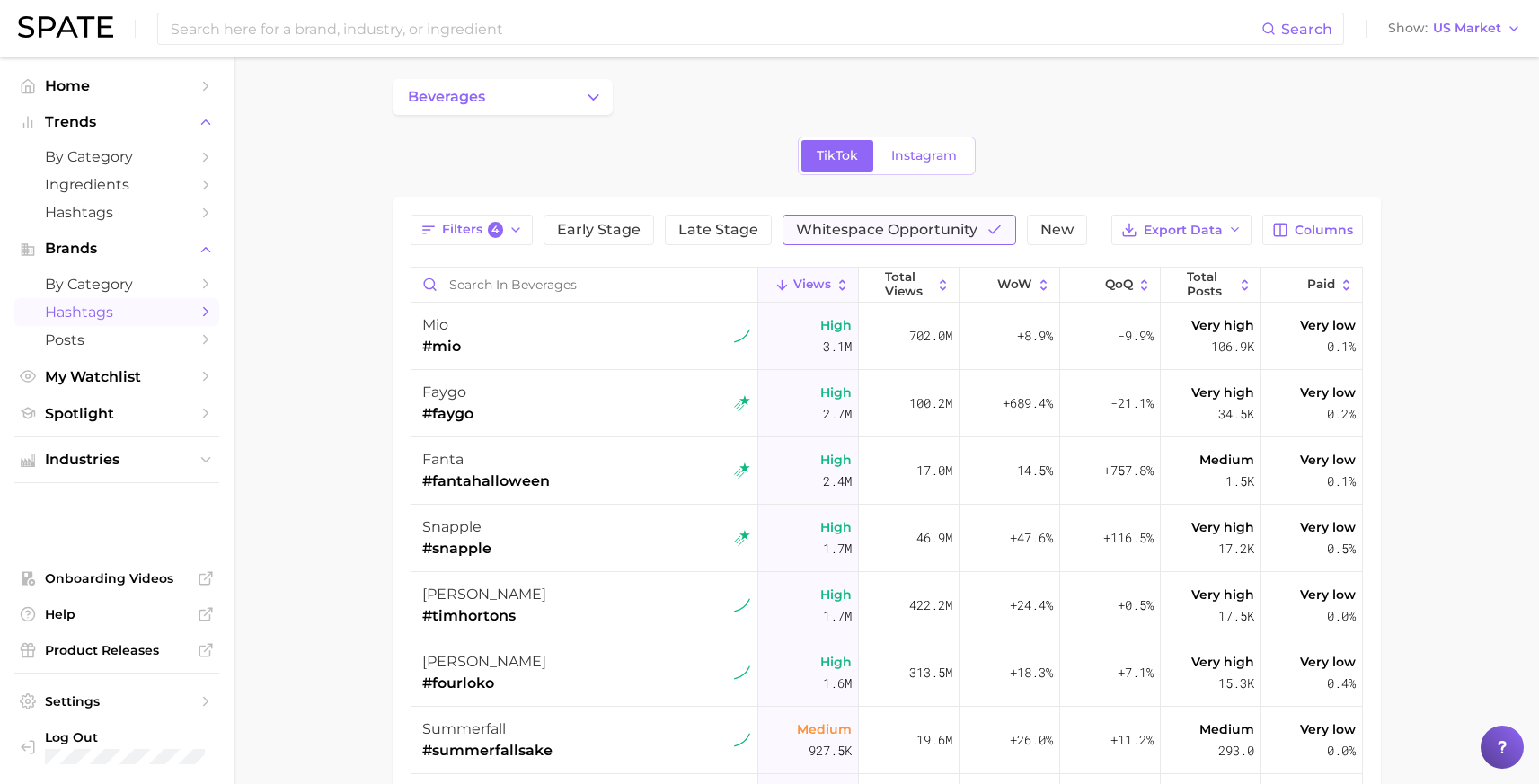
click at [864, 230] on span "Whitespace Opportunity" at bounding box center [887, 229] width 182 height 15
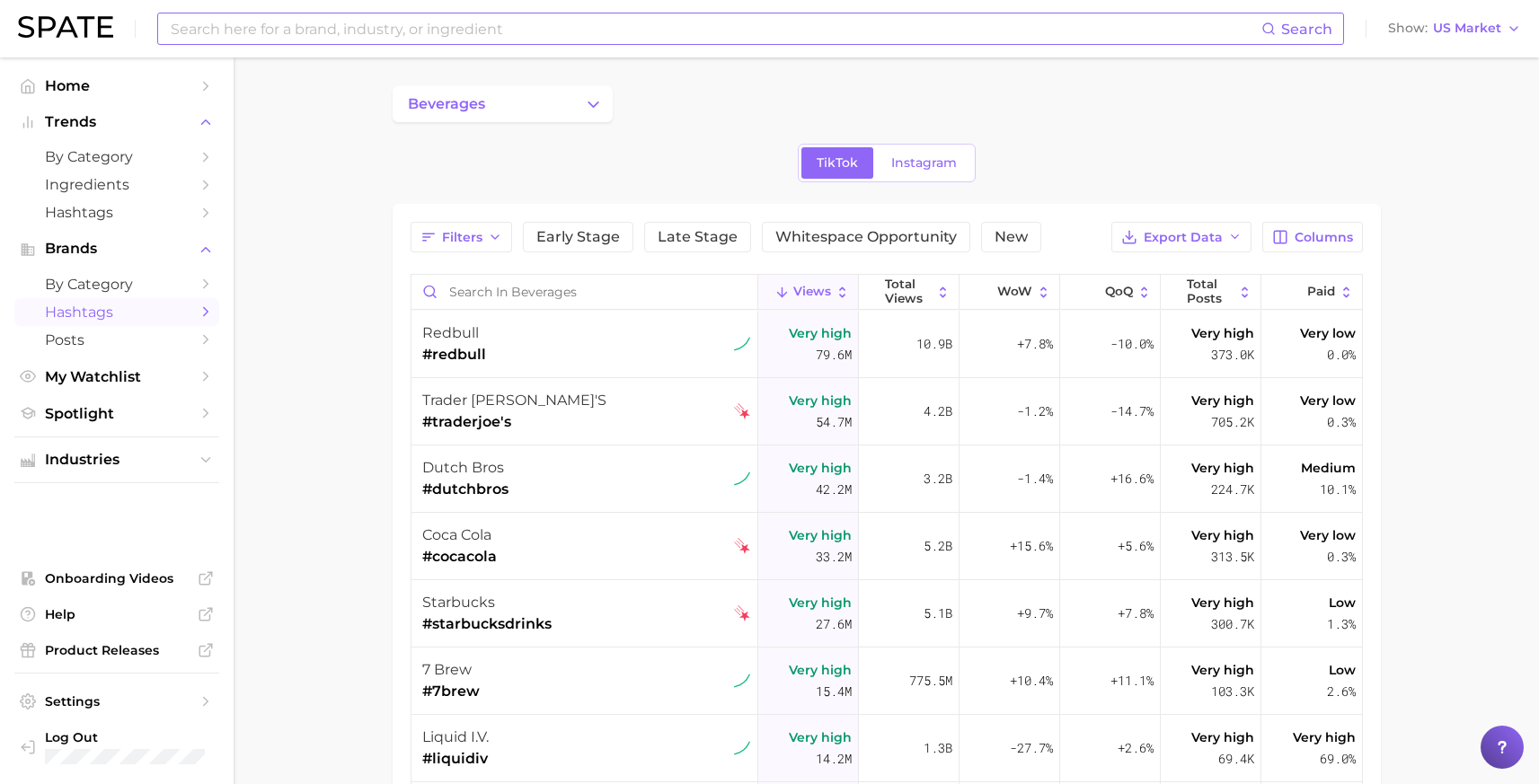
click at [503, 30] on input at bounding box center [715, 28] width 1093 height 30
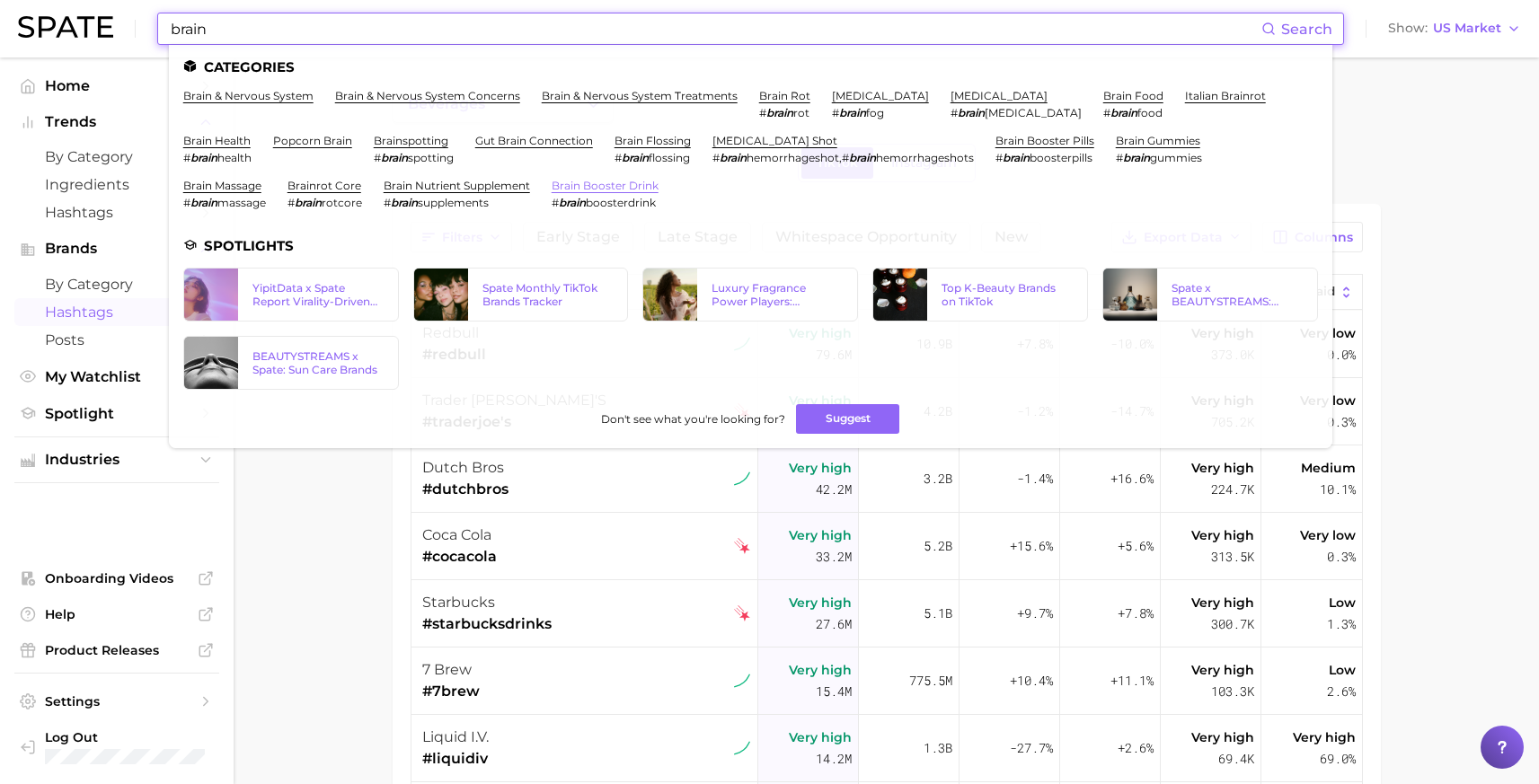
type input "brain"
click at [552, 188] on link "brain booster drink" at bounding box center [604, 186] width 106 height 14
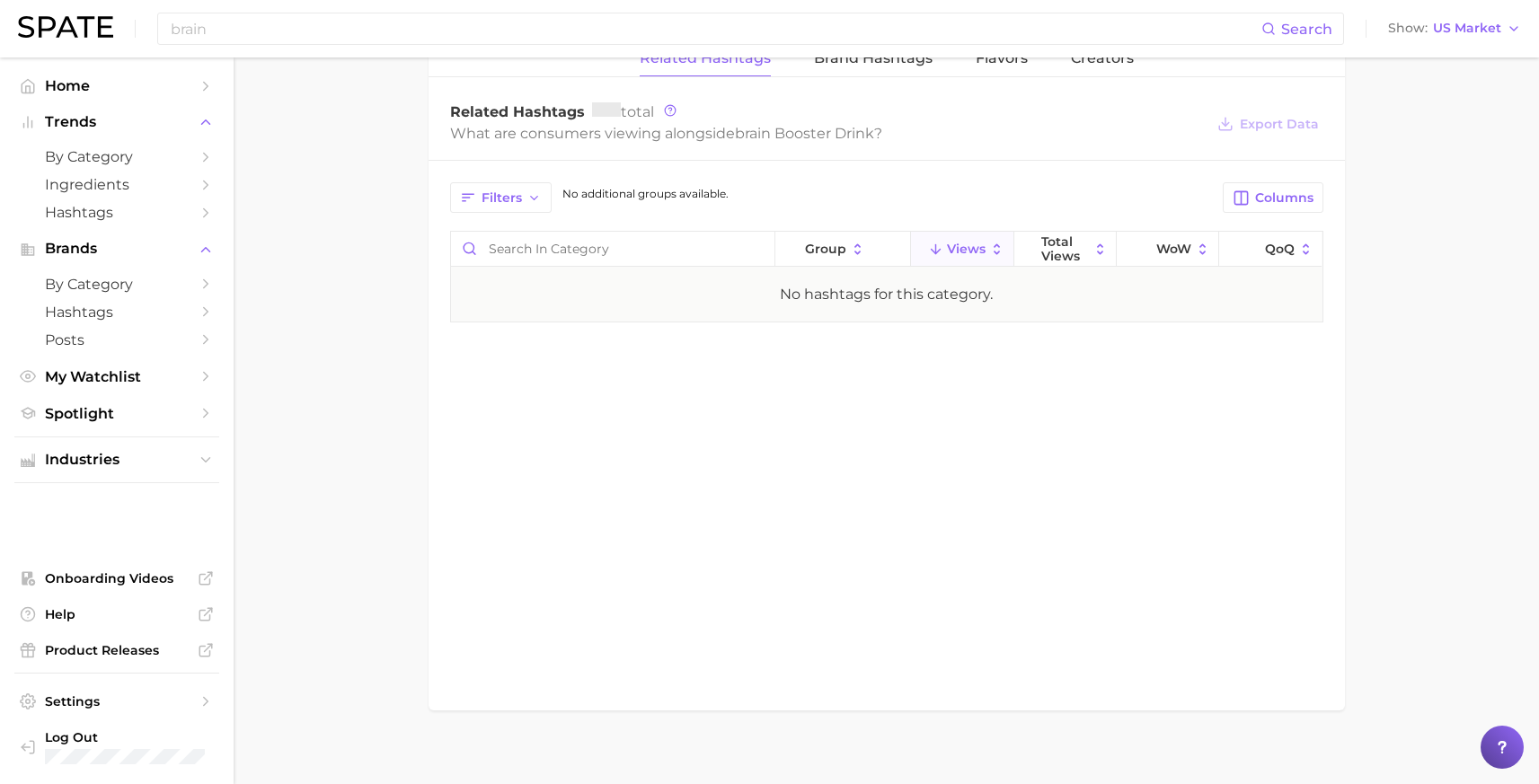
scroll to position [986, 0]
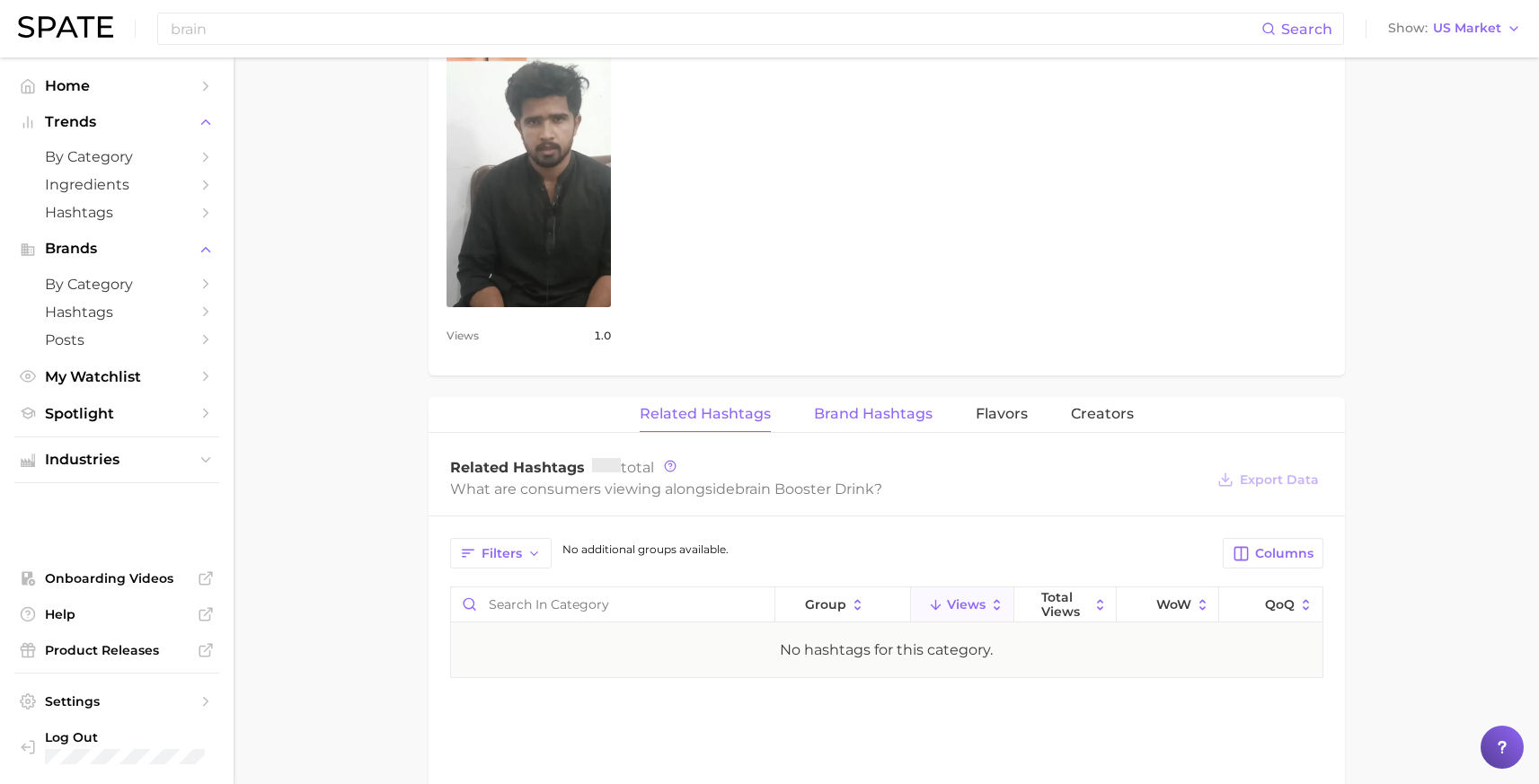
click at [867, 413] on span "Brand Hashtags" at bounding box center [872, 414] width 118 height 17
click at [990, 413] on span "Flavors" at bounding box center [1001, 414] width 52 height 17
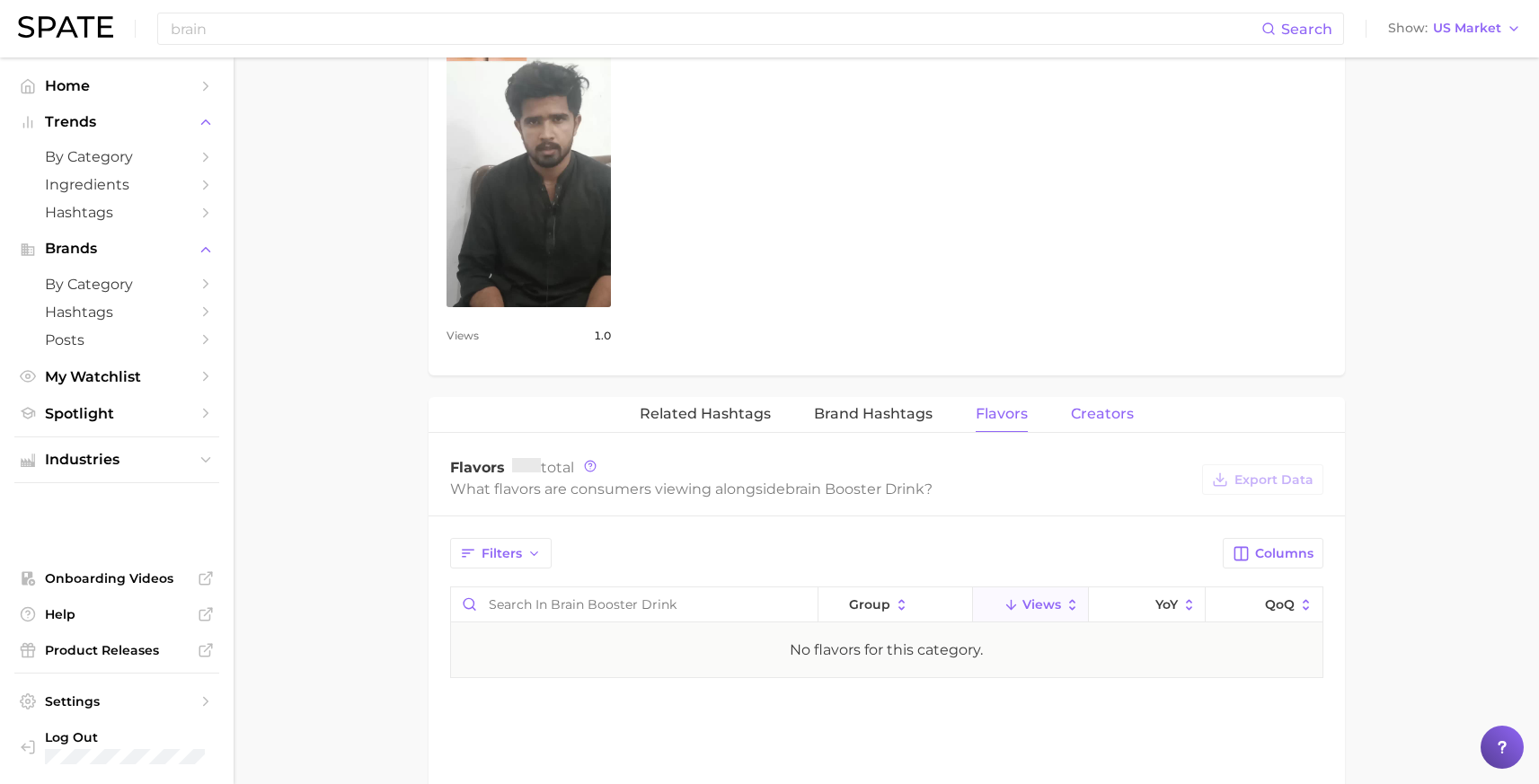
click at [1088, 408] on span "Creators" at bounding box center [1102, 414] width 62 height 17
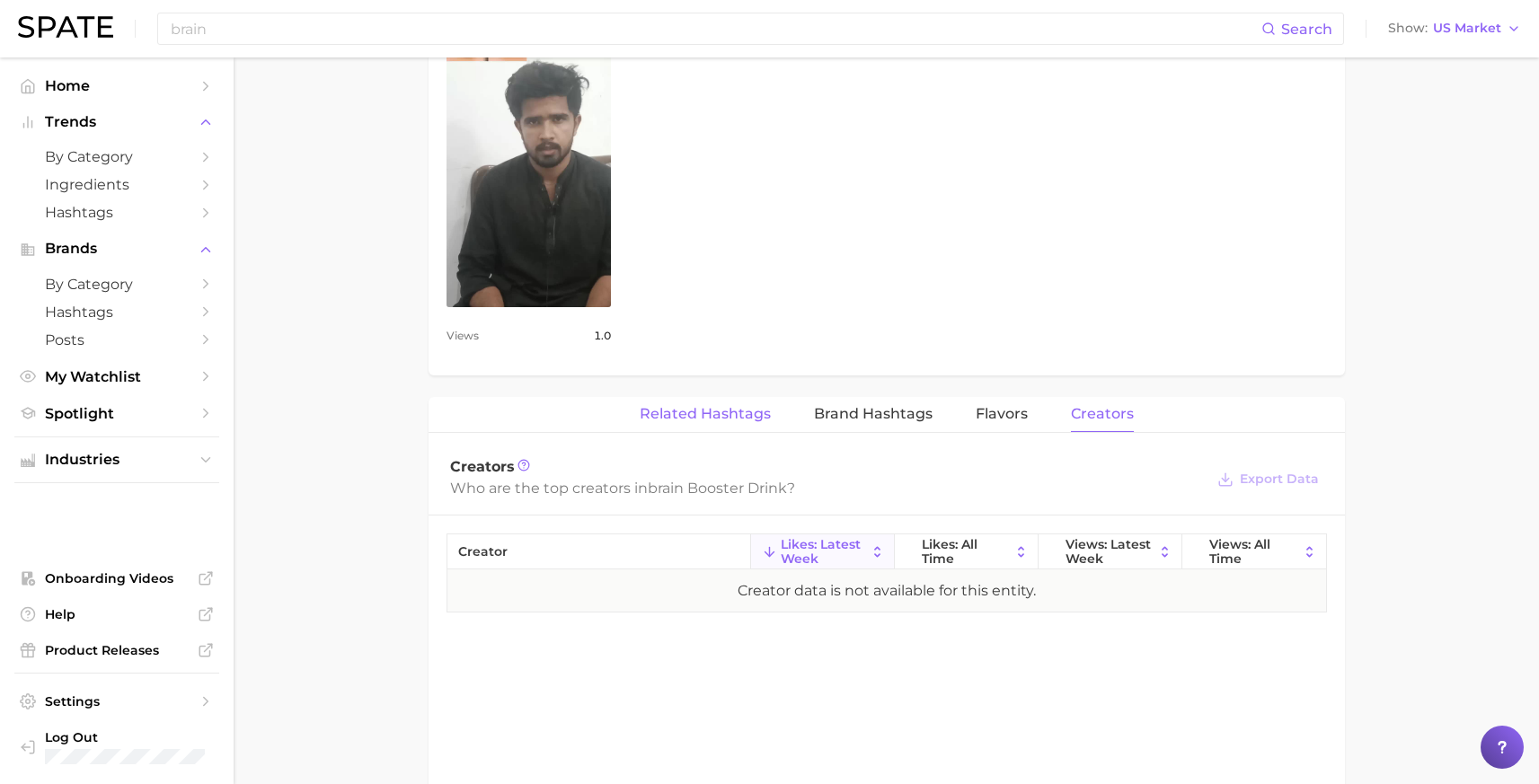
click at [719, 413] on span "Related Hashtags" at bounding box center [705, 414] width 131 height 17
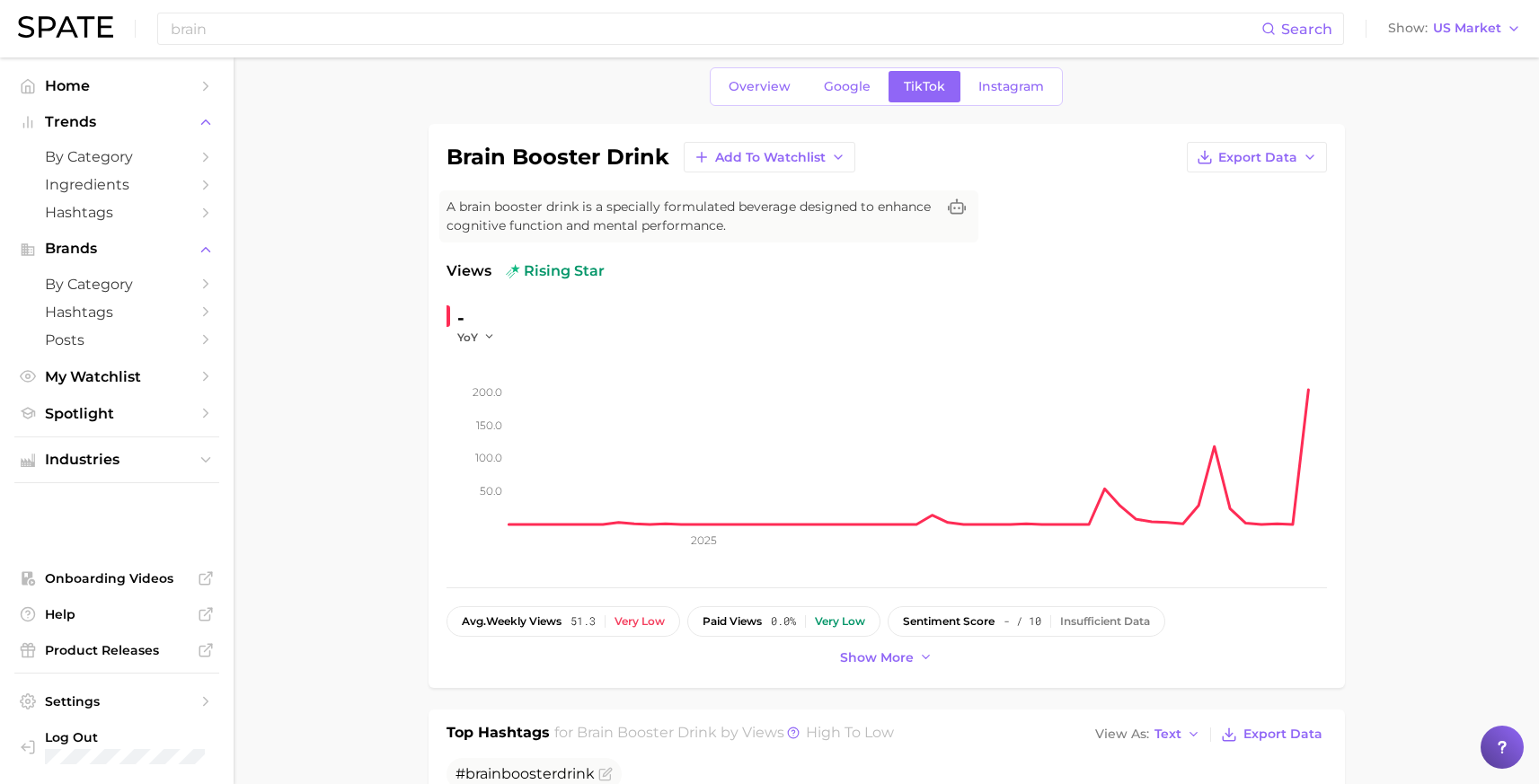
scroll to position [0, 0]
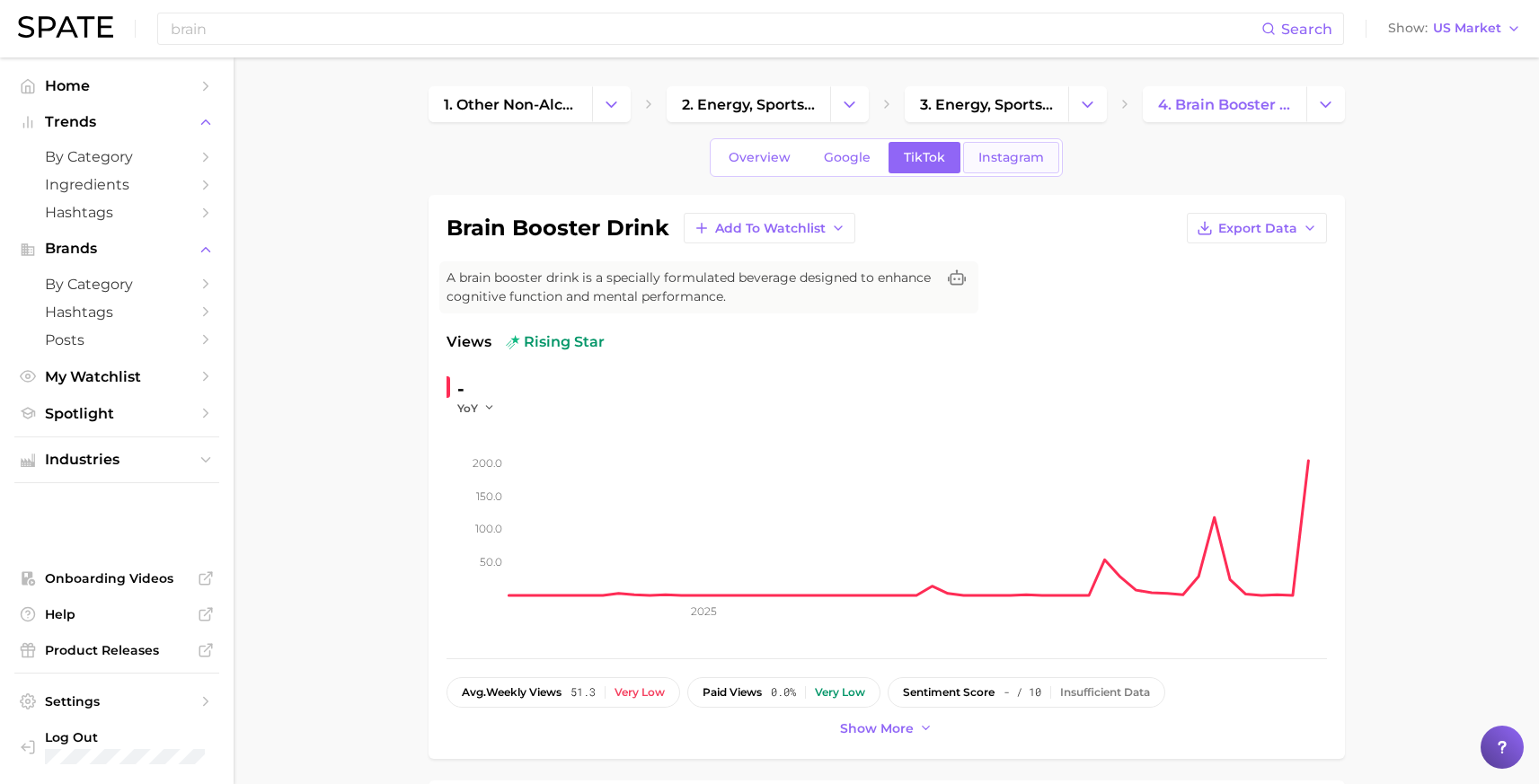
click at [1014, 150] on span "Instagram" at bounding box center [1011, 158] width 65 height 16
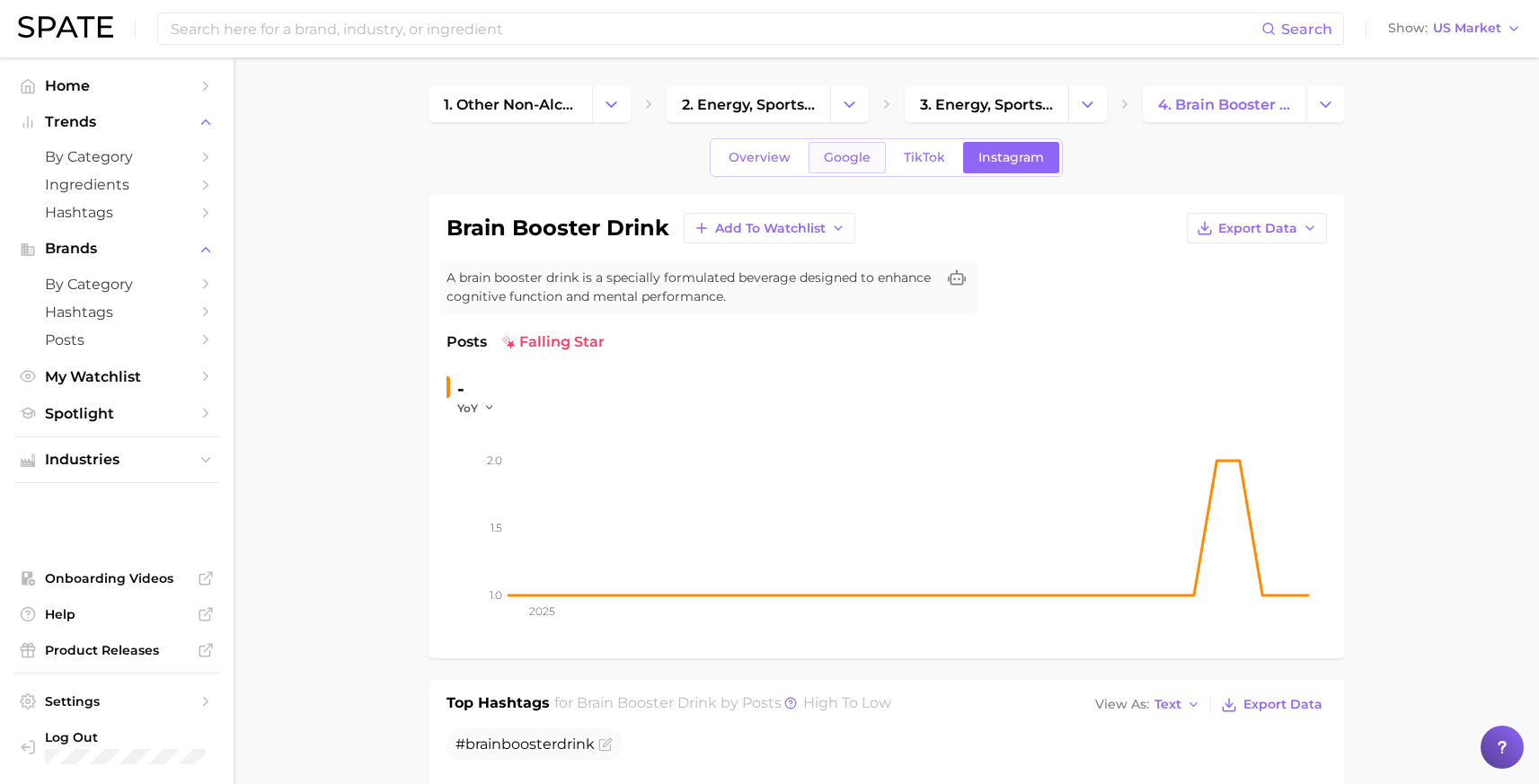
click at [851, 158] on span "Google" at bounding box center [848, 158] width 47 height 16
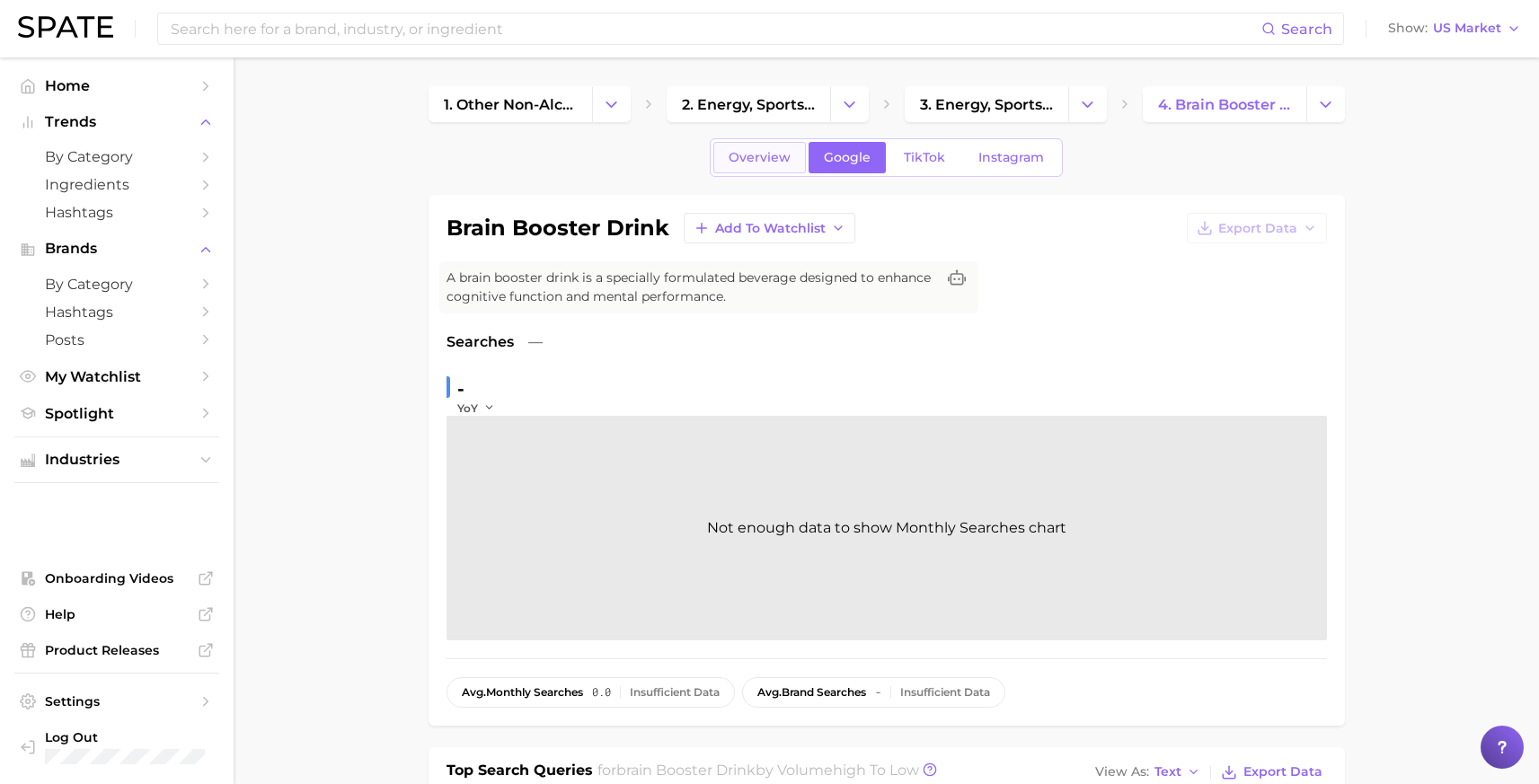
click at [779, 162] on span "Overview" at bounding box center [759, 158] width 62 height 16
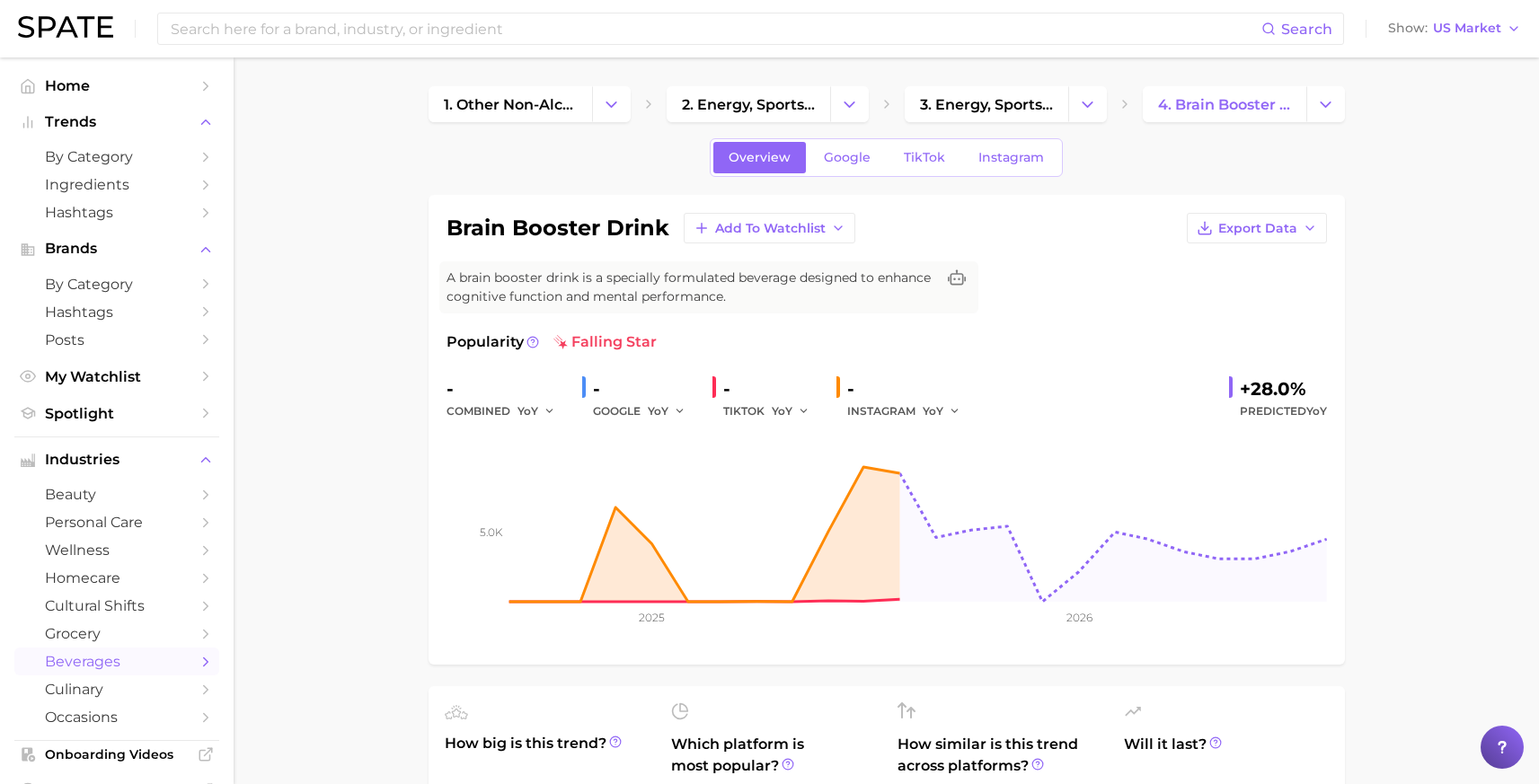
click at [520, 278] on span "A brain booster drink is a specially formulated beverage designed to enhance co…" at bounding box center [690, 287] width 488 height 38
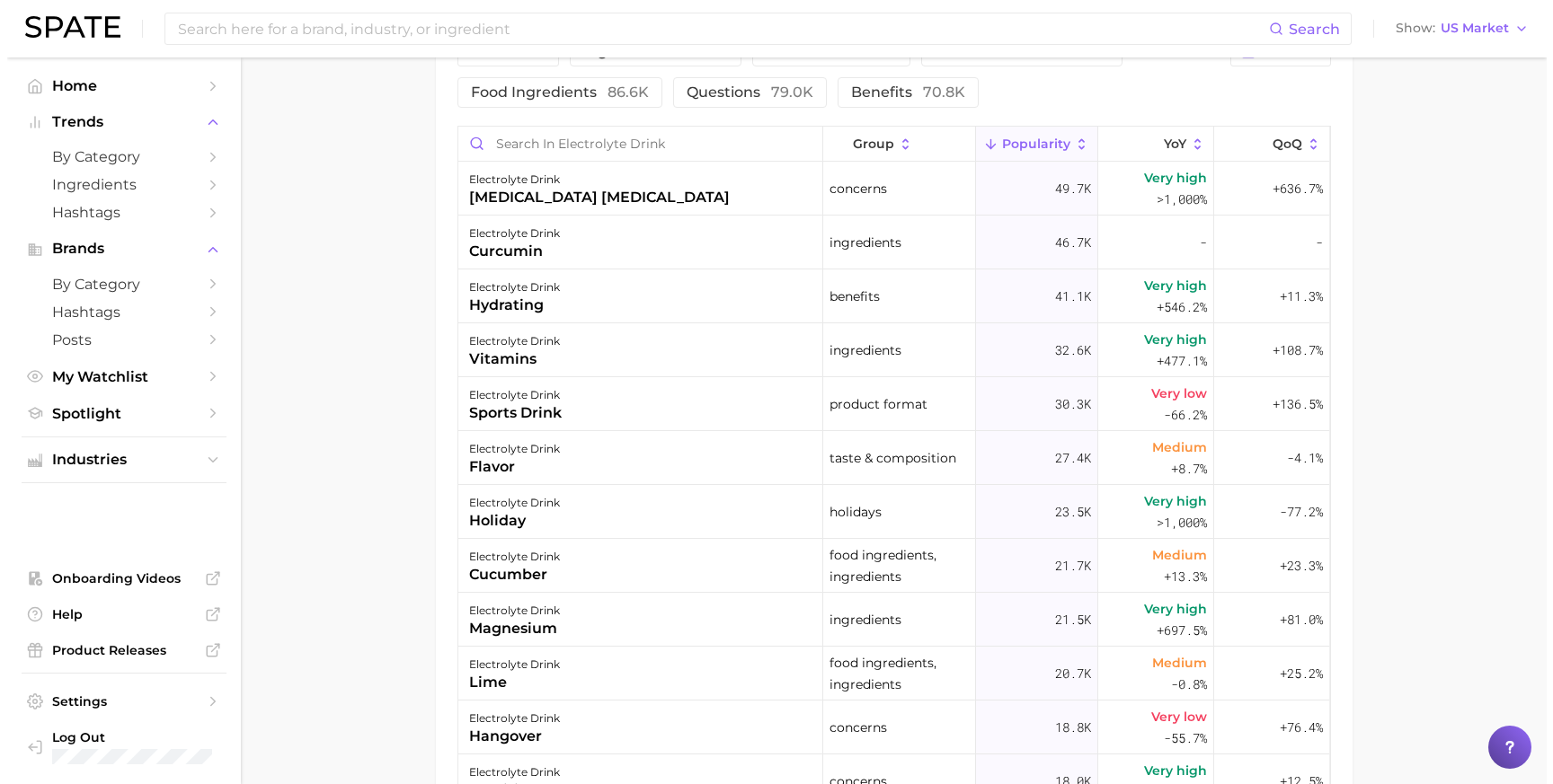
scroll to position [1034, 0]
click at [511, 251] on div "curcumin" at bounding box center [507, 251] width 91 height 21
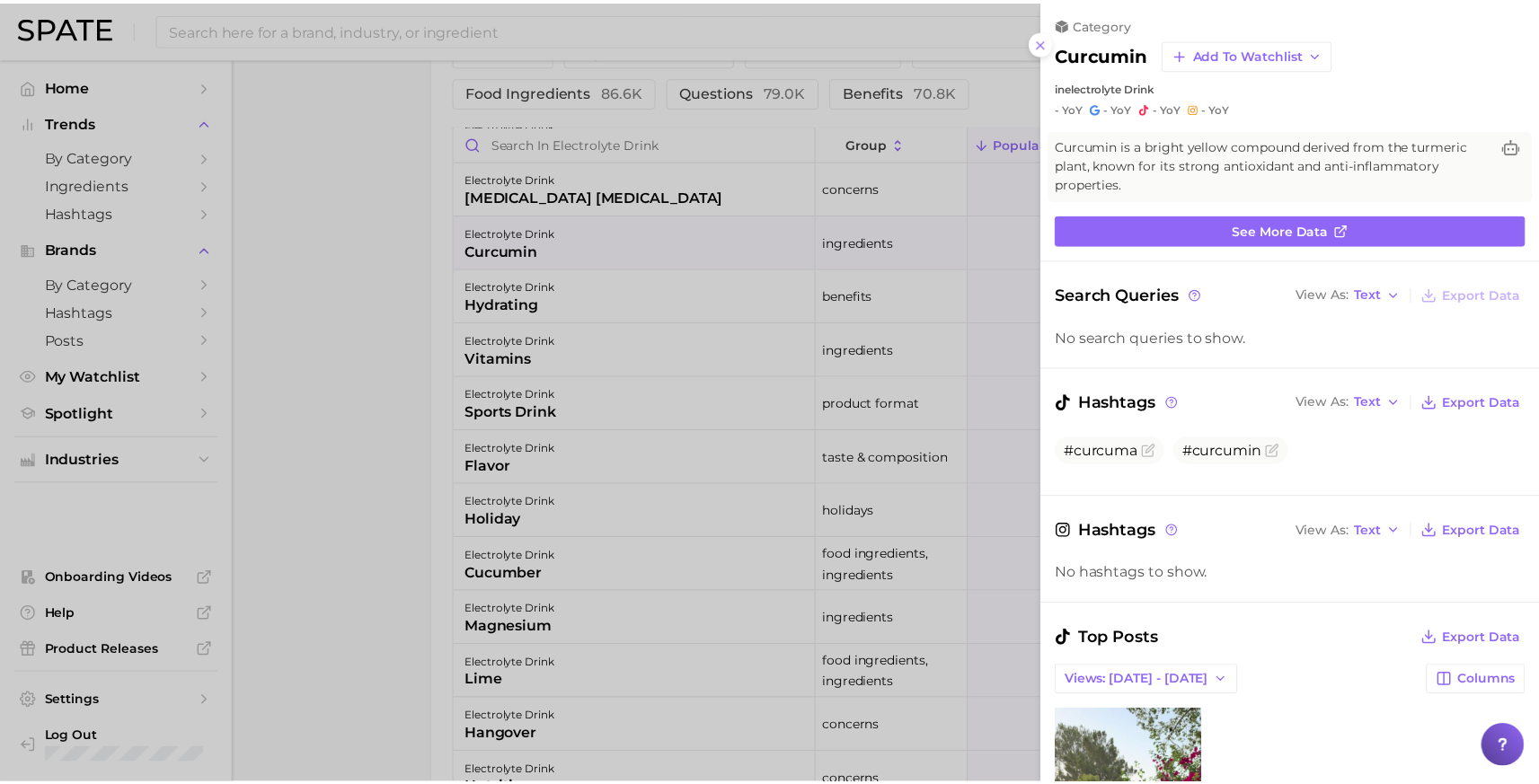
scroll to position [0, 0]
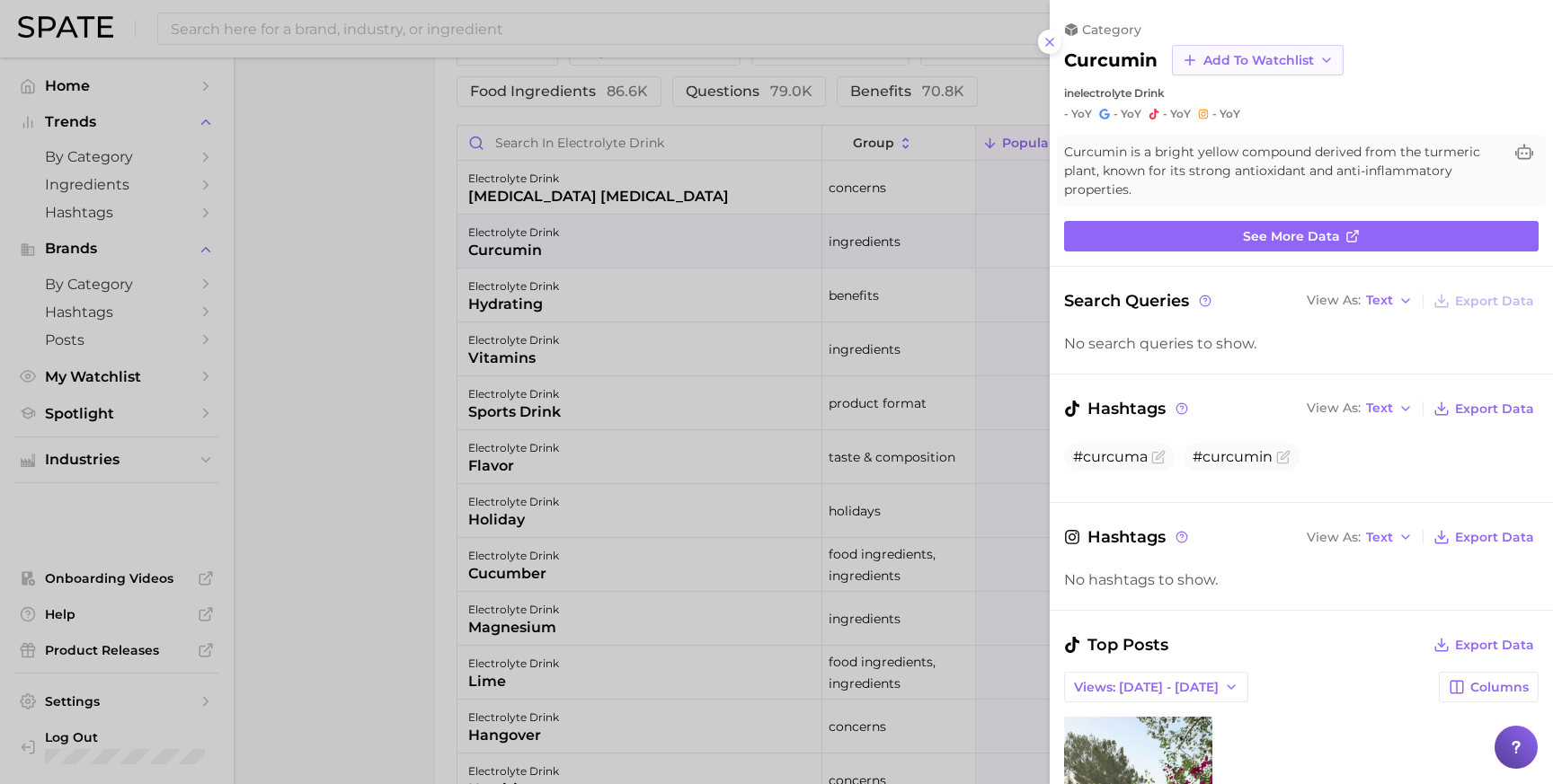
click at [1317, 53] on button "Add to Watchlist" at bounding box center [1258, 60] width 172 height 30
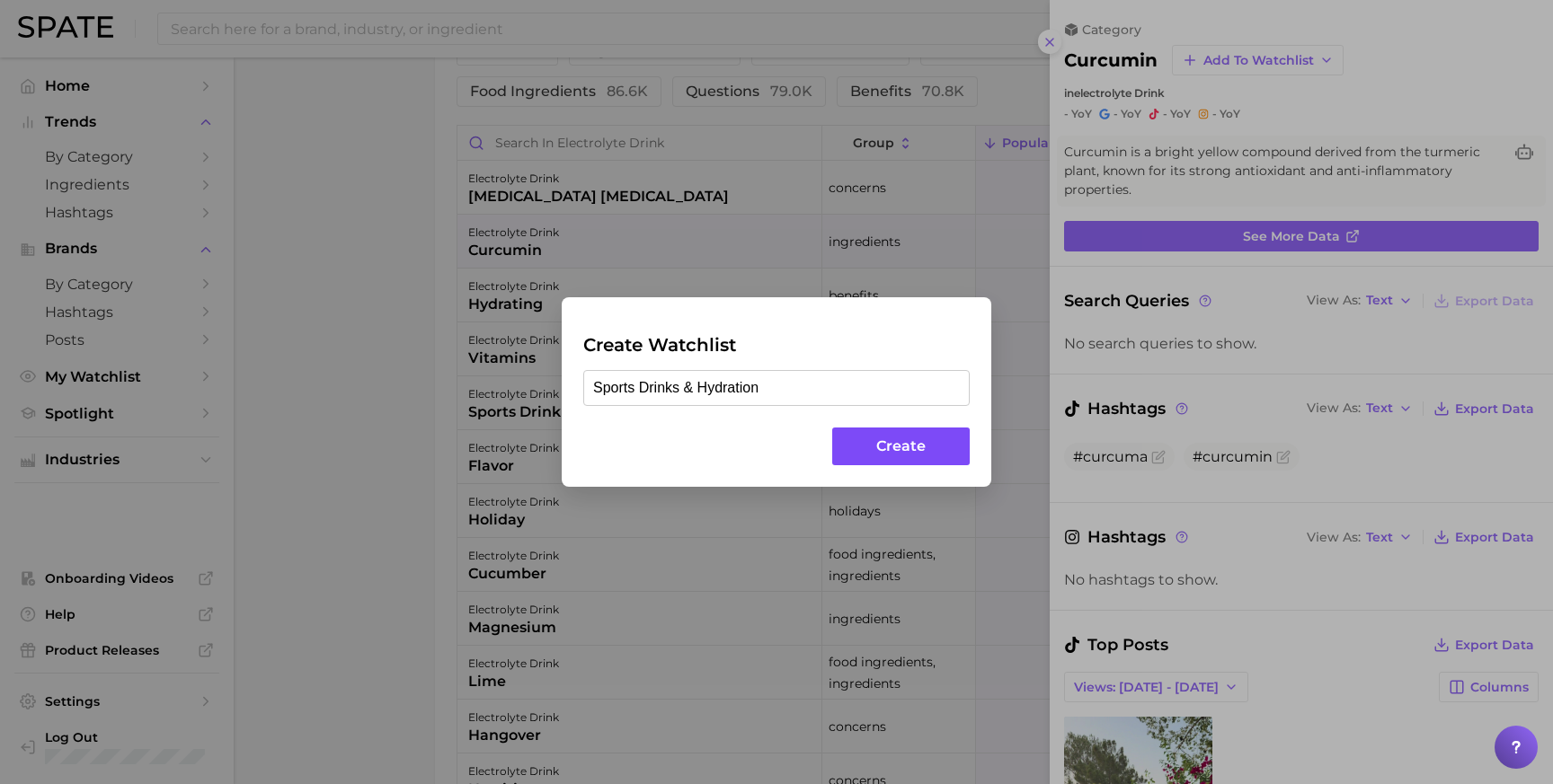
type input "Sports Drinks & Hydration"
click at [860, 459] on button "Create" at bounding box center [901, 447] width 138 height 39
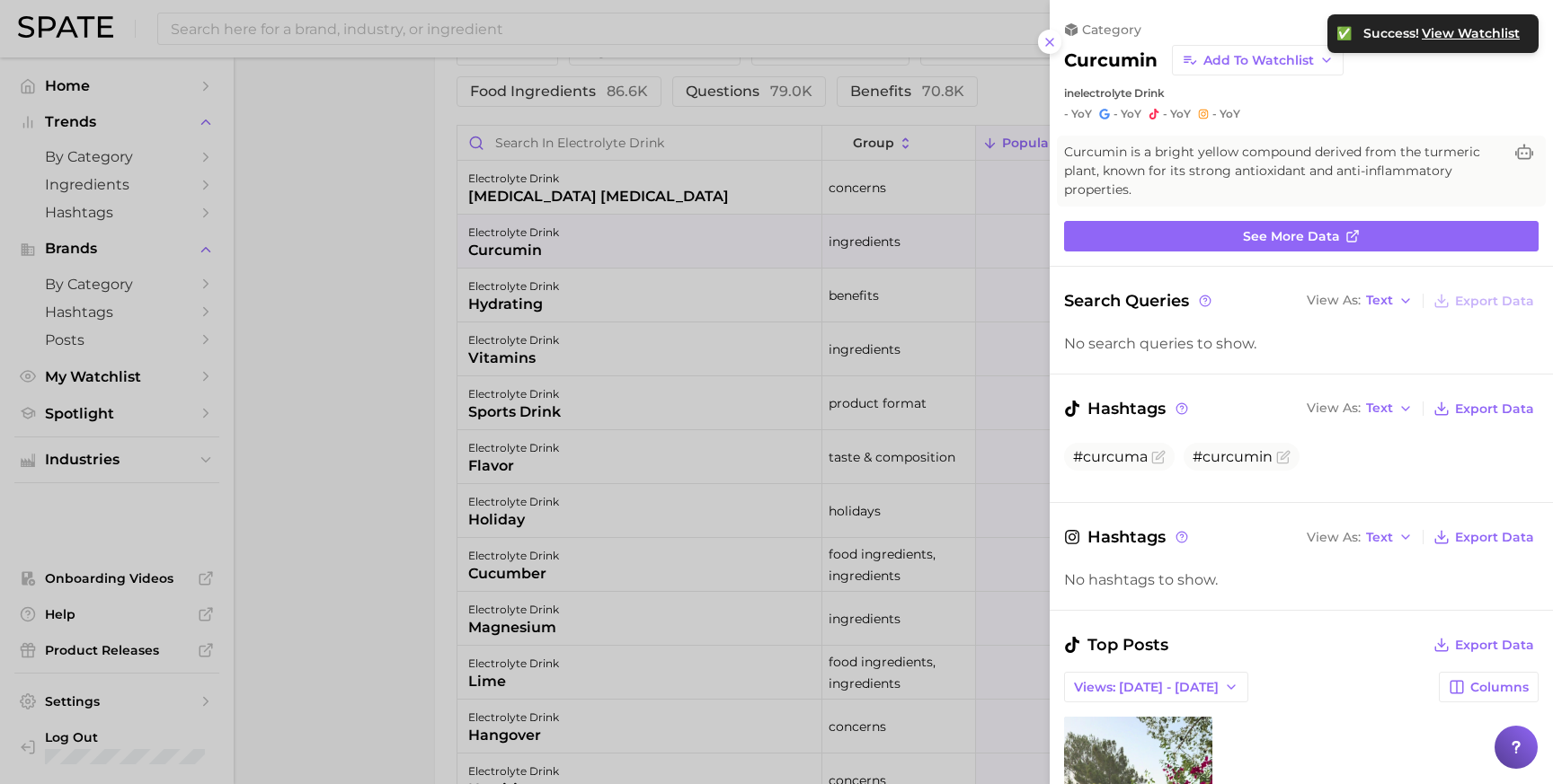
click at [1126, 57] on h2 "curcumin" at bounding box center [1111, 61] width 94 height 21
copy h2 "curcumin"
click at [519, 252] on div at bounding box center [776, 392] width 1553 height 784
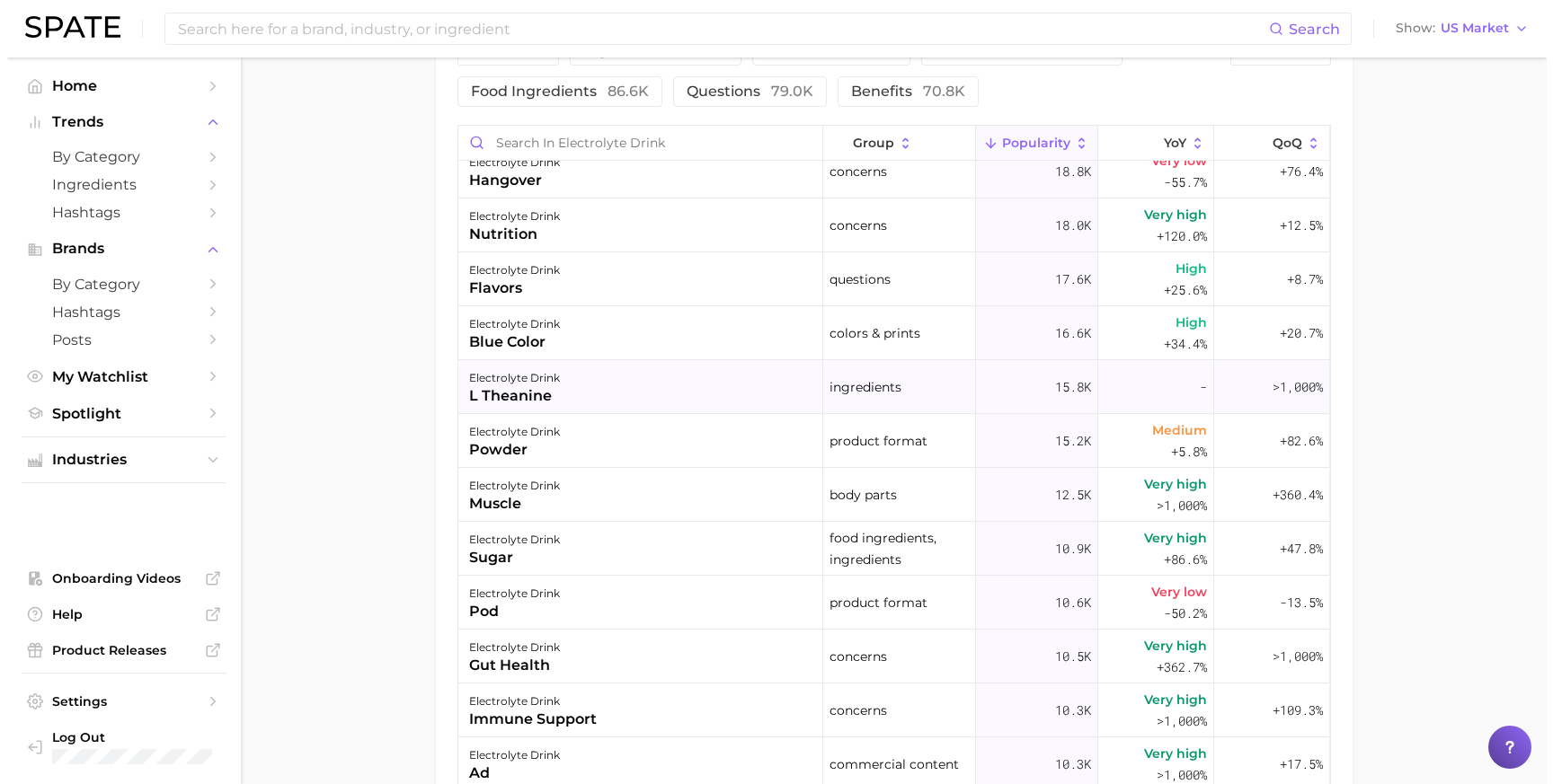
scroll to position [771, 0]
click at [649, 312] on div "electrolyte drink blue color" at bounding box center [633, 333] width 364 height 54
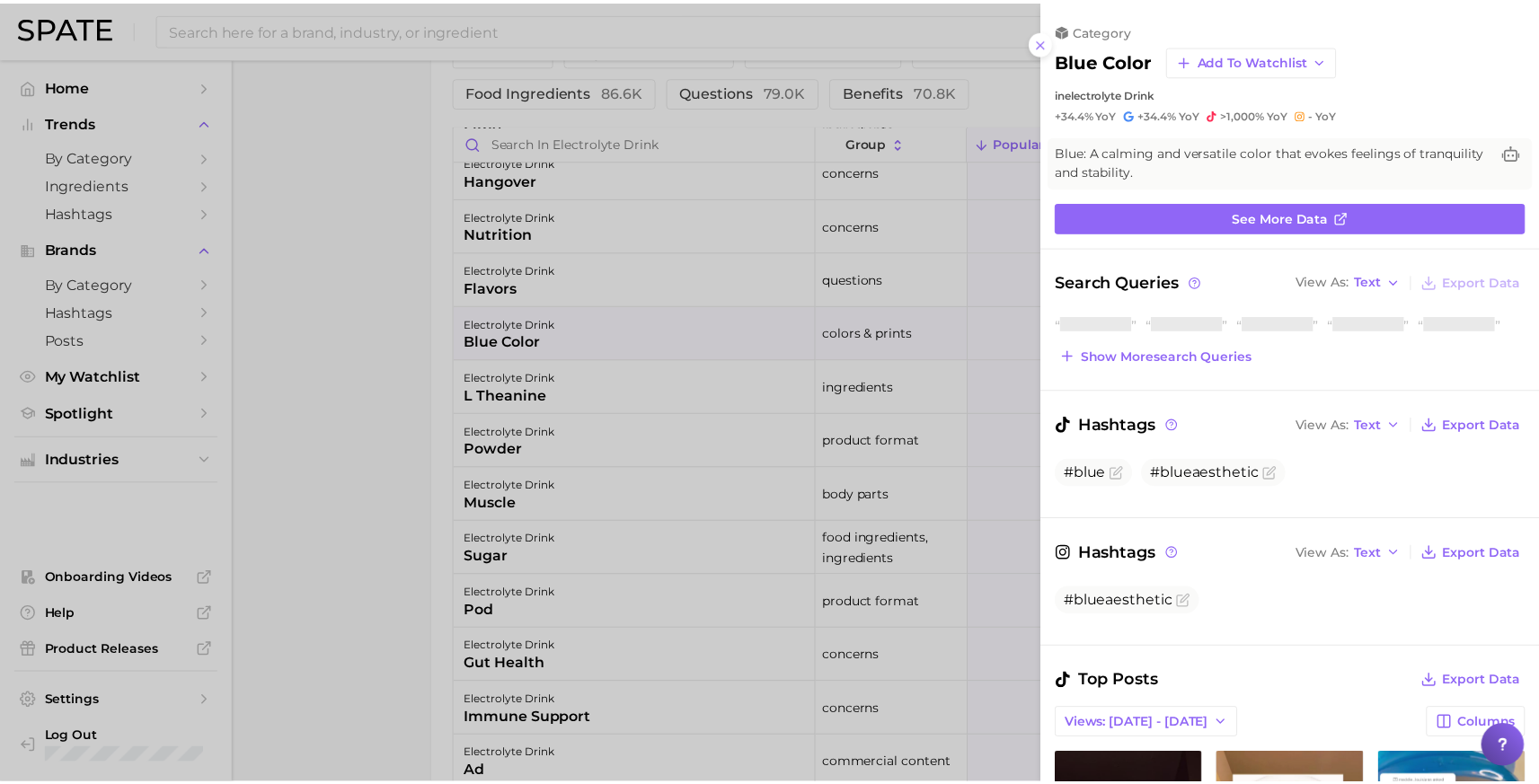
scroll to position [0, 0]
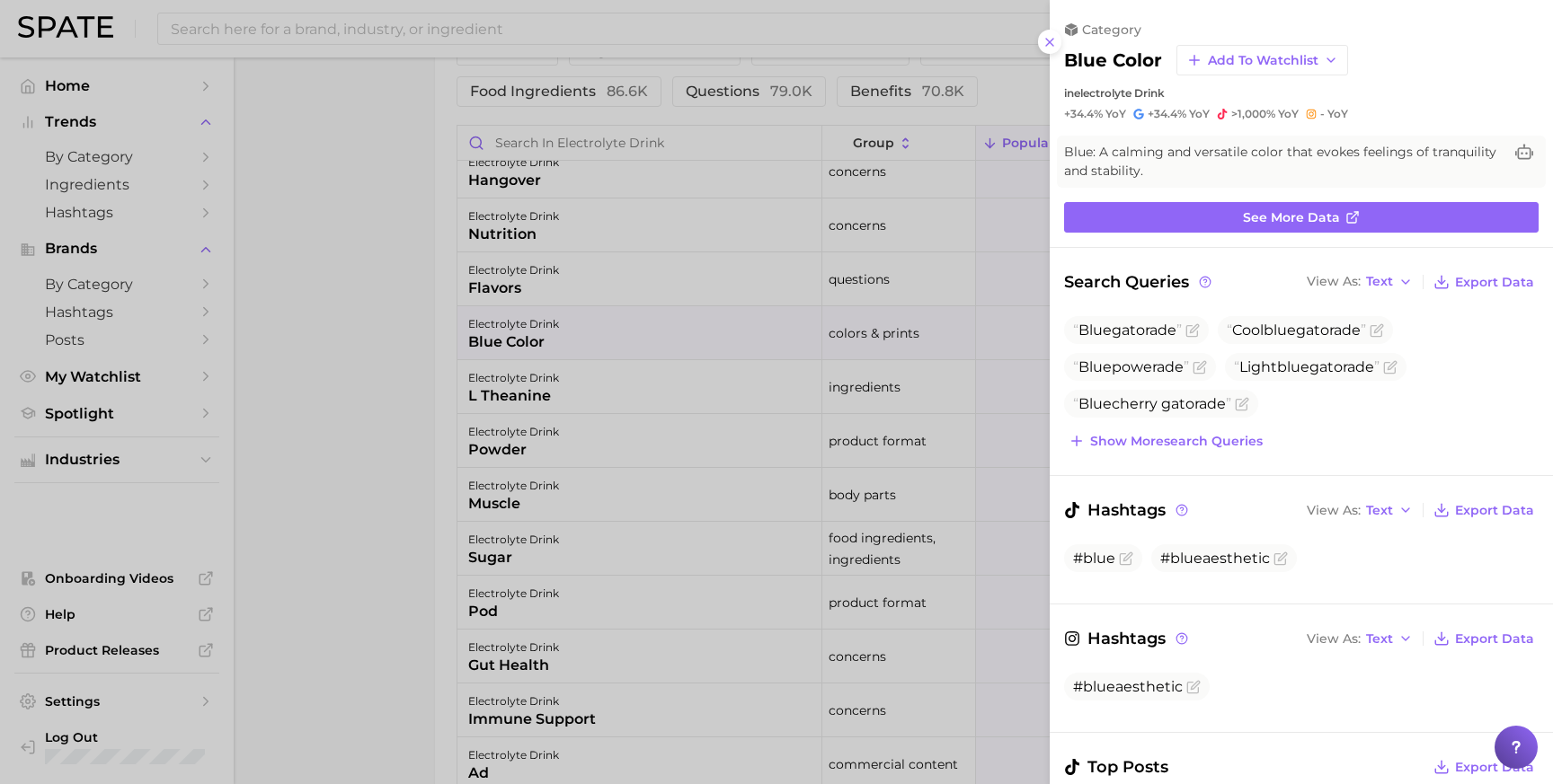
click at [375, 317] on div at bounding box center [776, 392] width 1553 height 784
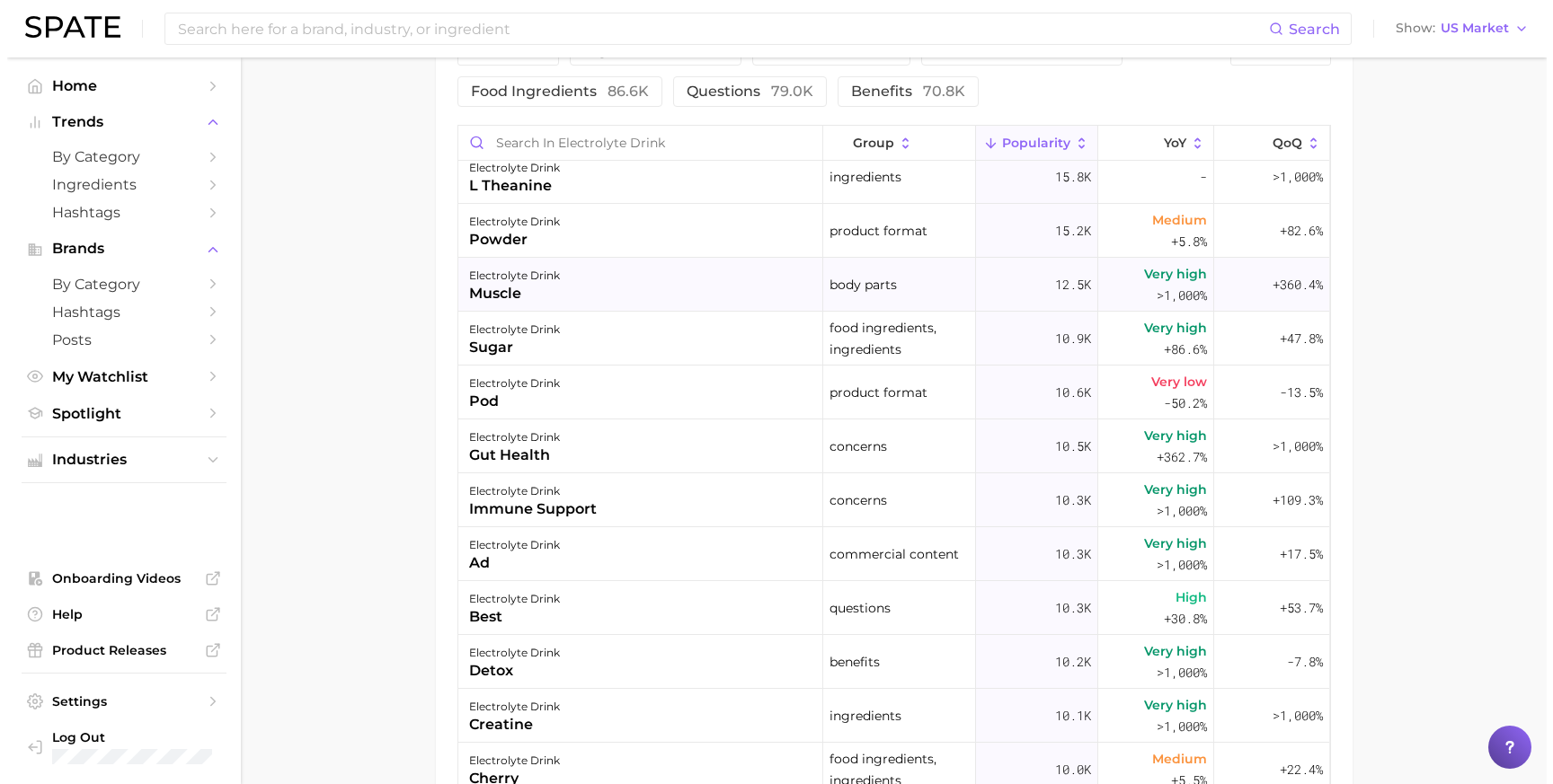
scroll to position [1025, 0]
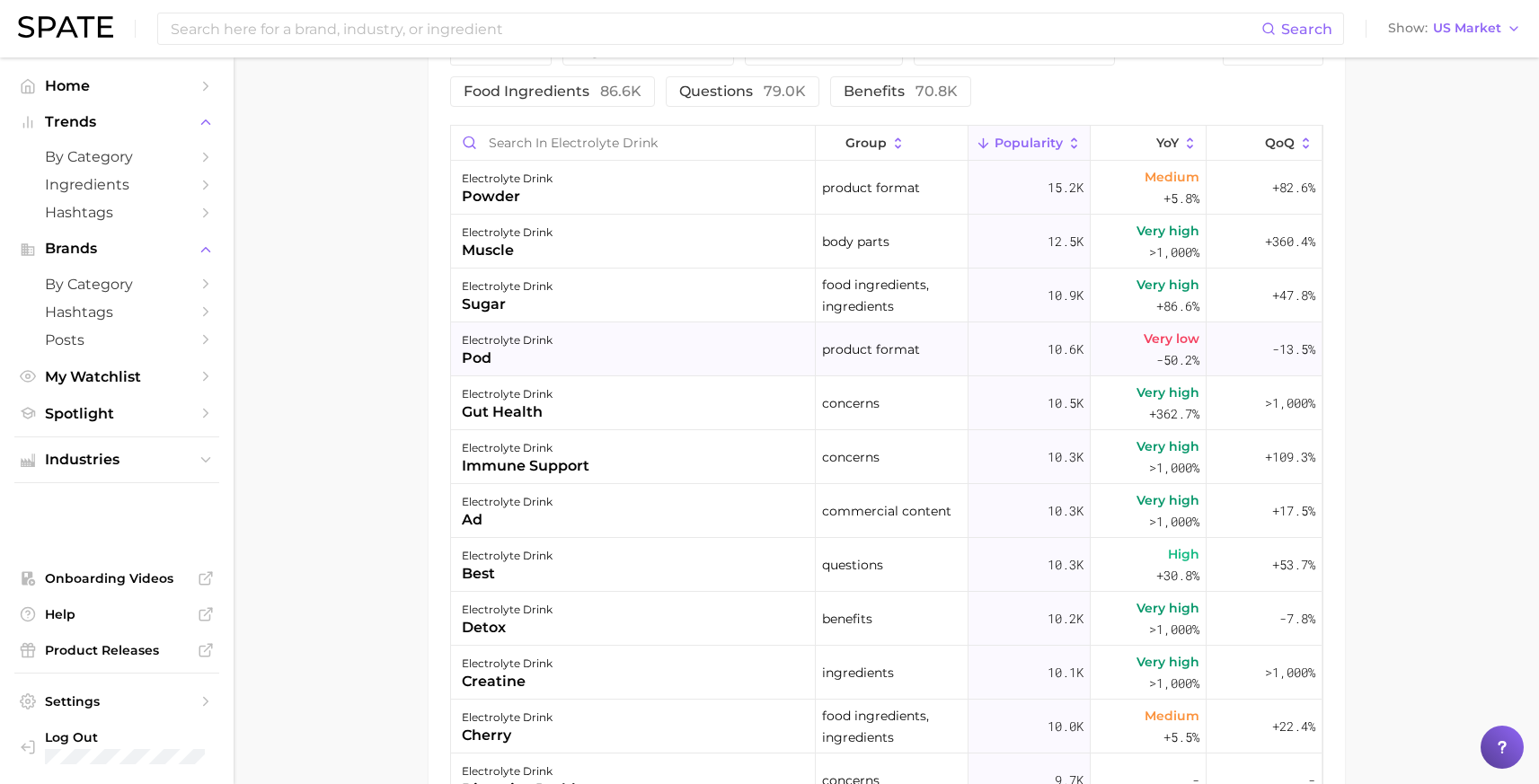
click at [572, 356] on div "electrolyte drink pod" at bounding box center [633, 349] width 364 height 54
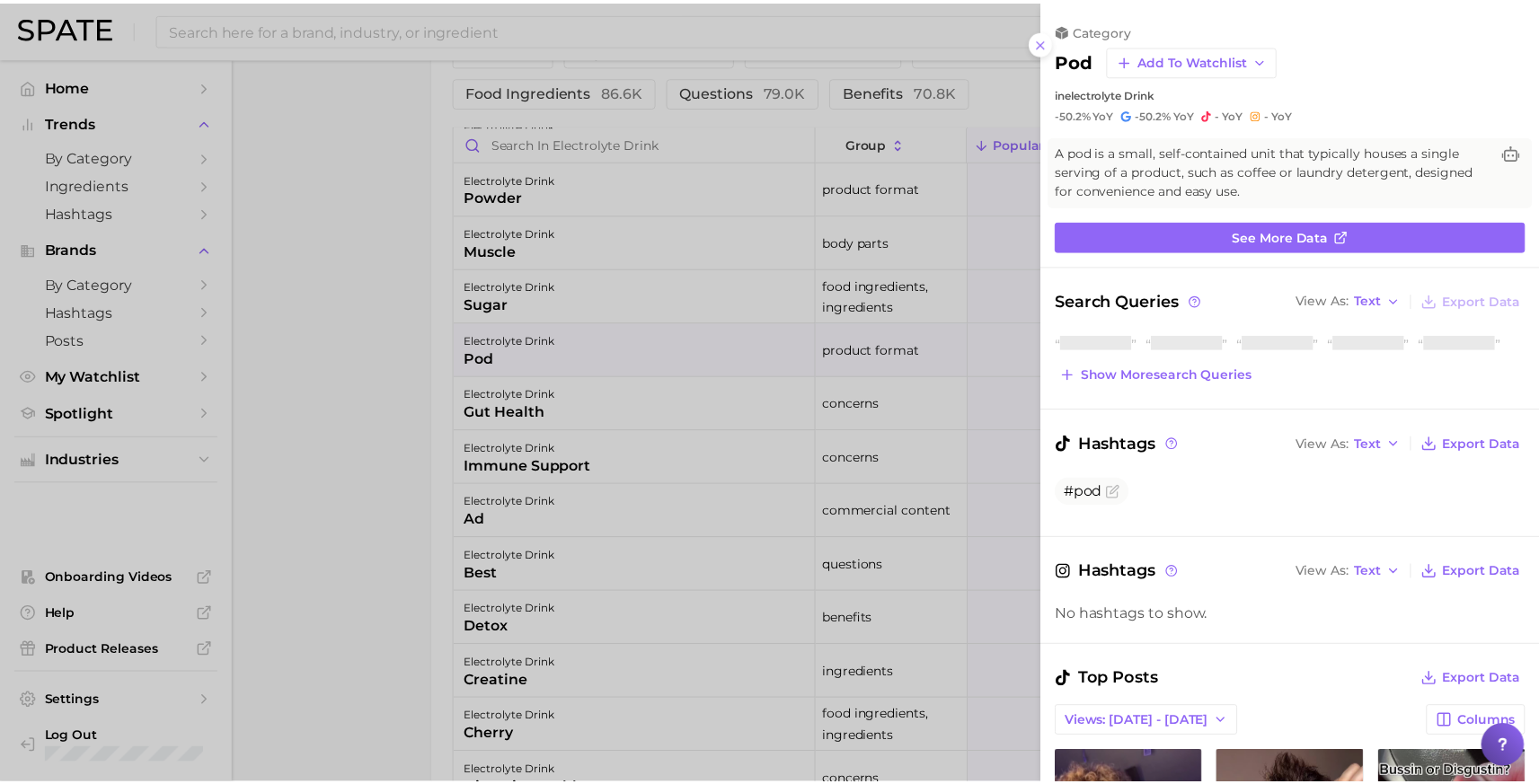
scroll to position [0, 0]
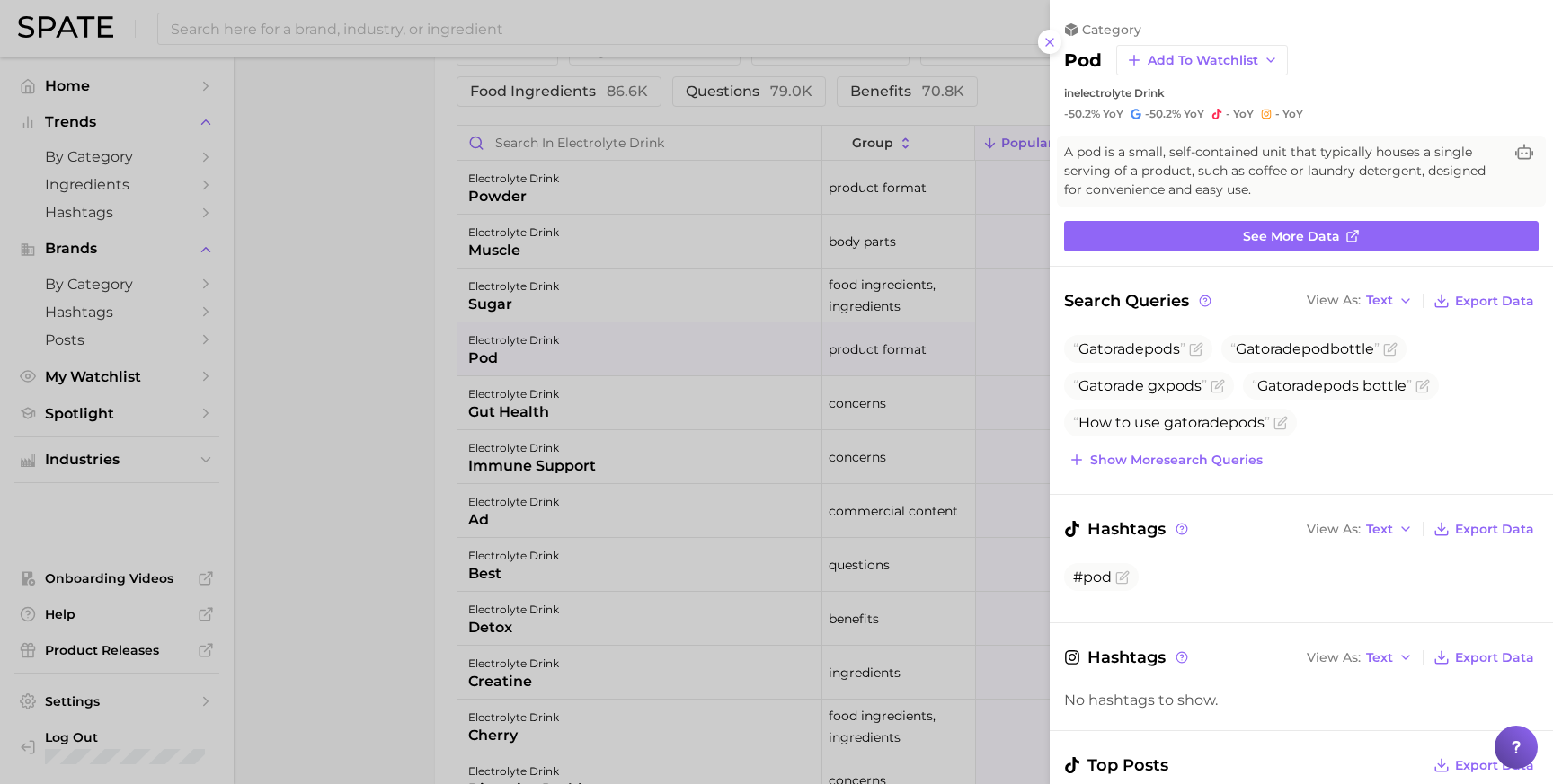
click at [368, 376] on div at bounding box center [776, 392] width 1553 height 784
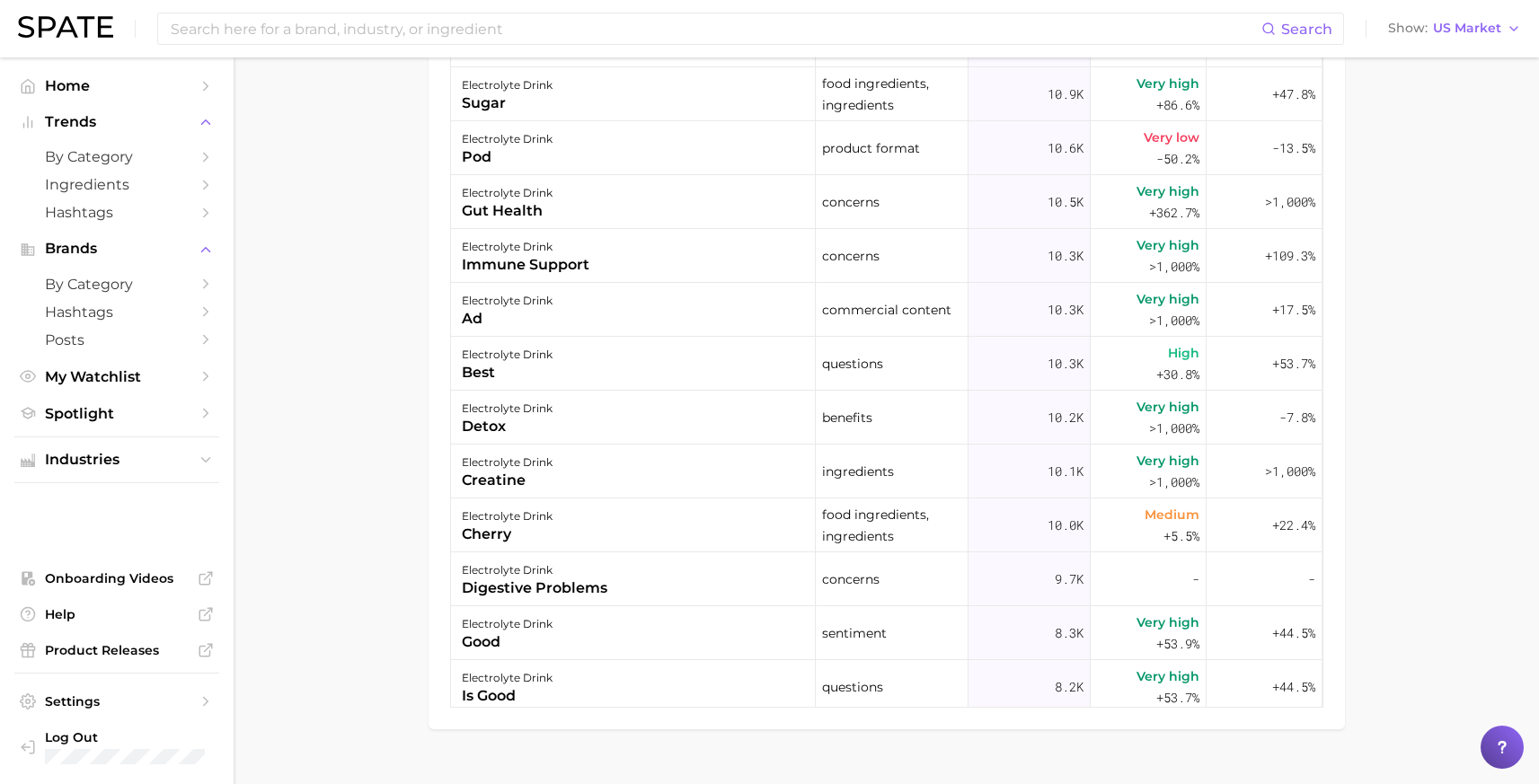
scroll to position [1271, 0]
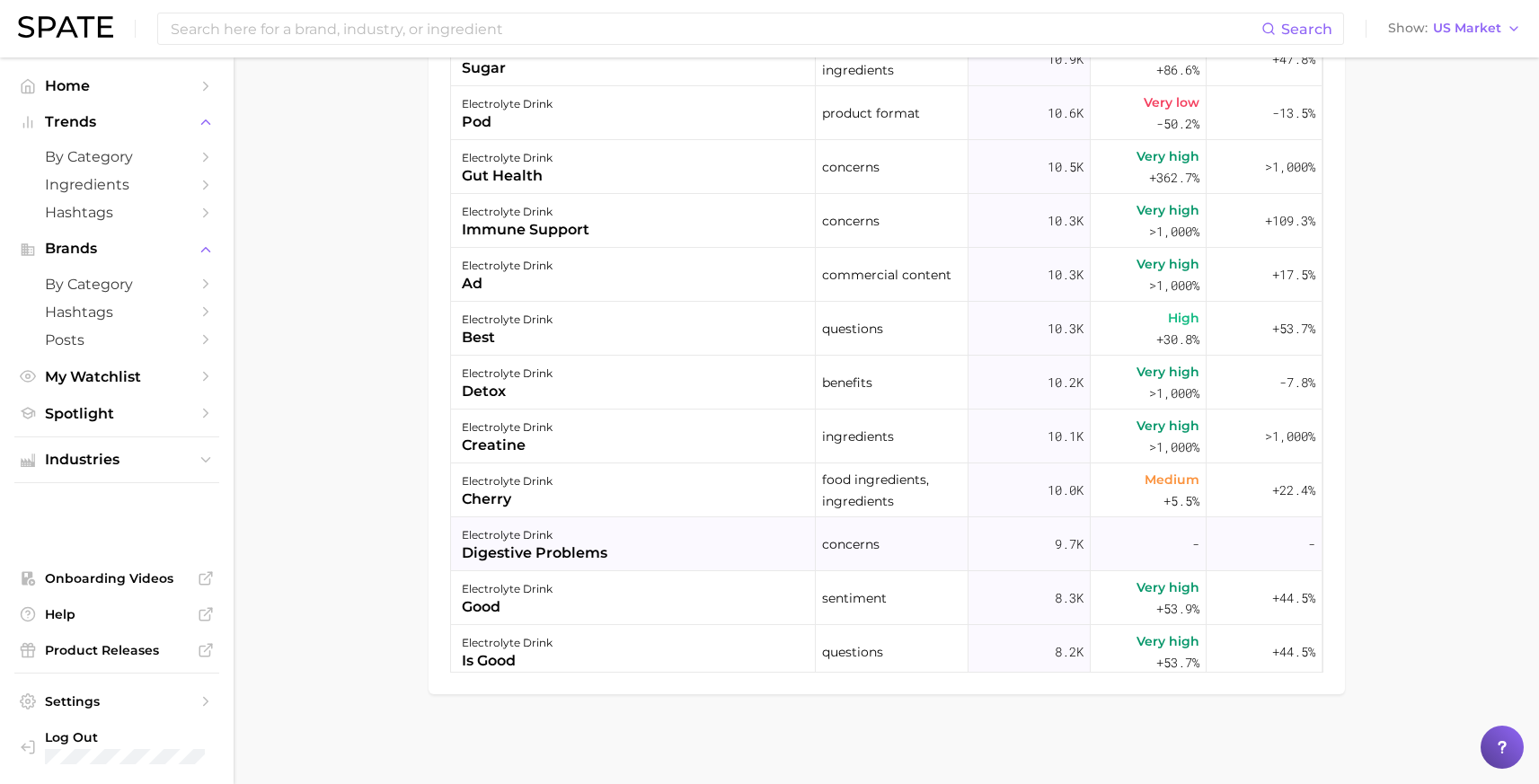
click at [604, 550] on div "electrolyte drink digestive problems" at bounding box center [633, 544] width 364 height 54
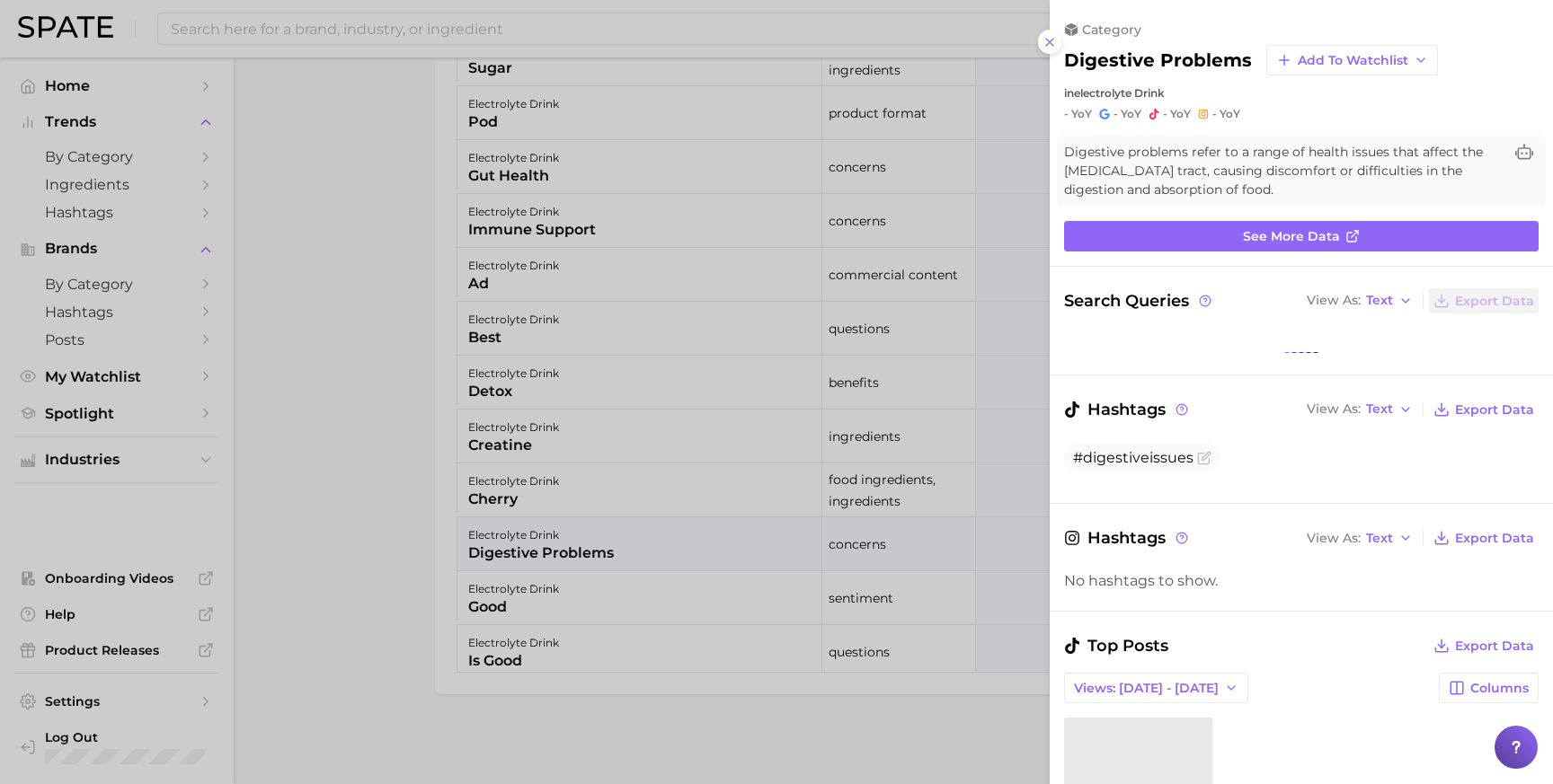
click at [379, 449] on div at bounding box center [776, 392] width 1553 height 784
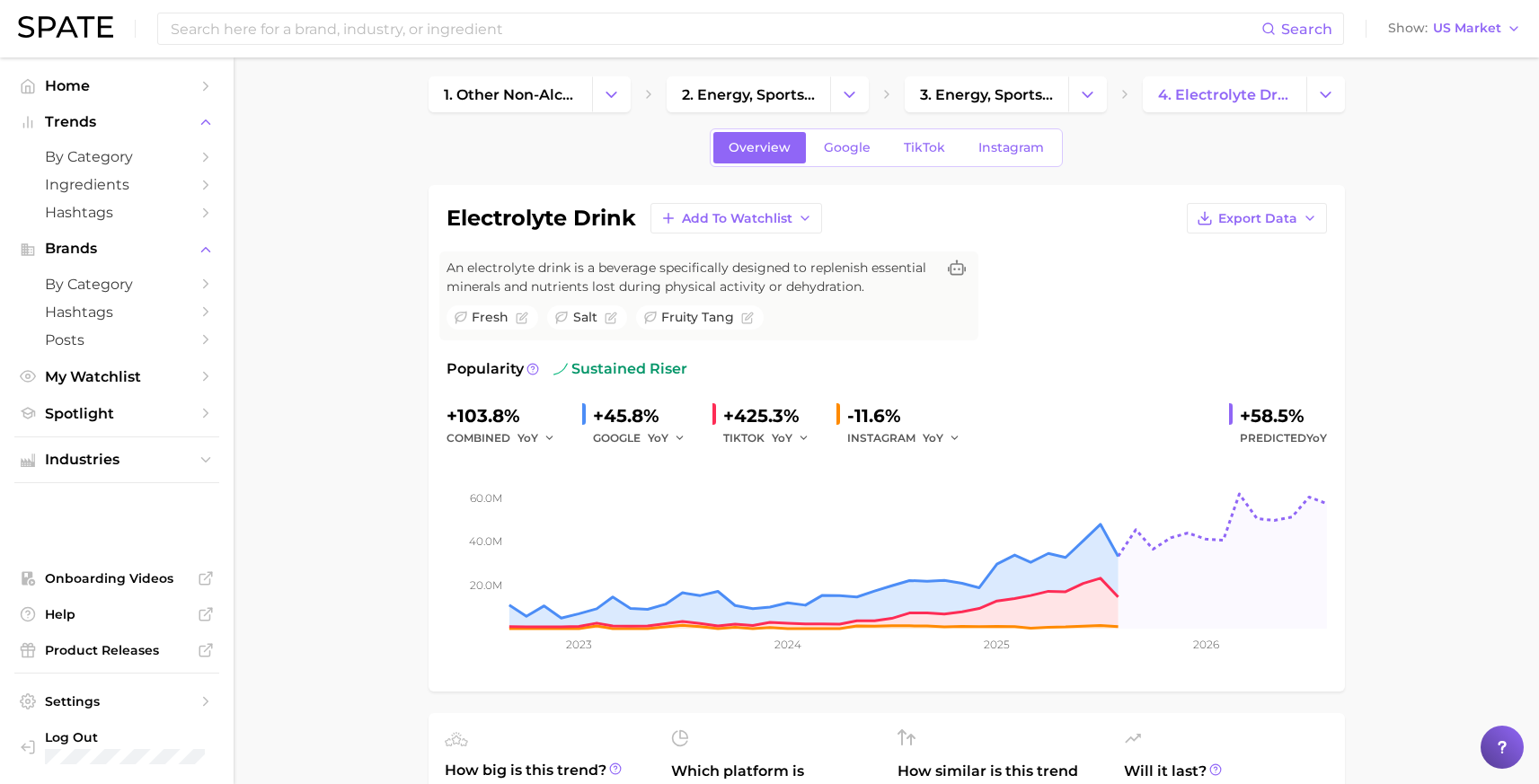
scroll to position [0, 0]
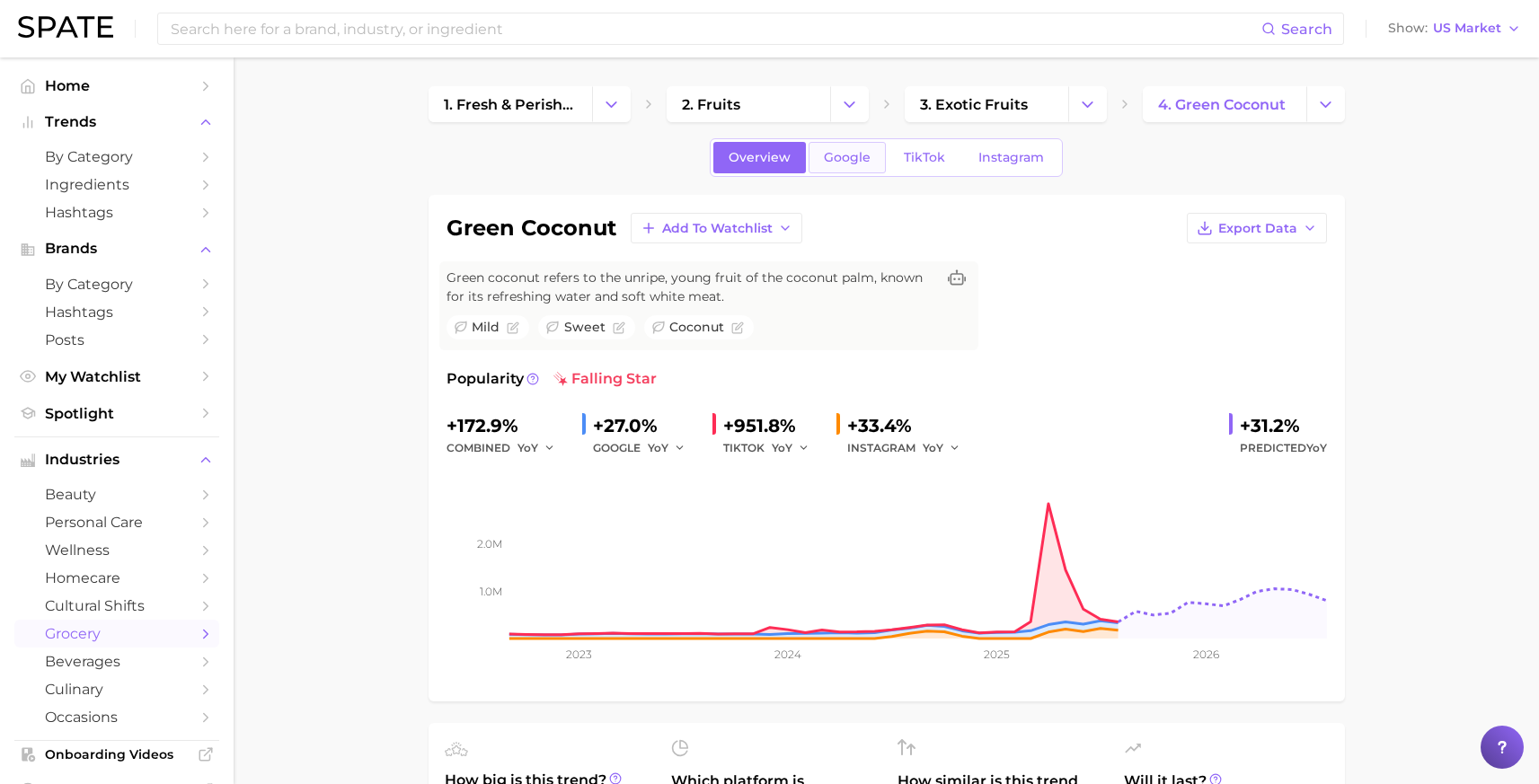
click at [851, 163] on span "Google" at bounding box center [848, 158] width 47 height 16
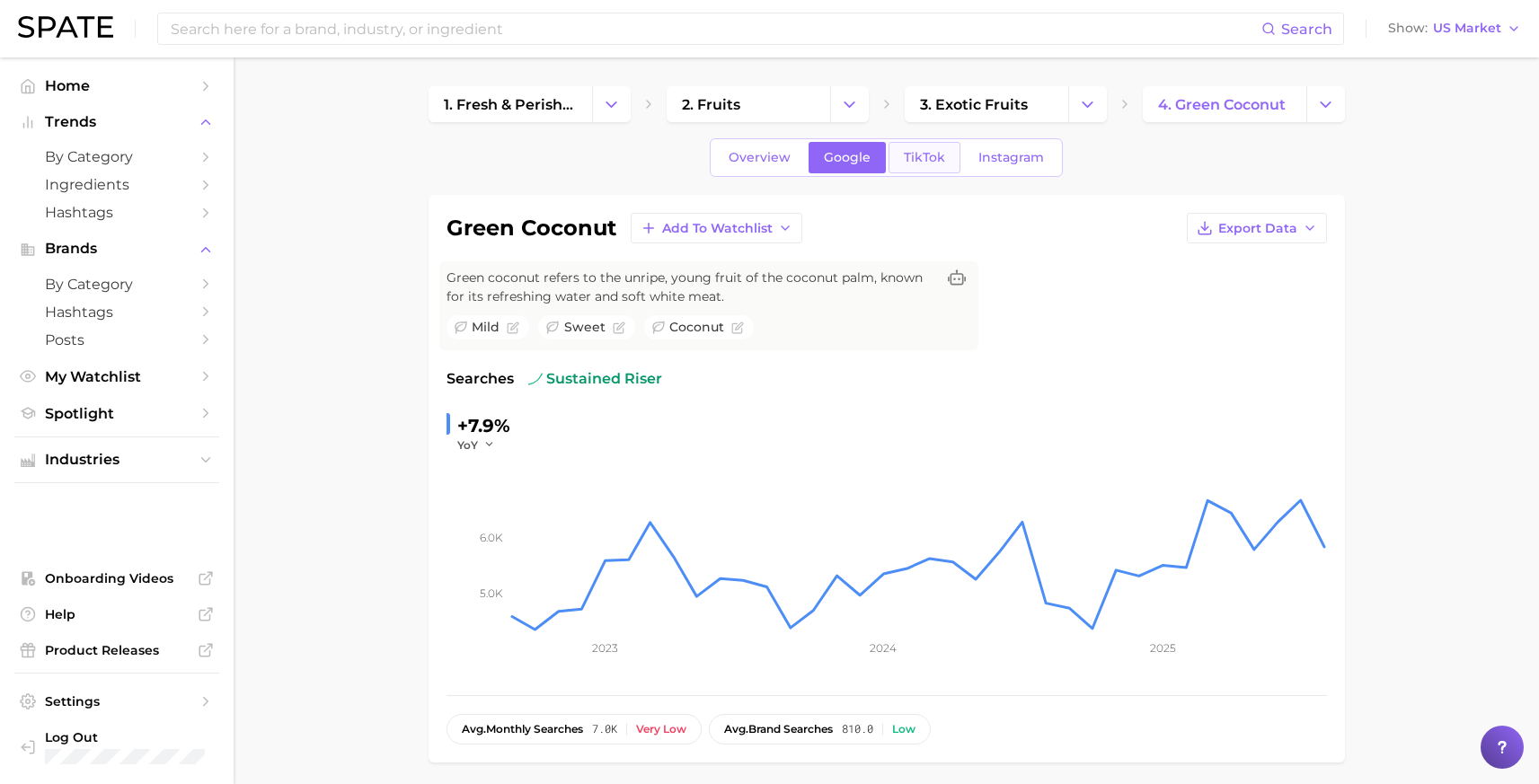
click at [920, 153] on span "TikTok" at bounding box center [924, 158] width 41 height 16
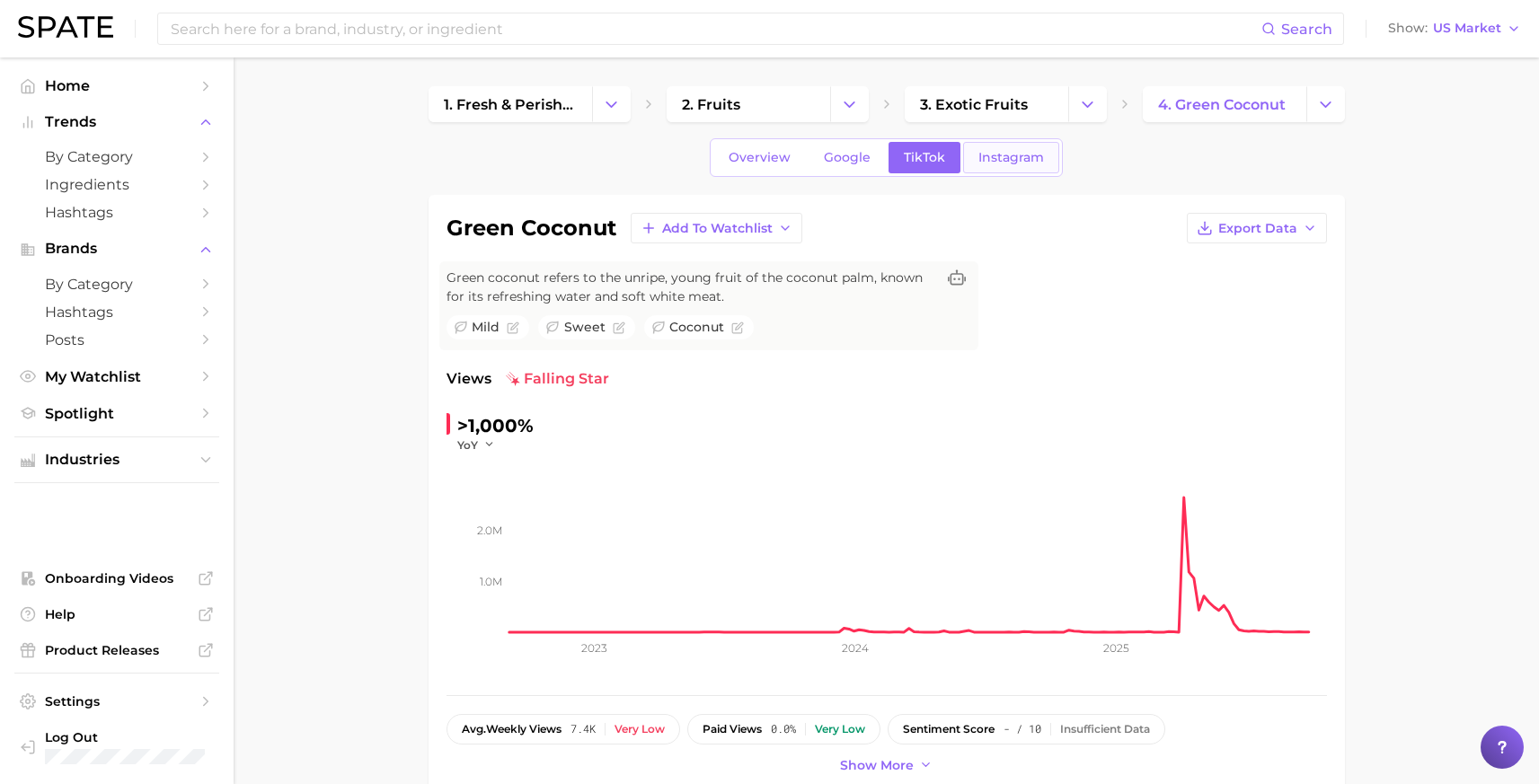
click at [993, 158] on span "Instagram" at bounding box center [1011, 158] width 65 height 16
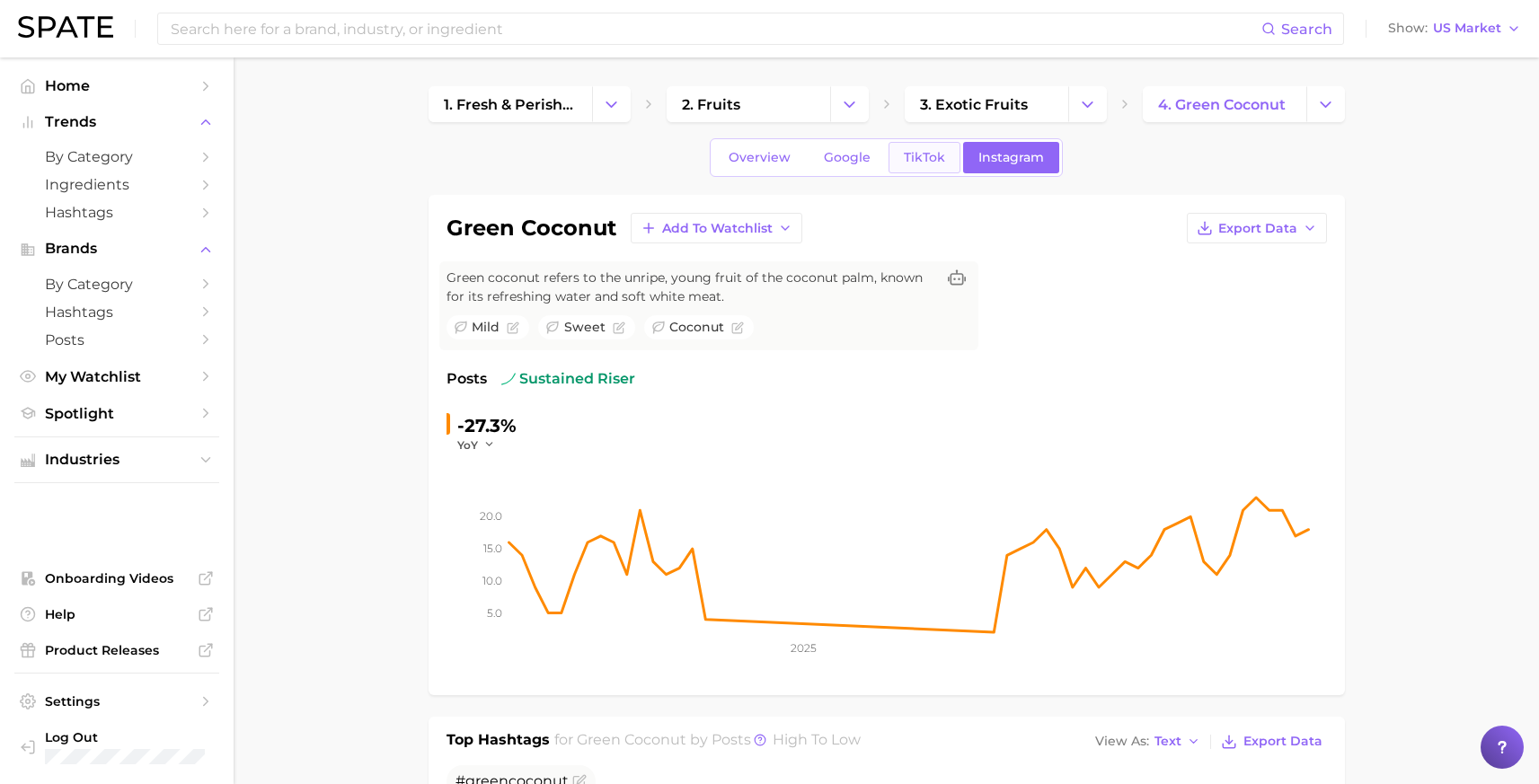
click at [926, 157] on span "TikTok" at bounding box center [924, 158] width 41 height 16
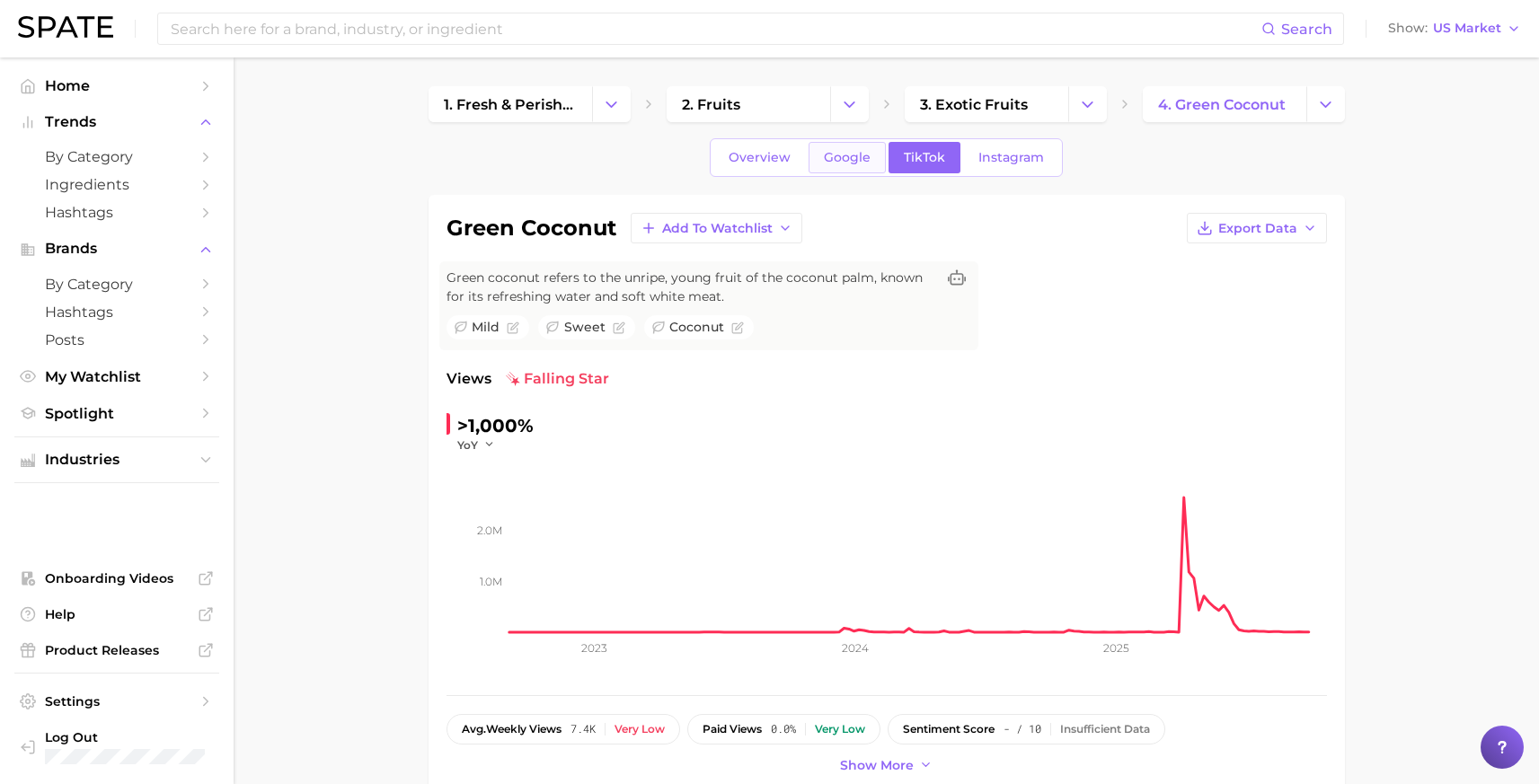
click at [839, 152] on span "Google" at bounding box center [848, 158] width 47 height 16
